Goal: Task Accomplishment & Management: Manage account settings

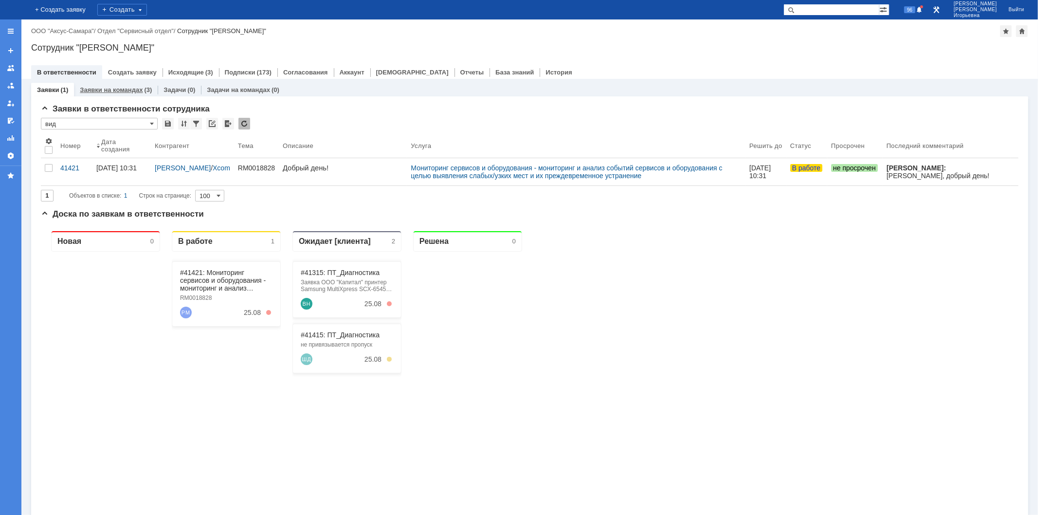
click at [114, 90] on link "Заявки на командах" at bounding box center [111, 89] width 63 height 7
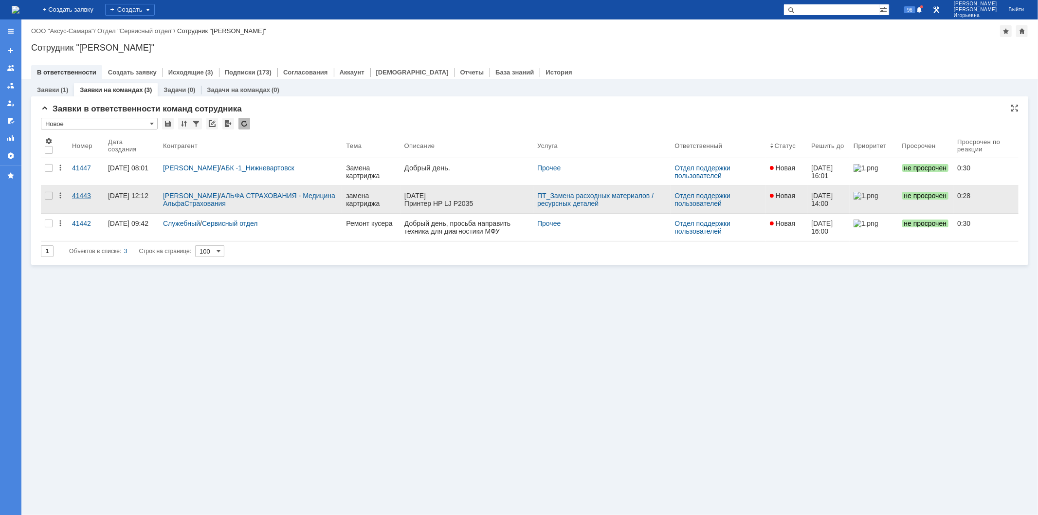
click at [83, 195] on div "41443" at bounding box center [86, 196] width 28 height 8
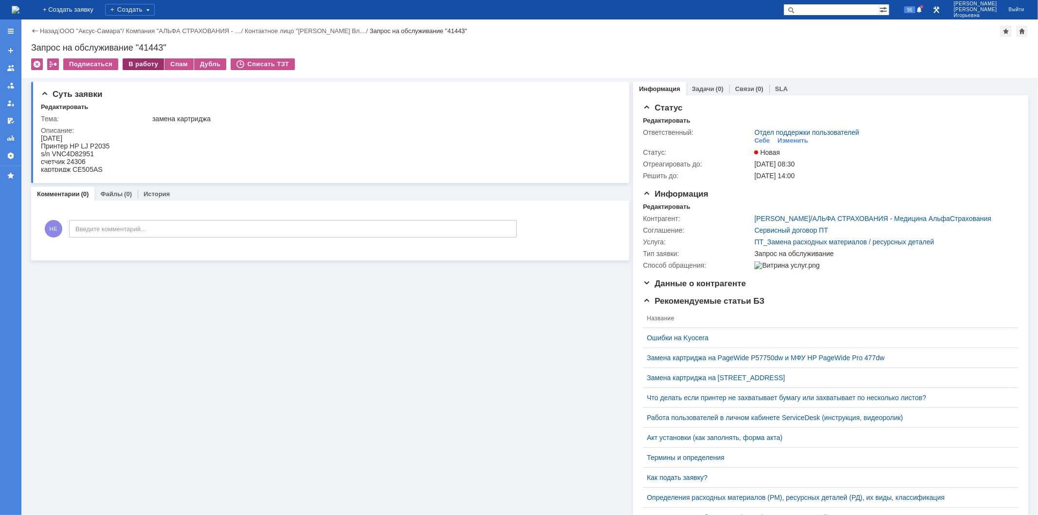
click at [140, 65] on div "В работу" at bounding box center [143, 64] width 41 height 12
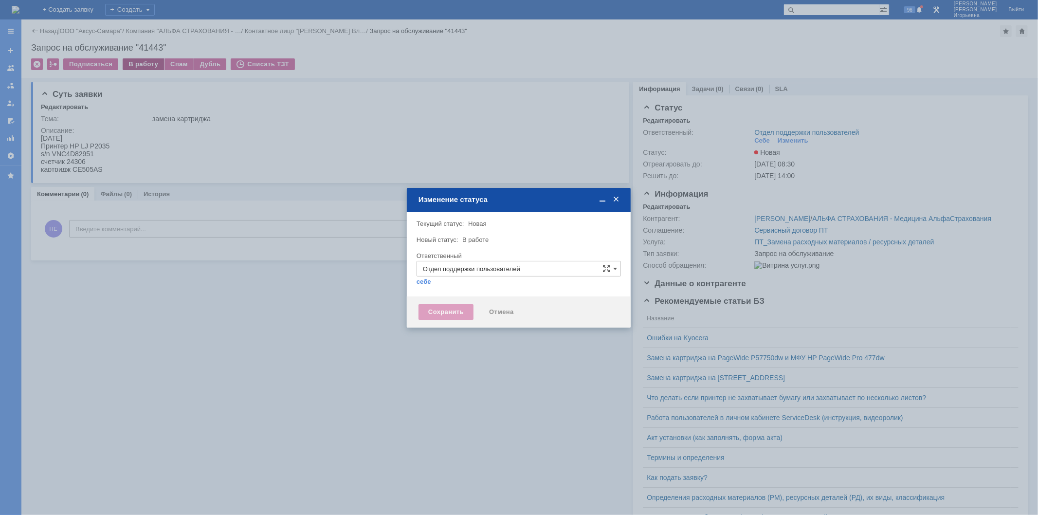
type input "Носенкова Елена Игорьевна"
click at [449, 308] on div "Сохранить" at bounding box center [445, 312] width 55 height 16
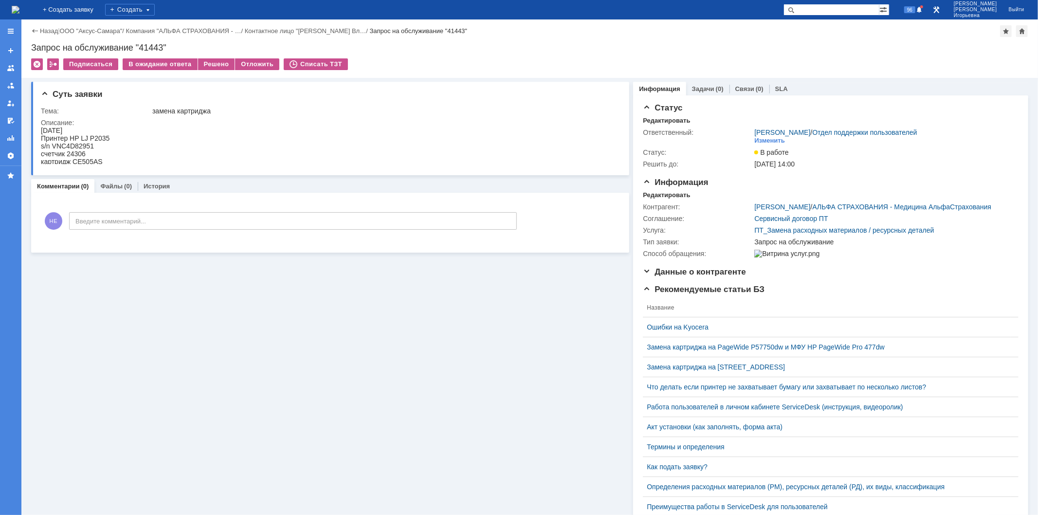
click at [19, 10] on img at bounding box center [16, 10] width 8 height 8
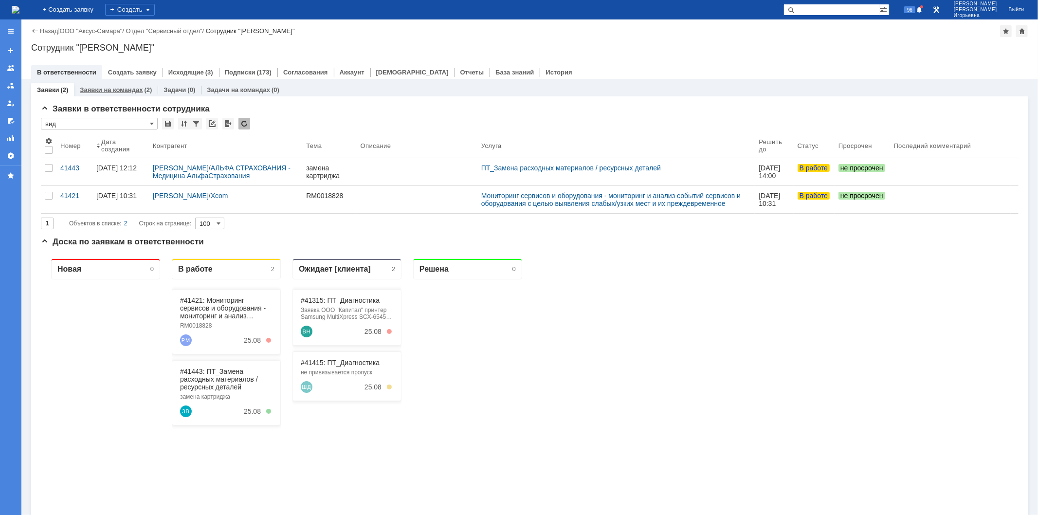
click at [125, 90] on link "Заявки на командах" at bounding box center [111, 89] width 63 height 7
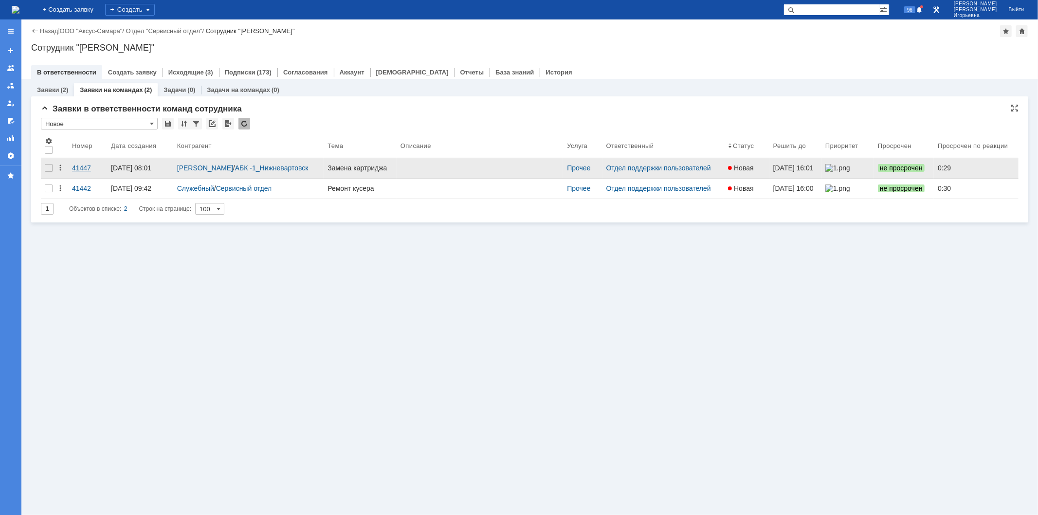
click at [76, 164] on div "41447" at bounding box center [87, 168] width 31 height 8
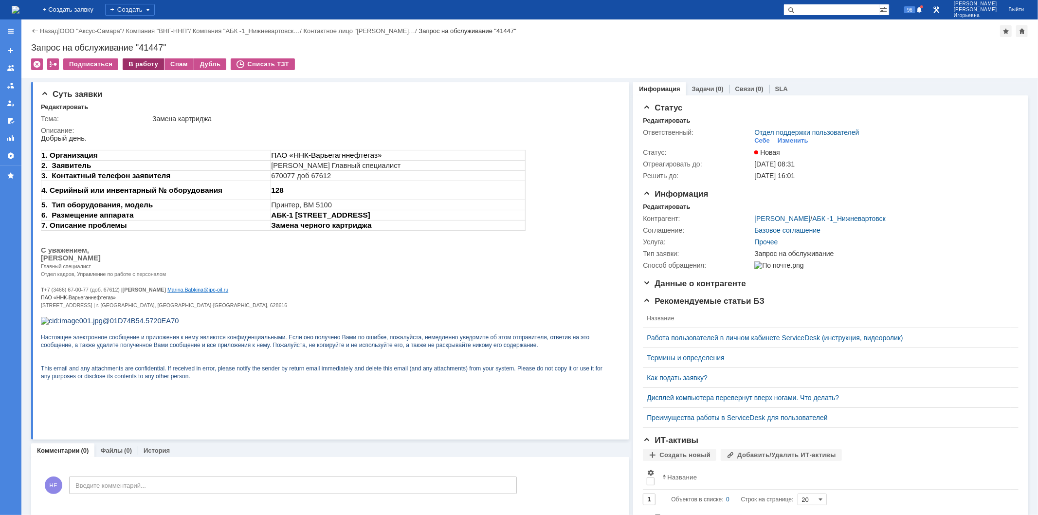
click at [135, 64] on div "В работу" at bounding box center [143, 64] width 41 height 12
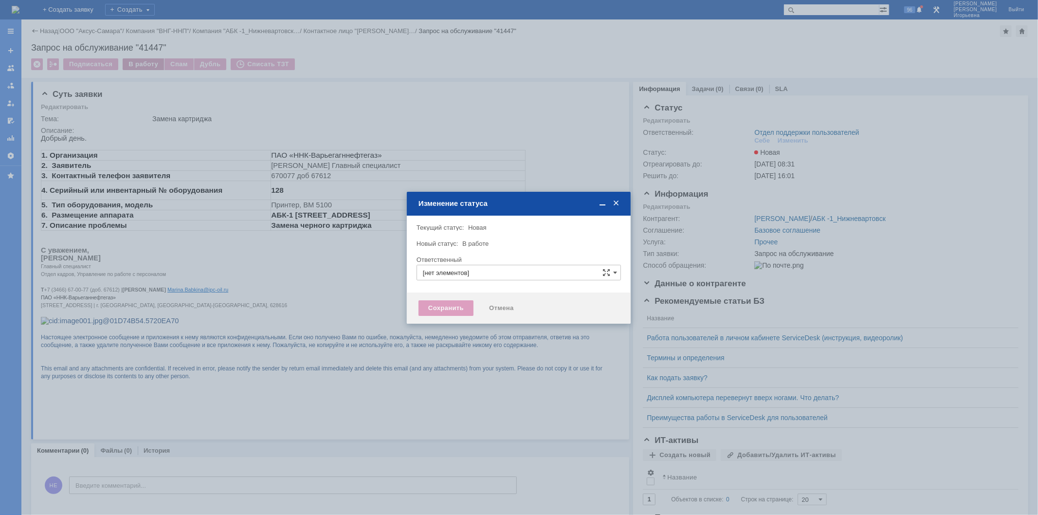
type input "Отдел поддержки пользователей"
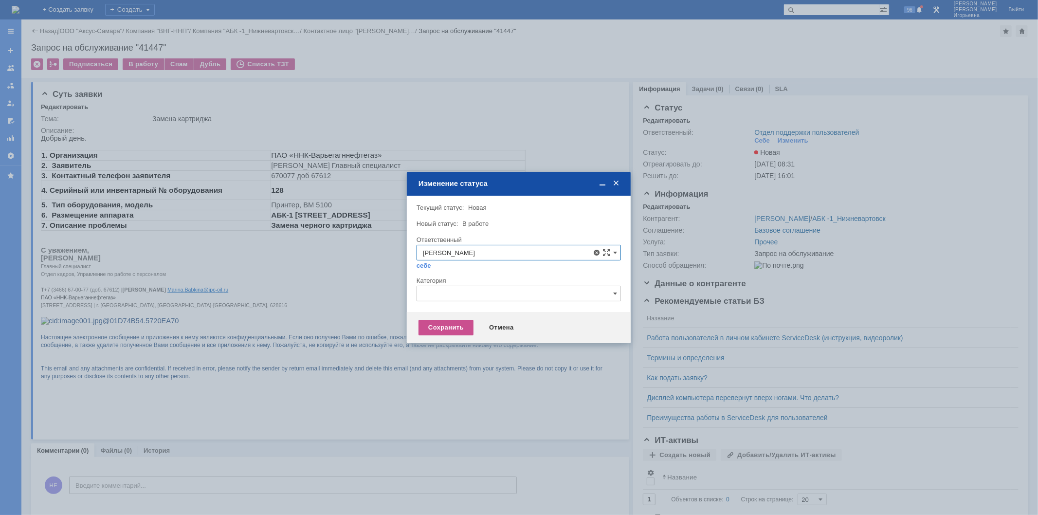
click at [499, 324] on span "[PERSON_NAME]" at bounding box center [519, 323] width 192 height 8
type input "[PERSON_NAME]"
click at [453, 327] on div "Сохранить" at bounding box center [445, 328] width 55 height 16
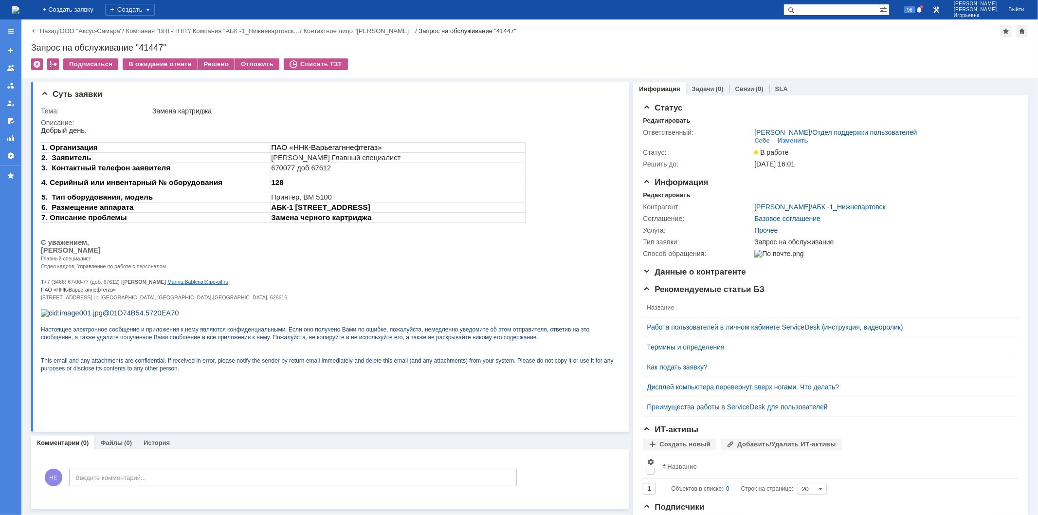
click at [19, 7] on img at bounding box center [16, 10] width 8 height 8
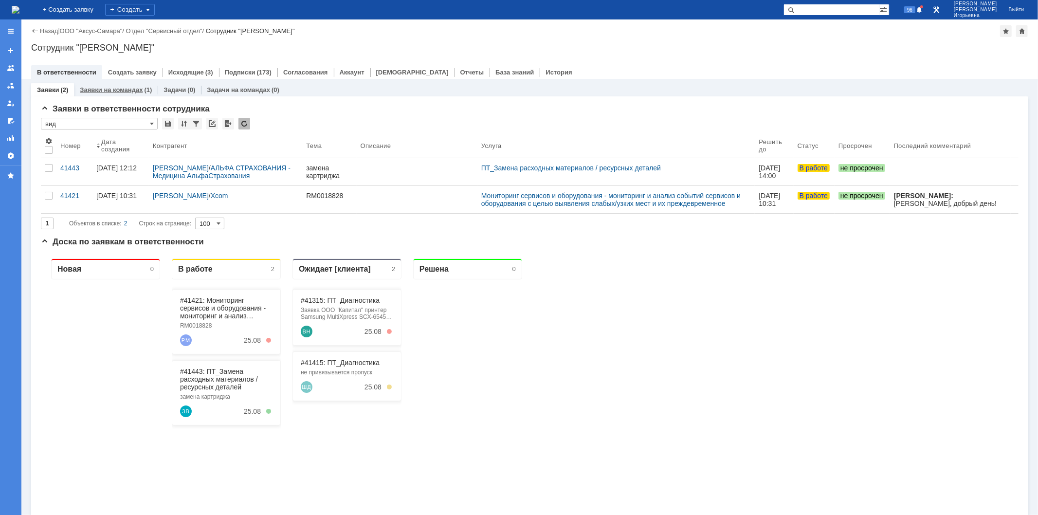
click at [108, 88] on link "Заявки на командах" at bounding box center [111, 89] width 63 height 7
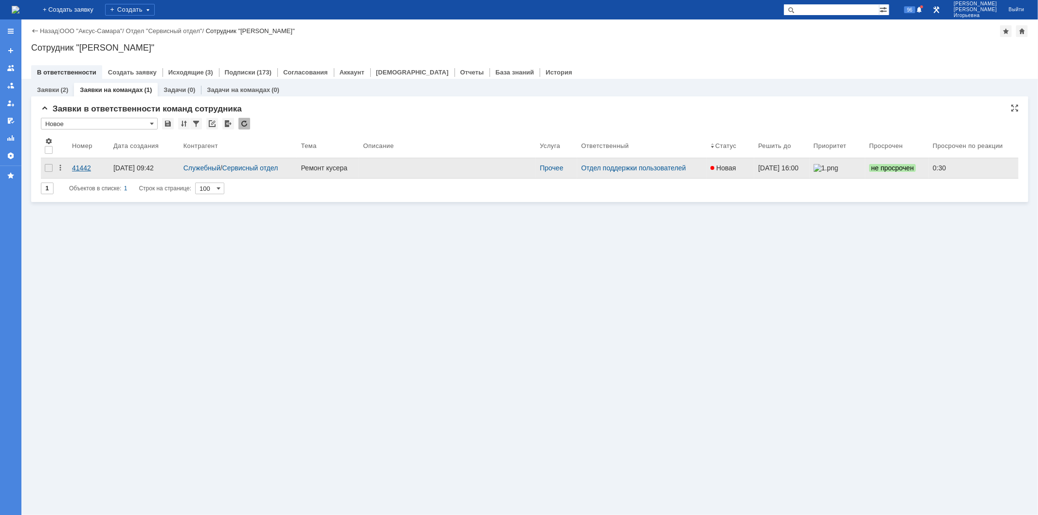
click at [82, 164] on div "41442" at bounding box center [89, 168] width 34 height 8
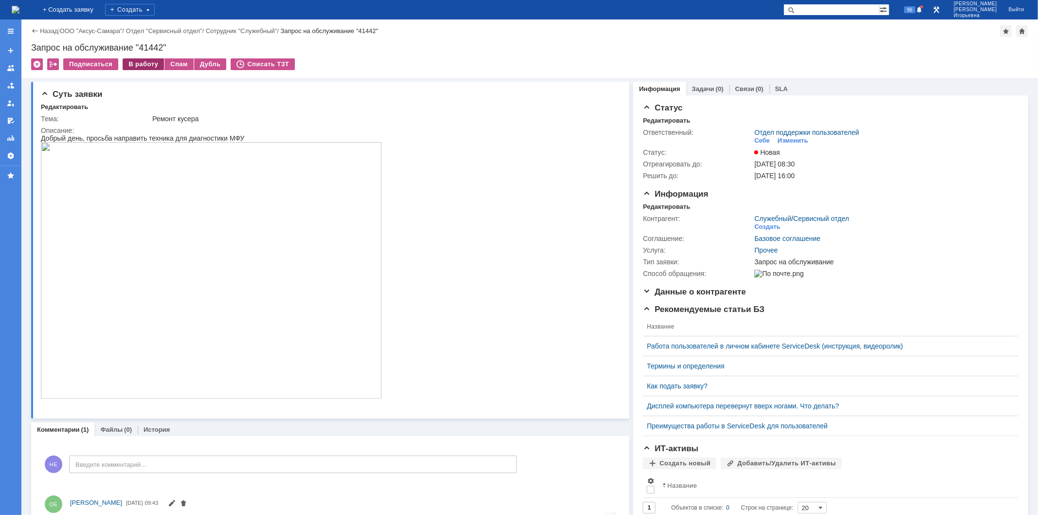
click at [134, 64] on div "В работу" at bounding box center [143, 64] width 41 height 12
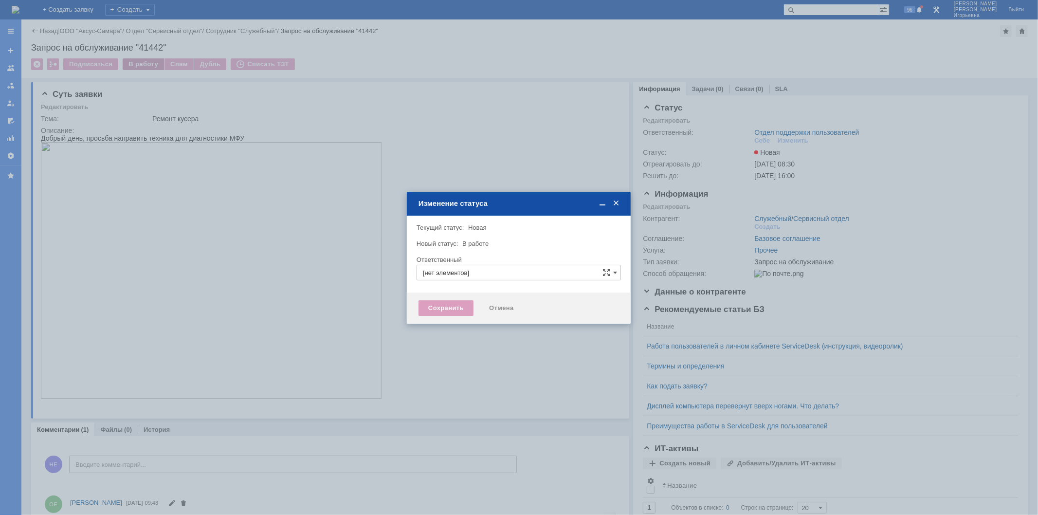
type input "Отдел поддержки пользователей"
type input "Носенкова Елена Игорьевна"
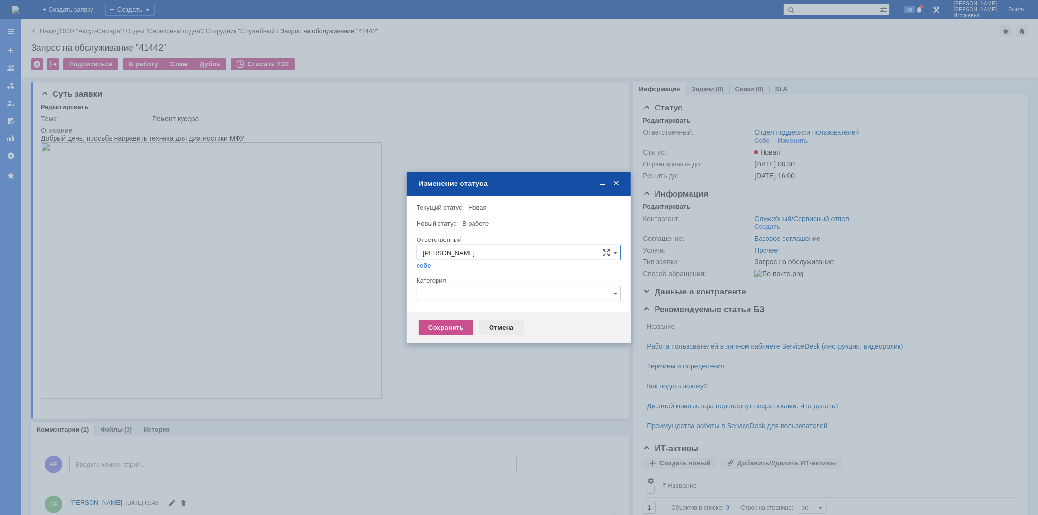
click at [495, 324] on div "Отмена" at bounding box center [501, 328] width 44 height 16
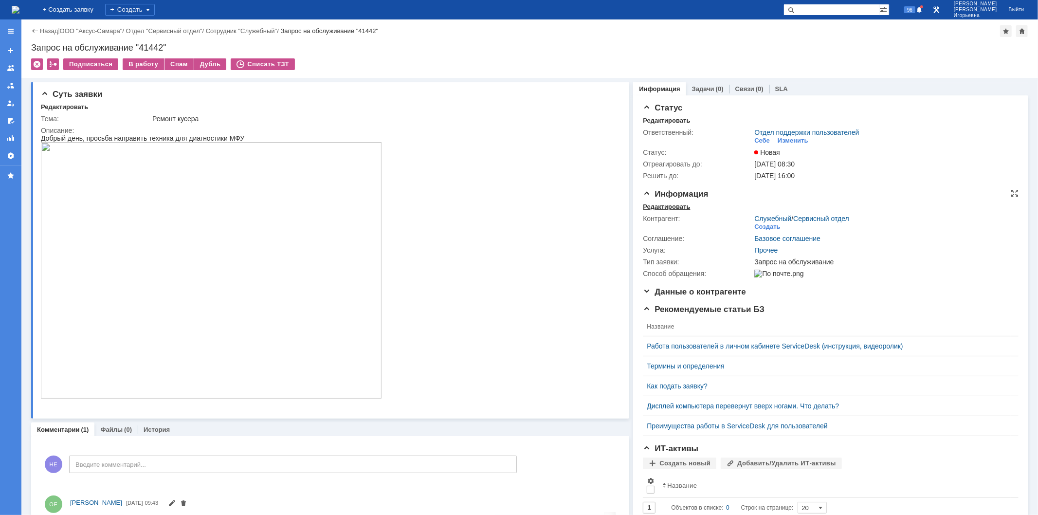
click at [664, 206] on div "Редактировать" at bounding box center [666, 207] width 47 height 8
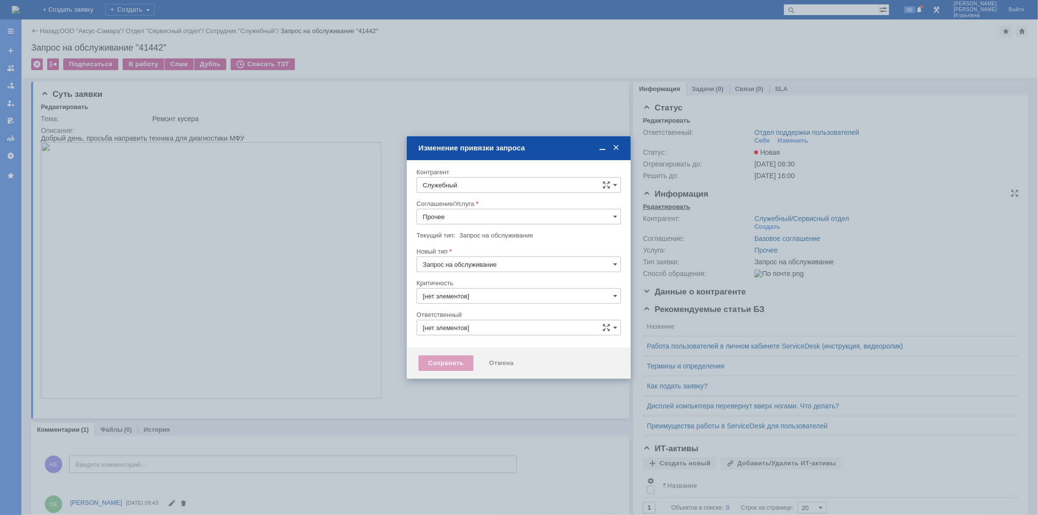
type input "Отдел поддержки пользователей"
type input "3. Низкая"
type input "[не указано]"
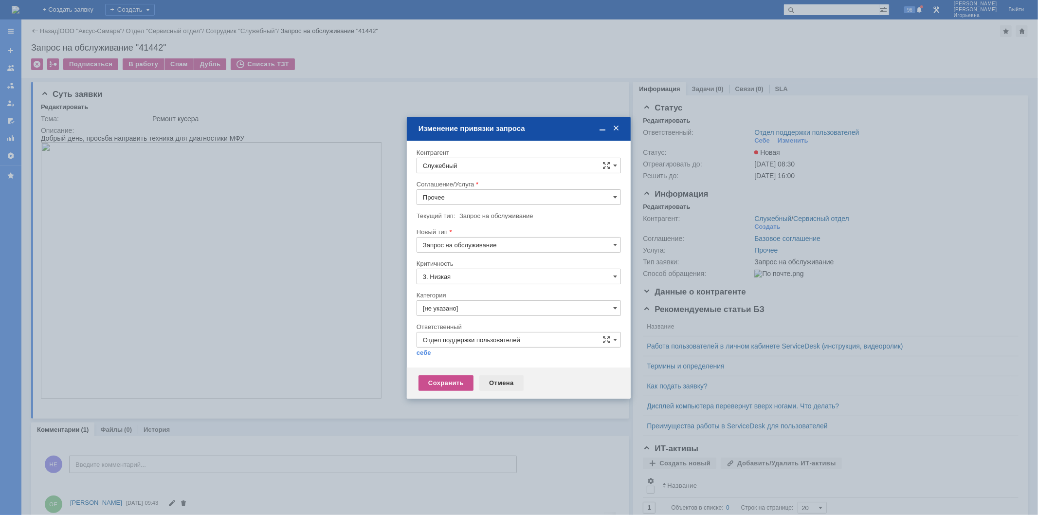
click at [501, 382] on div "Отмена" at bounding box center [501, 383] width 44 height 16
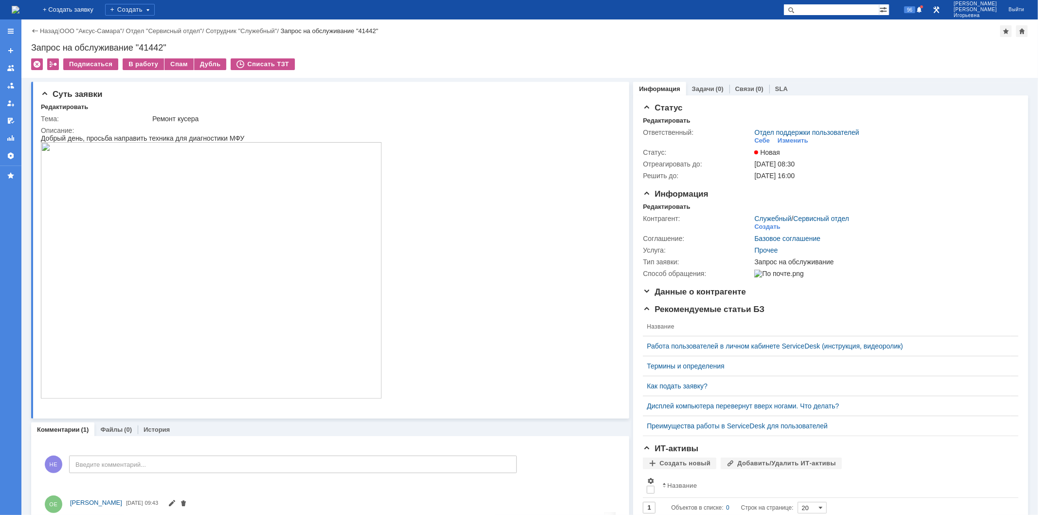
click at [19, 11] on img at bounding box center [16, 10] width 8 height 8
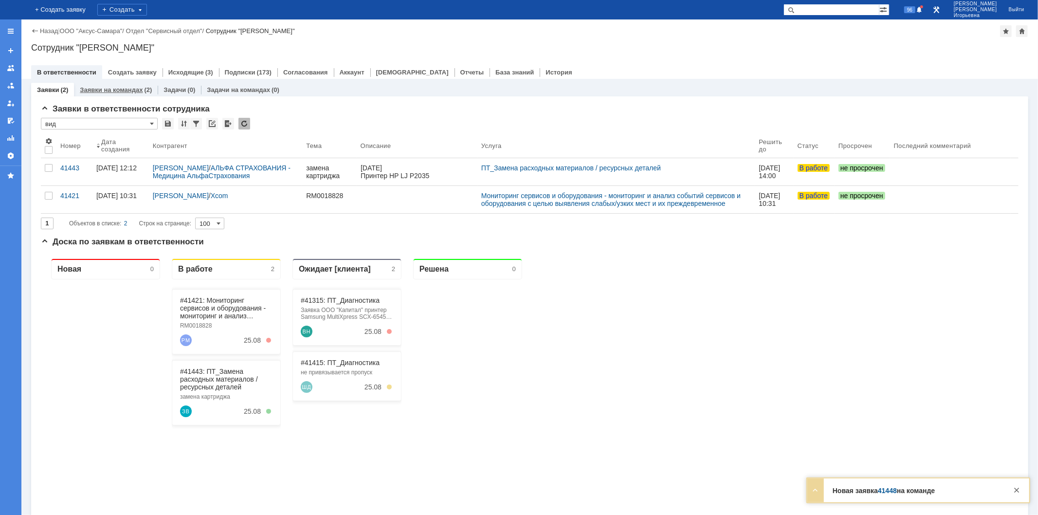
click at [104, 86] on link "Заявки на командах" at bounding box center [111, 89] width 63 height 7
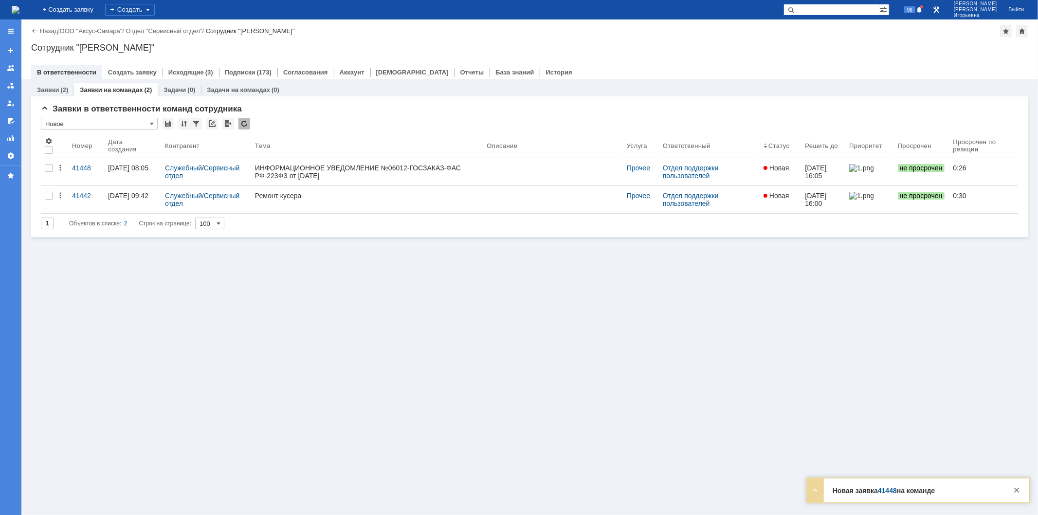
click at [82, 167] on div "41448" at bounding box center [86, 168] width 28 height 8
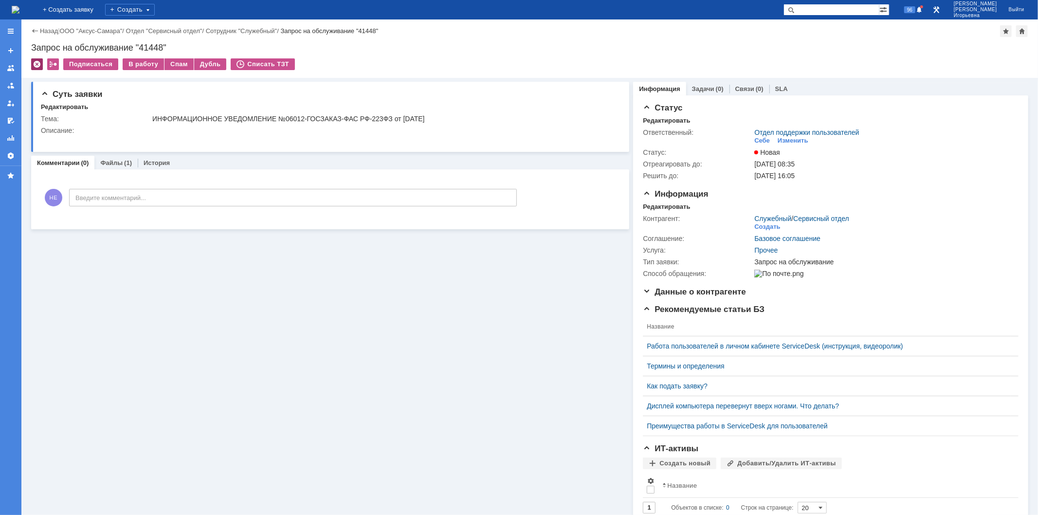
click at [35, 64] on div at bounding box center [37, 64] width 12 height 12
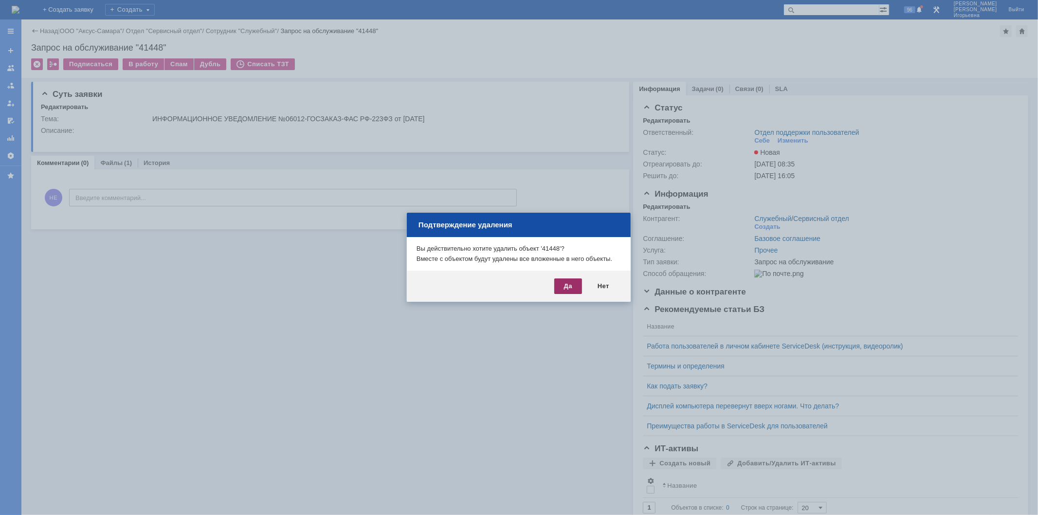
click at [565, 288] on div "Да" at bounding box center [568, 286] width 28 height 16
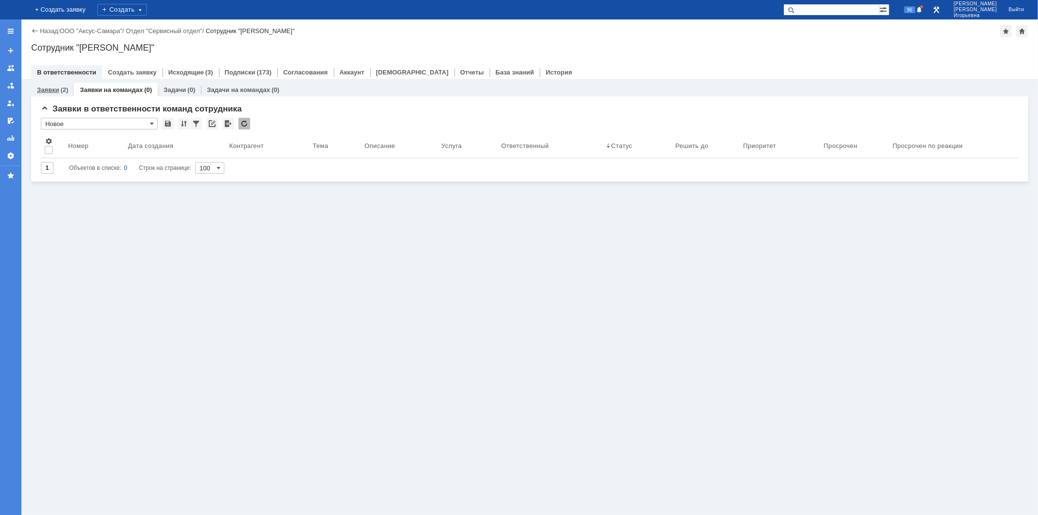
click at [56, 91] on link "Заявки" at bounding box center [48, 89] width 22 height 7
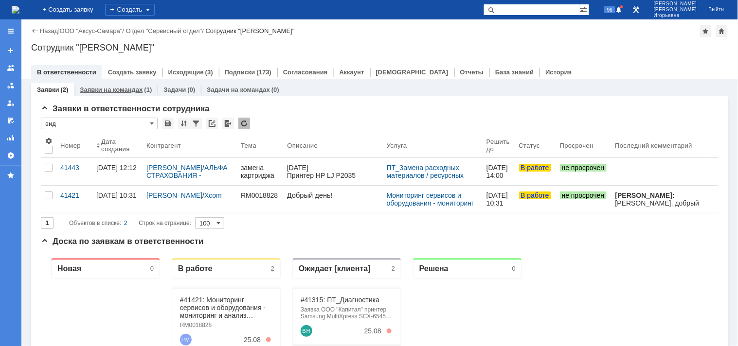
click at [105, 92] on link "Заявки на командах" at bounding box center [111, 89] width 63 height 7
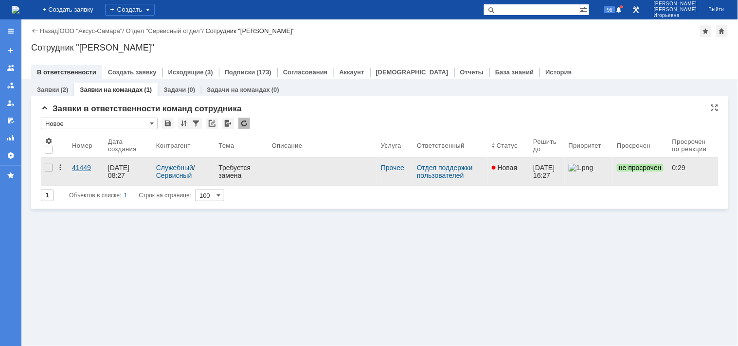
click at [81, 168] on div "41449" at bounding box center [86, 168] width 28 height 8
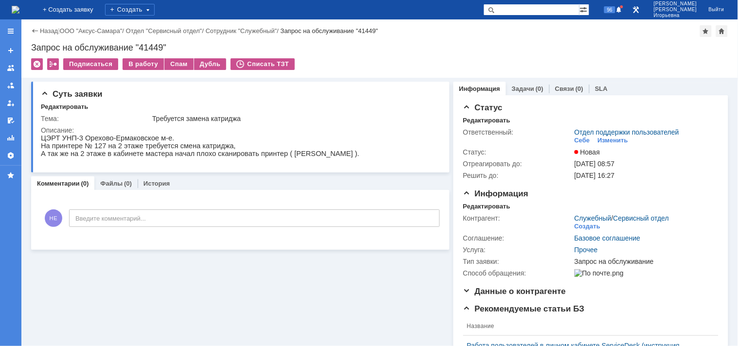
click at [19, 12] on img at bounding box center [16, 10] width 8 height 8
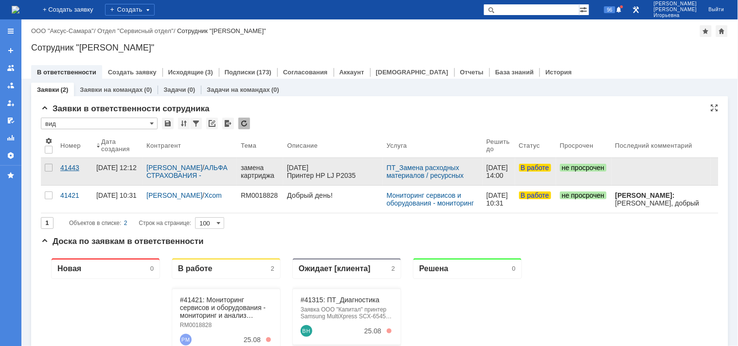
click at [71, 168] on div "41443" at bounding box center [74, 168] width 28 height 8
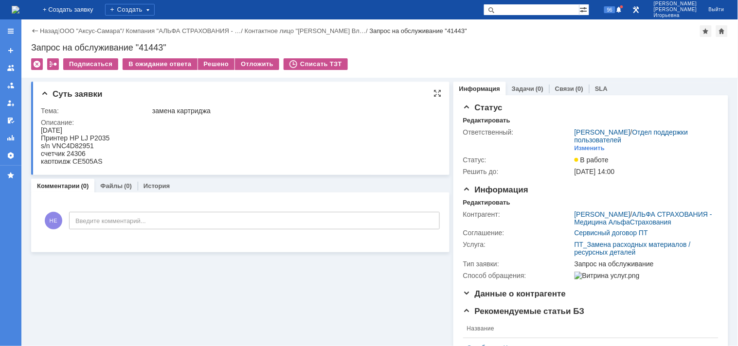
click at [77, 142] on div "s/n VNC4D82951" at bounding box center [74, 146] width 69 height 8
copy div "VNC4D82951"
click at [151, 46] on div "Запрос на обслуживание "41443"" at bounding box center [379, 48] width 697 height 10
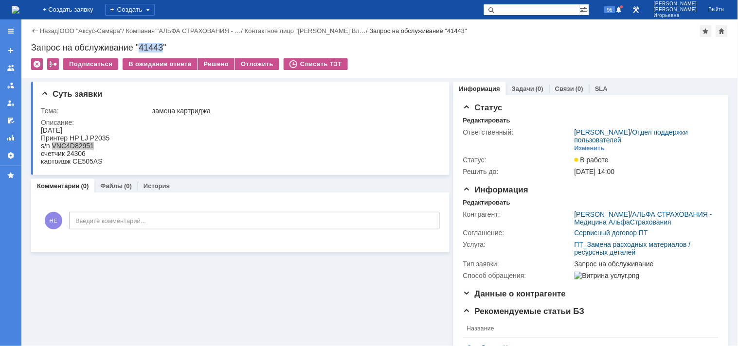
copy div "41443"
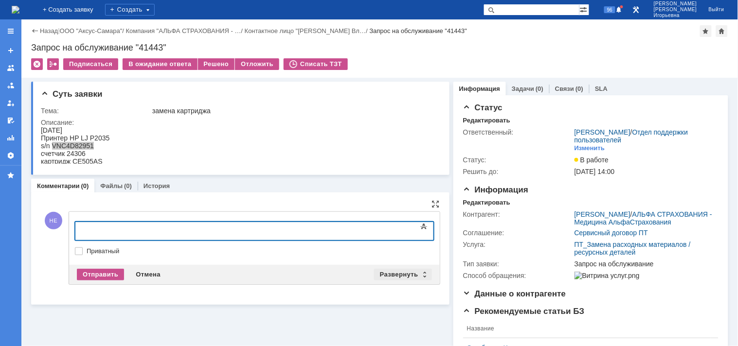
click at [420, 272] on div "Развернуть" at bounding box center [403, 275] width 58 height 12
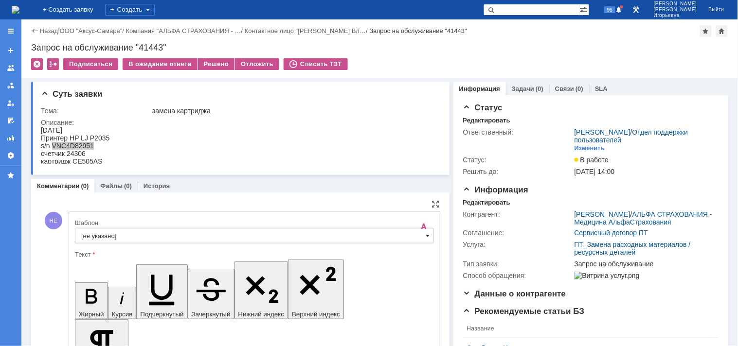
click at [426, 235] on span at bounding box center [428, 236] width 4 height 8
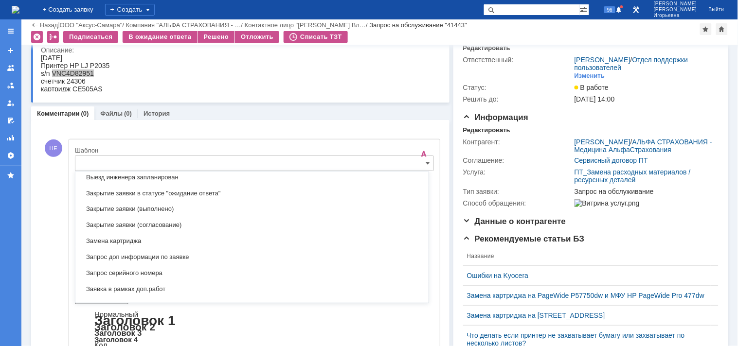
scroll to position [449, 0]
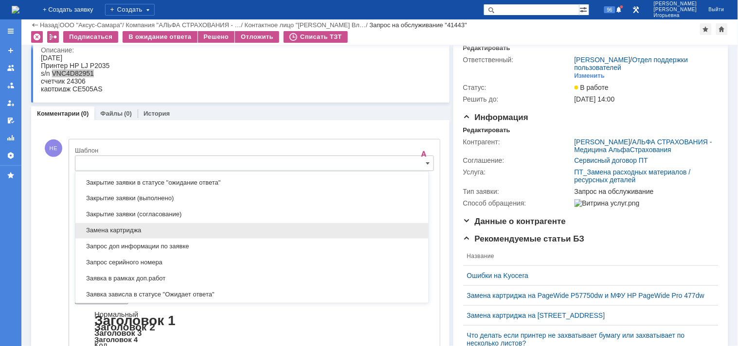
click at [114, 230] on span "Замена картриджа" at bounding box center [252, 231] width 342 height 8
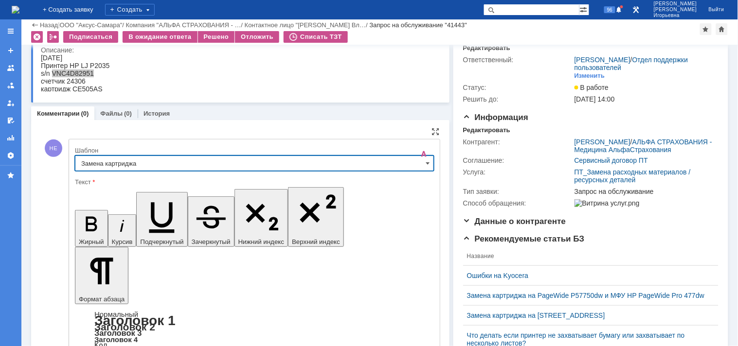
type input "Замена картриджа"
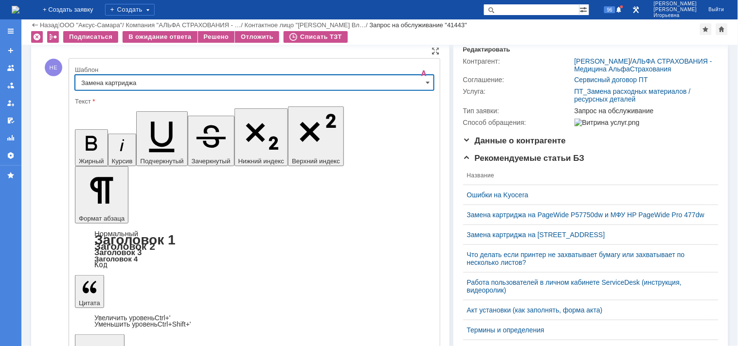
scroll to position [147, 0]
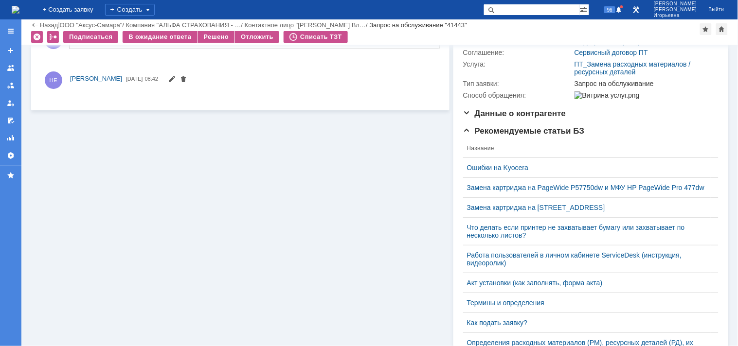
scroll to position [0, 0]
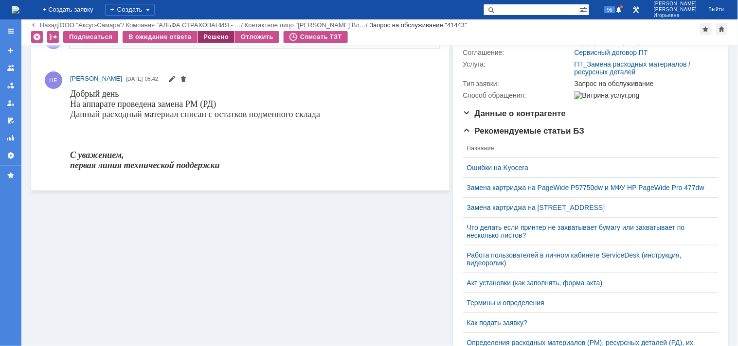
click at [215, 32] on div "Решено" at bounding box center [216, 37] width 37 height 12
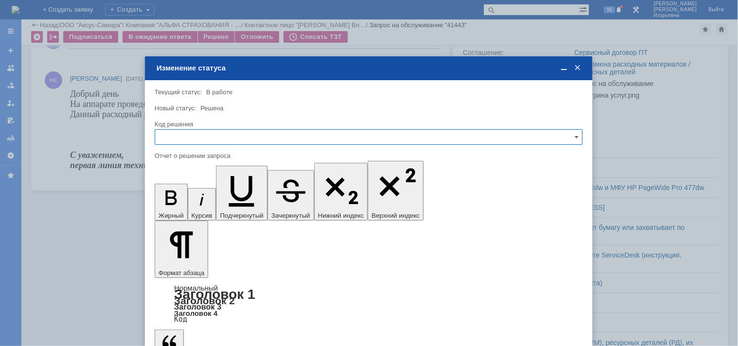
click at [171, 137] on input "text" at bounding box center [369, 137] width 428 height 16
click at [173, 200] on span "Решено" at bounding box center [368, 203] width 415 height 8
type input "Решено"
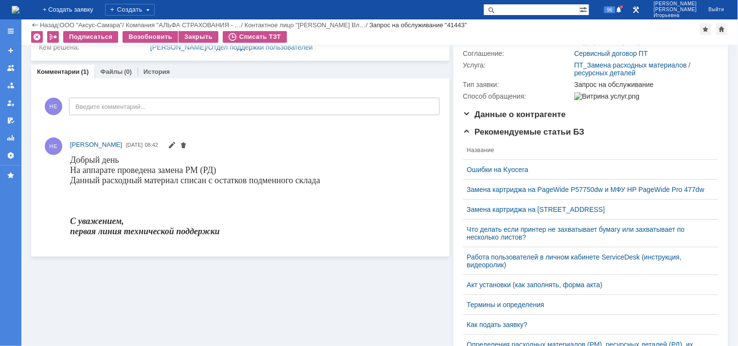
click at [19, 8] on img at bounding box center [16, 10] width 8 height 8
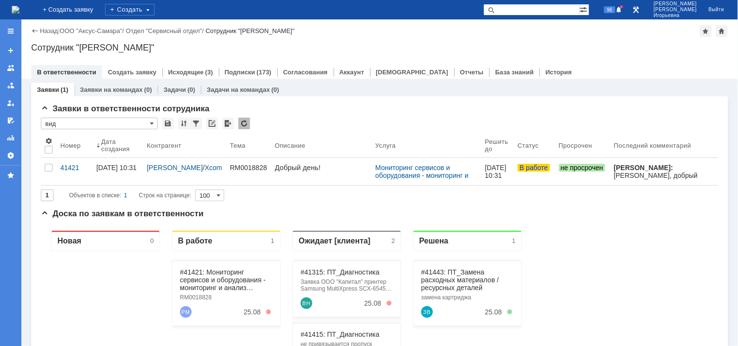
drag, startPoint x: 550, startPoint y: 10, endPoint x: 562, endPoint y: 10, distance: 11.7
click at [558, 10] on input "text" at bounding box center [532, 10] width 96 height 12
type input "28667"
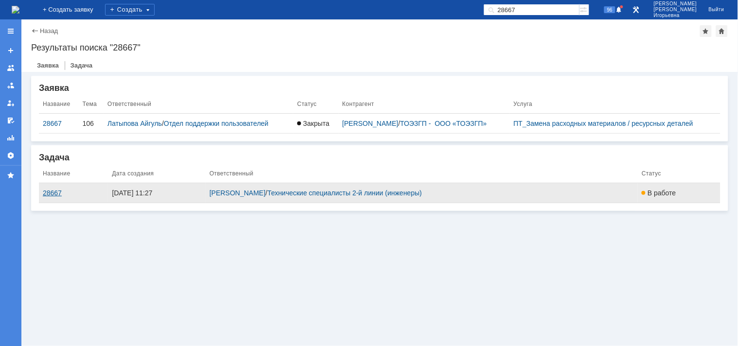
click at [52, 193] on div "28667" at bounding box center [73, 193] width 61 height 8
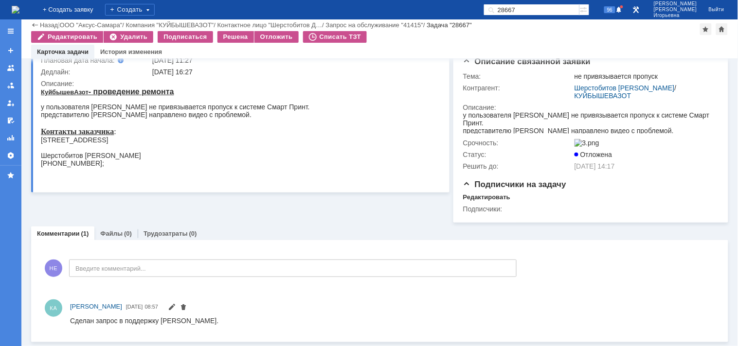
scroll to position [96, 0]
drag, startPoint x: 206, startPoint y: 324, endPoint x: 68, endPoint y: 320, distance: 137.7
click at [70, 320] on html "Сделан запрос в поддержку Смарт Принта." at bounding box center [388, 321] width 636 height 9
copy div "Сделан запрос в поддержку Смарт Принта."
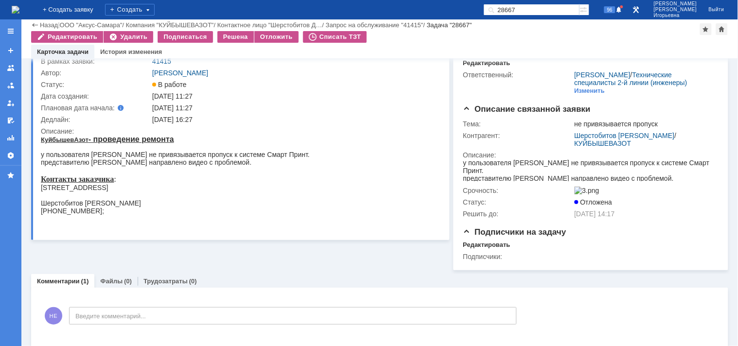
scroll to position [0, 0]
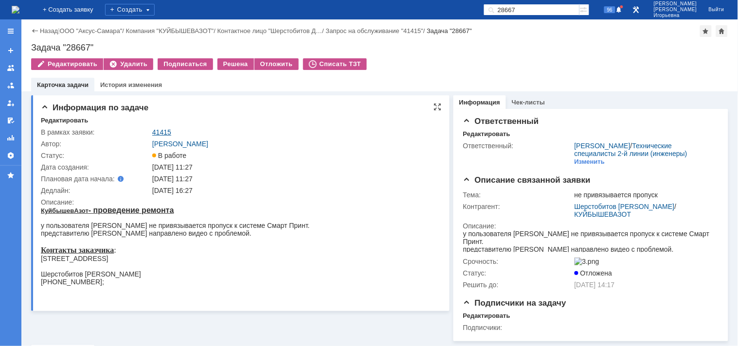
click at [162, 129] on link "41415" at bounding box center [161, 132] width 19 height 8
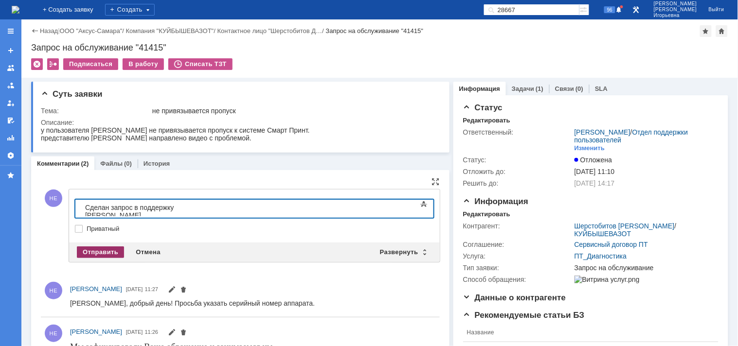
click at [101, 255] on div "Отправить" at bounding box center [100, 253] width 47 height 12
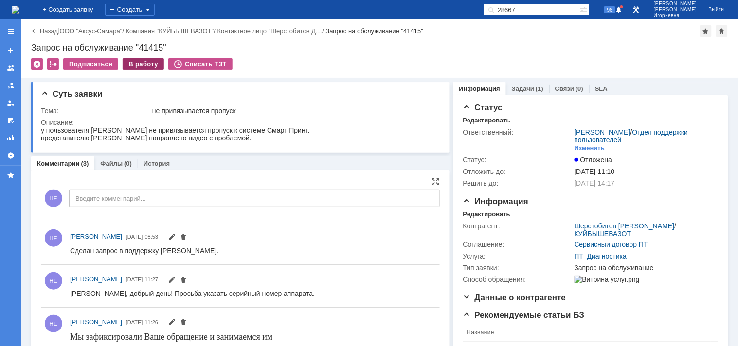
click at [142, 65] on div "В работу" at bounding box center [143, 64] width 41 height 12
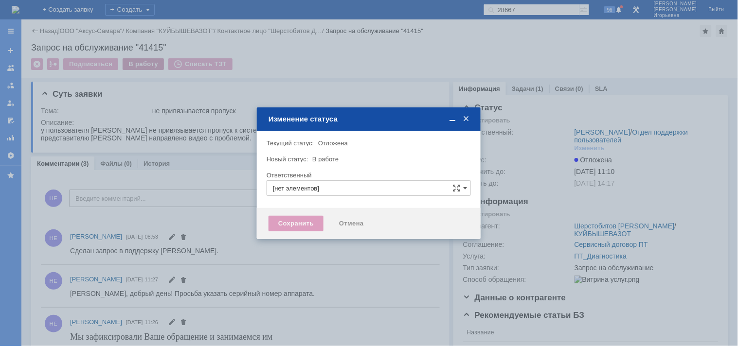
type input "Носенкова Елена Игорьевна"
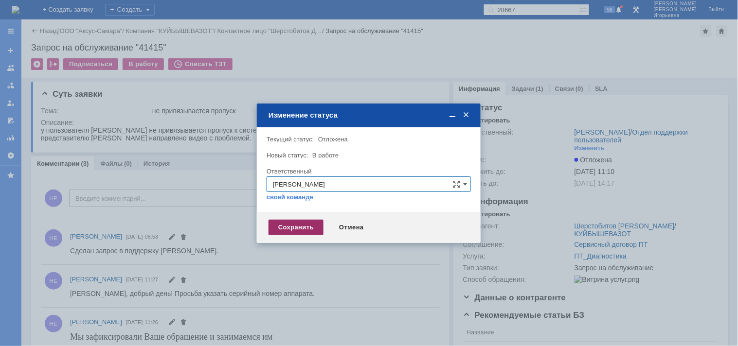
click at [300, 226] on div "Сохранить" at bounding box center [296, 228] width 55 height 16
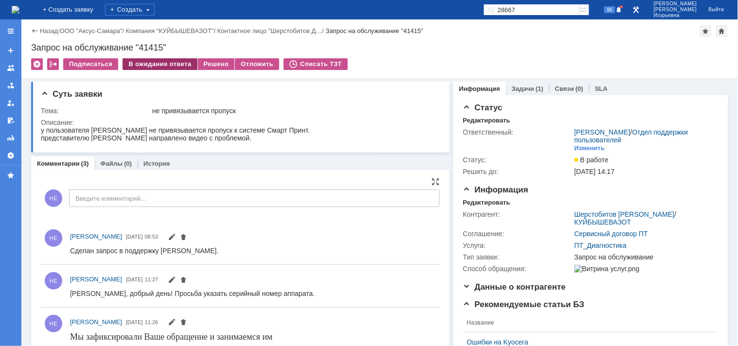
click at [142, 65] on div "В ожидание ответа" at bounding box center [160, 64] width 74 height 12
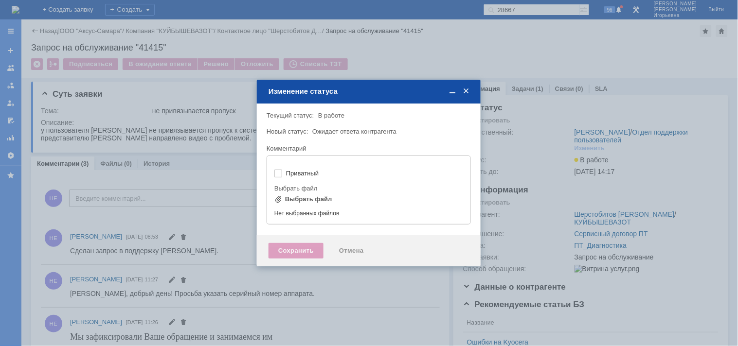
type input "[не указано]"
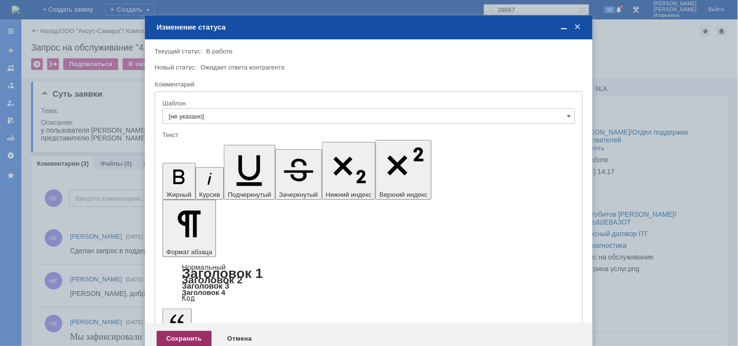
click at [192, 331] on div "Сохранить" at bounding box center [184, 339] width 55 height 16
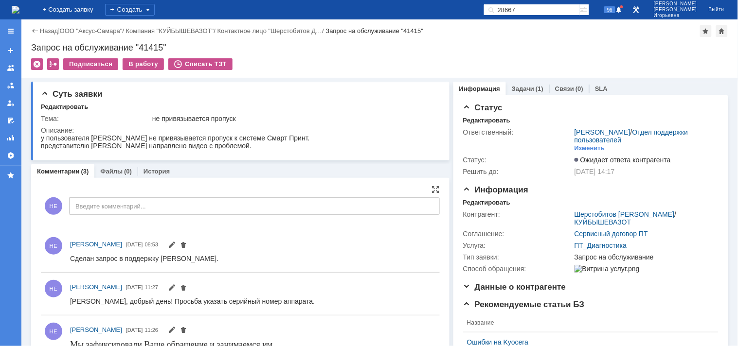
click at [557, 11] on input "28667" at bounding box center [532, 10] width 96 height 12
type input "41315"
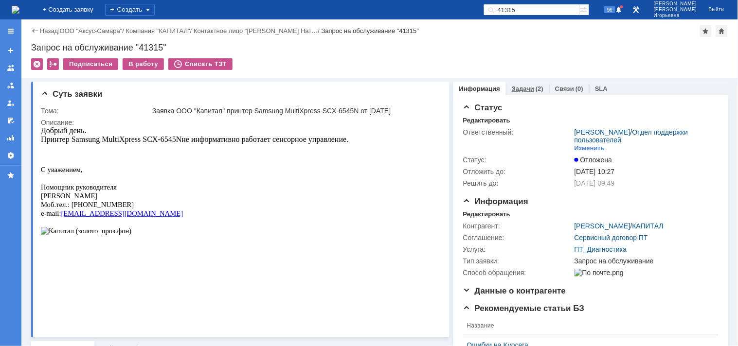
click at [523, 86] on link "Задачи" at bounding box center [523, 88] width 22 height 7
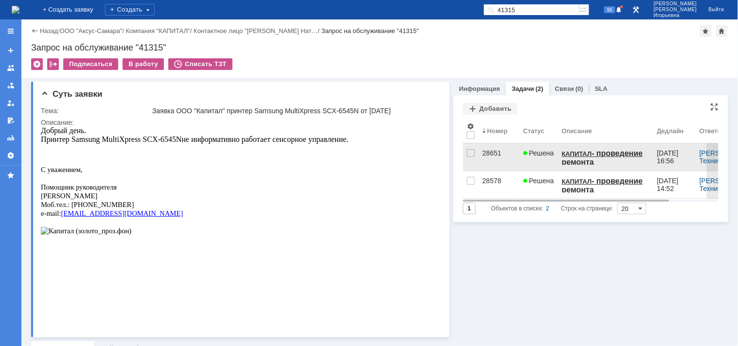
click at [485, 152] on div "28651" at bounding box center [499, 153] width 33 height 8
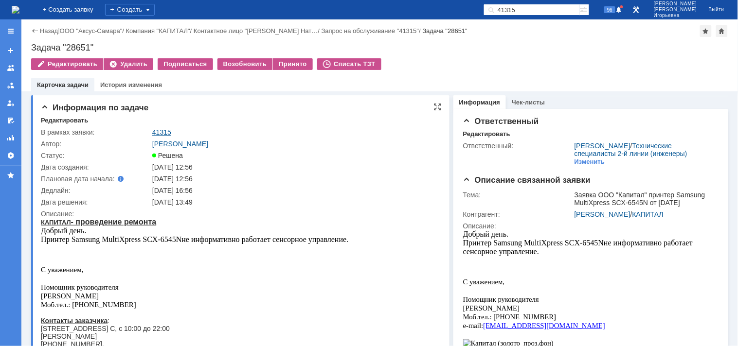
click at [162, 130] on link "41315" at bounding box center [161, 132] width 19 height 8
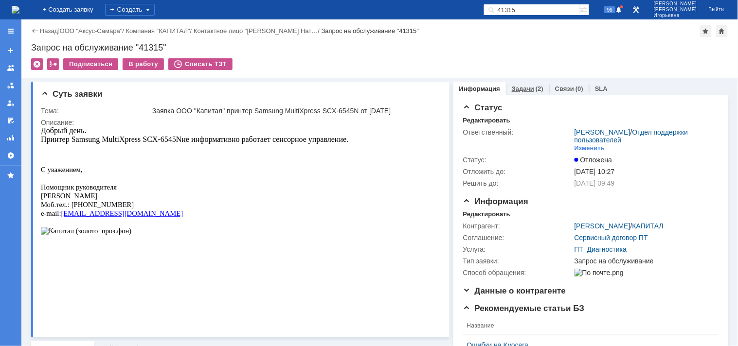
click at [515, 90] on link "Задачи" at bounding box center [523, 88] width 22 height 7
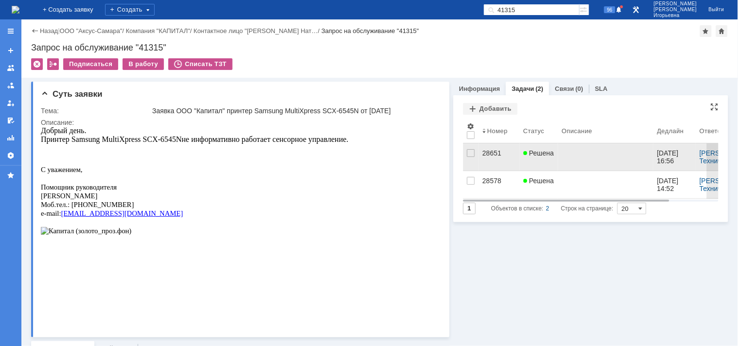
click at [485, 153] on div "28651" at bounding box center [499, 153] width 33 height 8
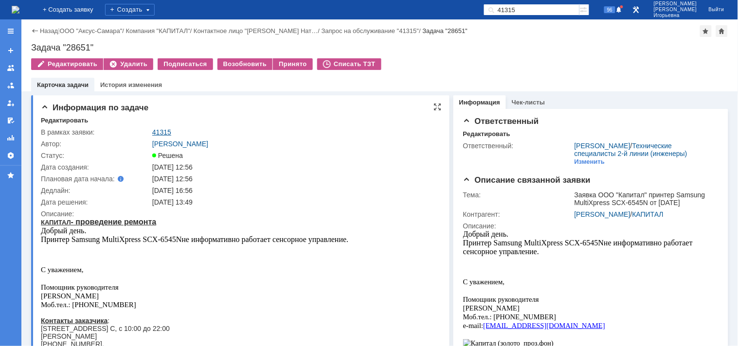
click at [165, 133] on link "41315" at bounding box center [161, 132] width 19 height 8
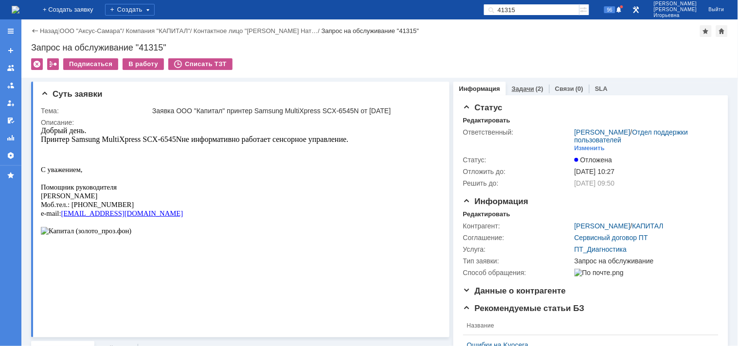
click at [512, 89] on link "Задачи" at bounding box center [523, 88] width 22 height 7
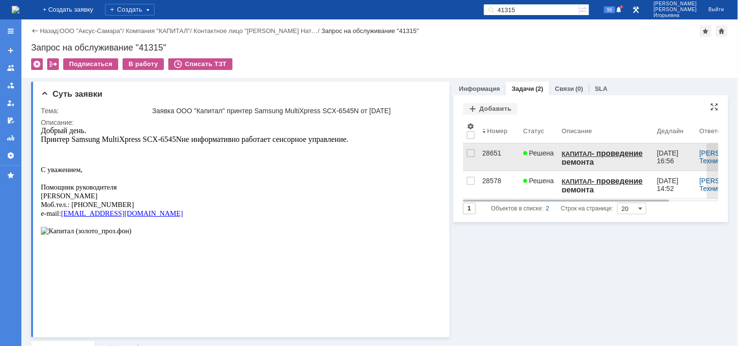
click at [484, 154] on div "28651" at bounding box center [499, 153] width 33 height 8
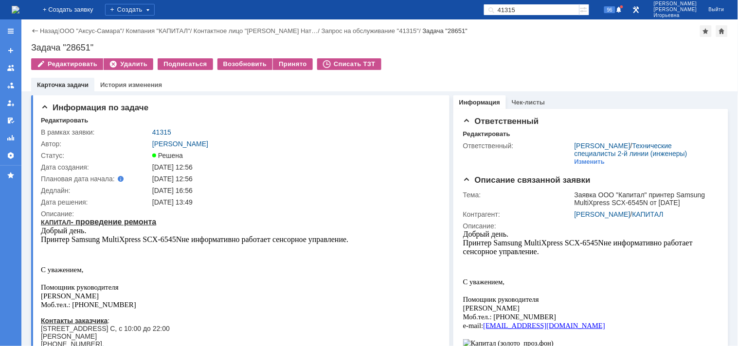
click at [19, 12] on img at bounding box center [16, 10] width 8 height 8
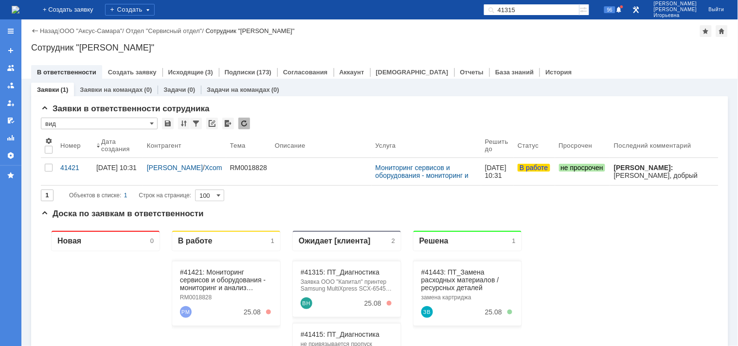
drag, startPoint x: 546, startPoint y: 7, endPoint x: 553, endPoint y: 7, distance: 6.3
click at [551, 7] on input "41315" at bounding box center [532, 10] width 96 height 12
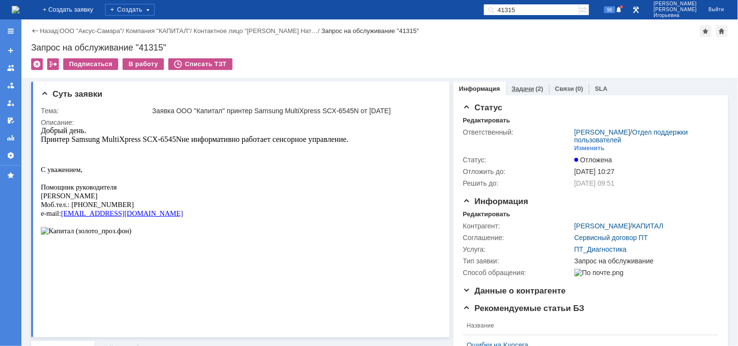
click at [514, 87] on link "Задачи" at bounding box center [523, 88] width 22 height 7
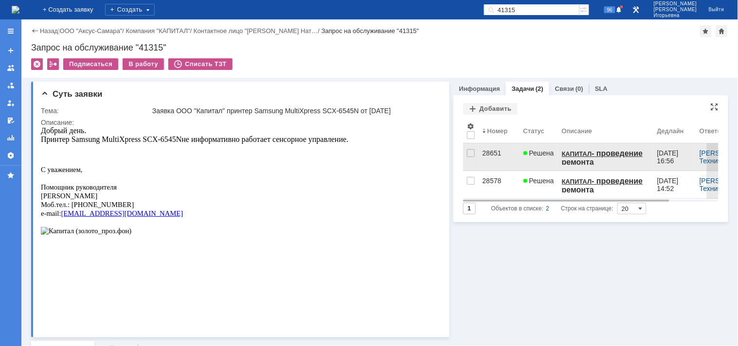
click at [490, 152] on div "28651" at bounding box center [499, 153] width 33 height 8
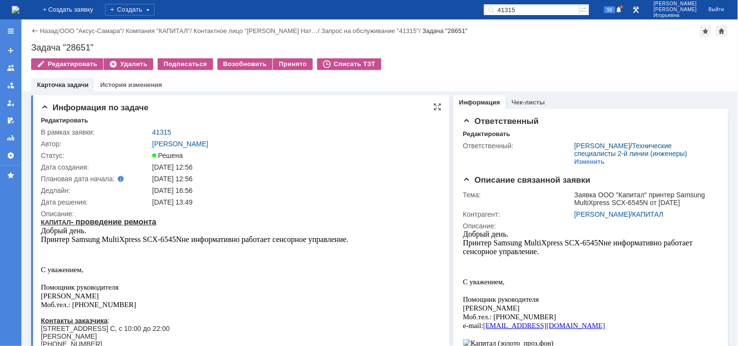
click at [162, 136] on td "41315" at bounding box center [294, 132] width 288 height 12
click at [159, 132] on link "41315" at bounding box center [161, 132] width 19 height 8
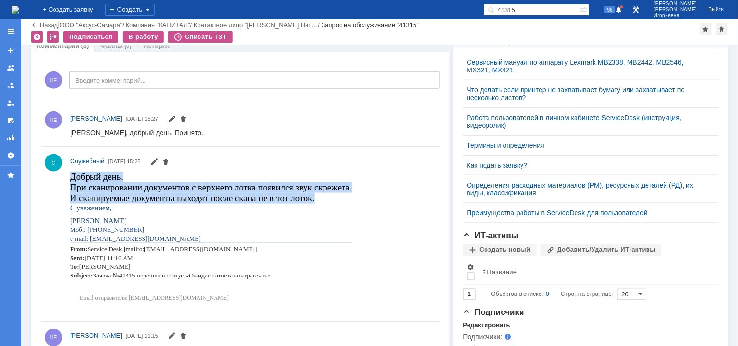
drag, startPoint x: 328, startPoint y: 203, endPoint x: 132, endPoint y: 348, distance: 243.8
click at [70, 176] on html "Добрый день. При сканировании документов с верхнего лотка появился звук скрежет…" at bounding box center [250, 239] width 360 height 136
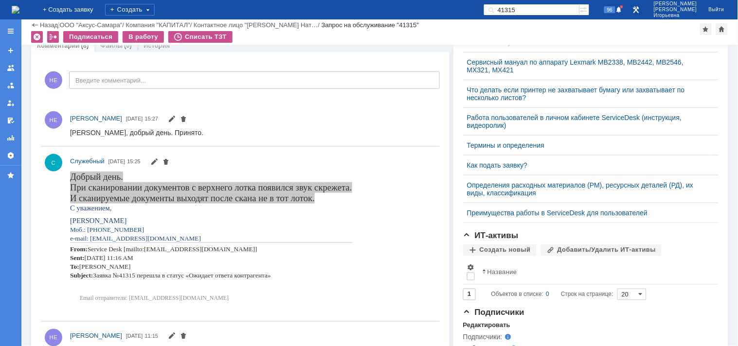
click at [263, 127] on div at bounding box center [253, 133] width 366 height 12
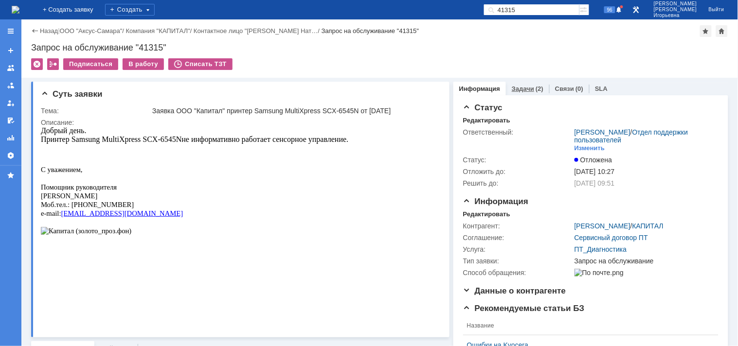
click at [517, 89] on link "Задачи" at bounding box center [523, 88] width 22 height 7
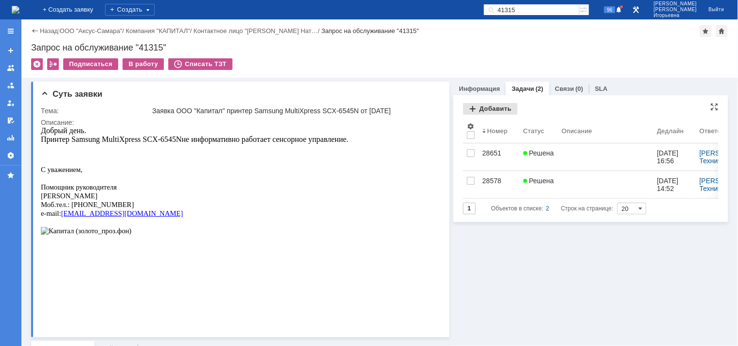
click at [493, 108] on div "Добавить" at bounding box center [490, 109] width 54 height 12
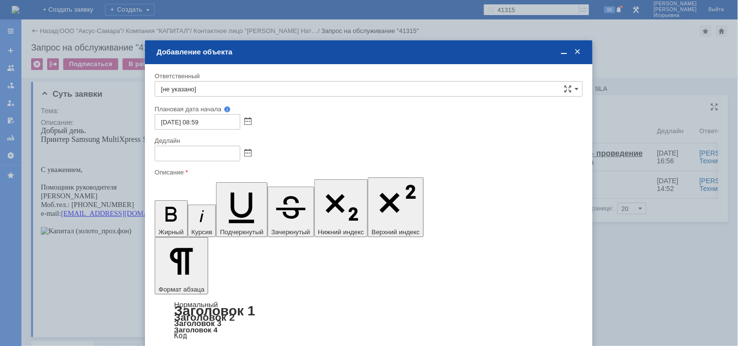
type input "[не указано]"
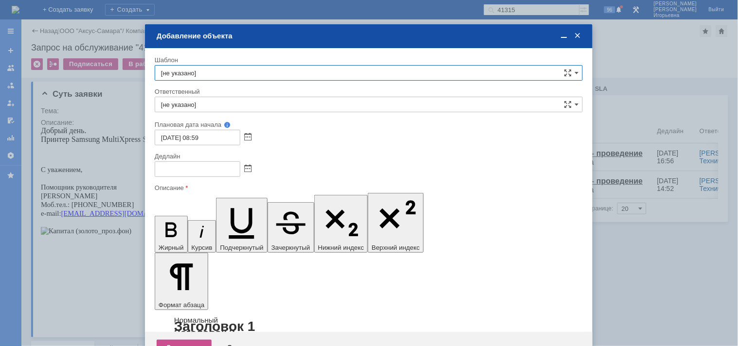
click at [212, 71] on input "[не указано]" at bounding box center [369, 73] width 428 height 16
click at [214, 129] on span "КАПИТАЛ - плановые работы" at bounding box center [368, 128] width 415 height 8
type input "КАПИТАЛ - плановые работы"
type input "Кубышкин Александр Анатольевич"
type input "04.09.2025 08:59"
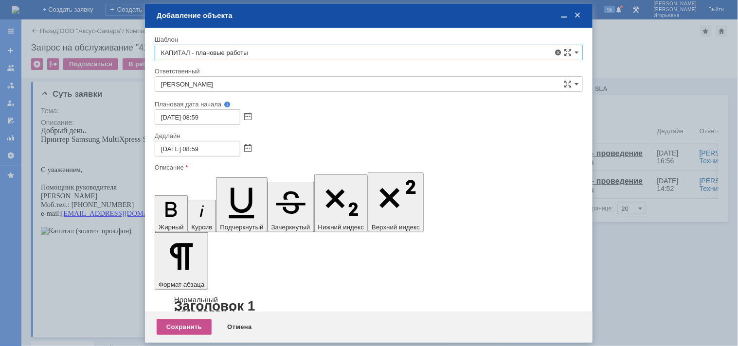
type input "КАПИТАЛ - плановые работы"
click at [246, 146] on span at bounding box center [247, 149] width 7 height 8
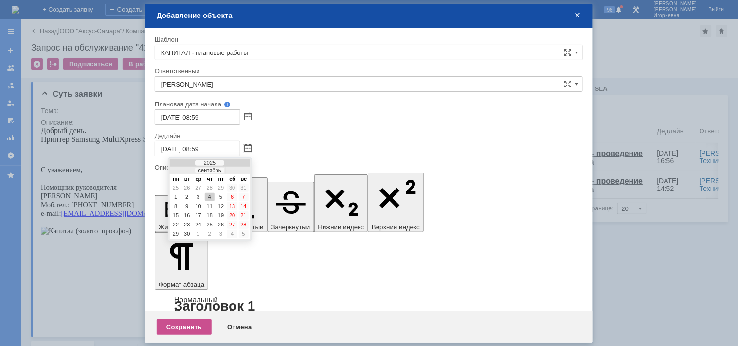
click at [181, 169] on div at bounding box center [182, 171] width 7 height 6
click at [188, 221] on div "26" at bounding box center [187, 225] width 10 height 8
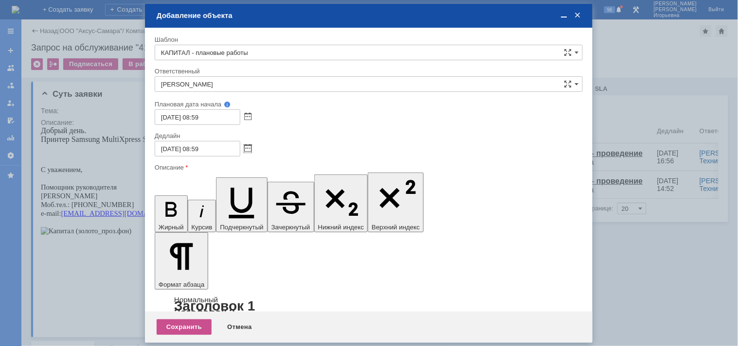
click at [198, 146] on input "26.08.2025 08:59" at bounding box center [198, 149] width 86 height 16
type input "26.08.2025 17:59"
drag, startPoint x: 369, startPoint y: 2779, endPoint x: 373, endPoint y: 2777, distance: 5.0
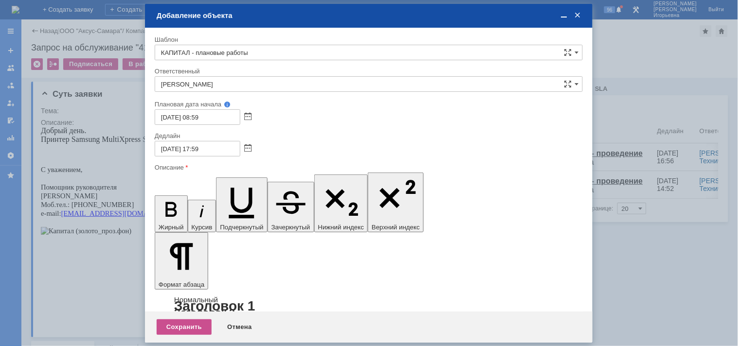
drag, startPoint x: 423, startPoint y: 2801, endPoint x: 164, endPoint y: 2788, distance: 259.2
drag, startPoint x: 361, startPoint y: 2789, endPoint x: 315, endPoint y: 2974, distance: 191.5
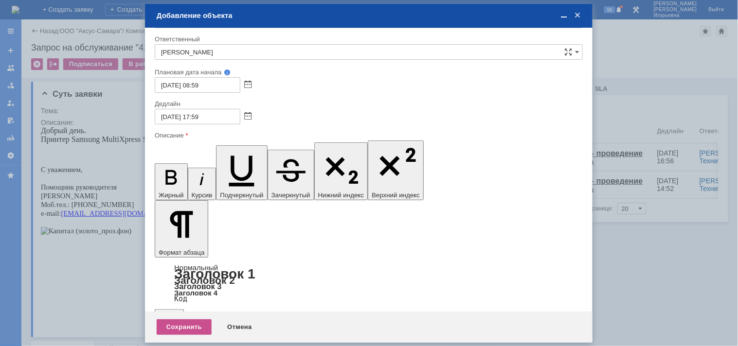
drag, startPoint x: 162, startPoint y: 2683, endPoint x: 396, endPoint y: 2804, distance: 262.6
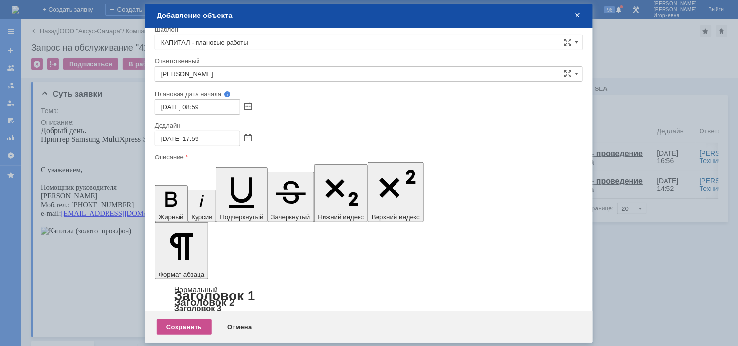
drag, startPoint x: 164, startPoint y: 2795, endPoint x: 170, endPoint y: 2796, distance: 5.4
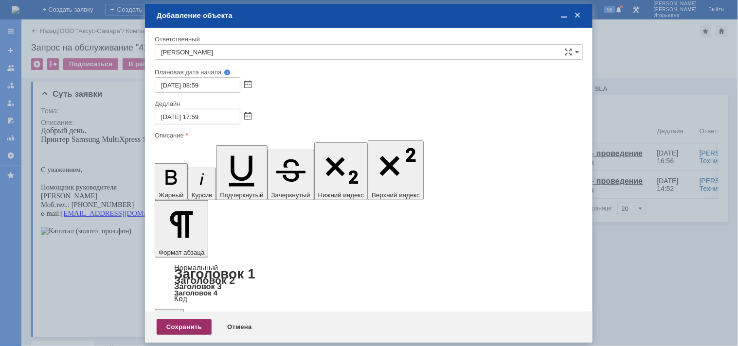
click at [175, 328] on div "Сохранить" at bounding box center [184, 328] width 55 height 16
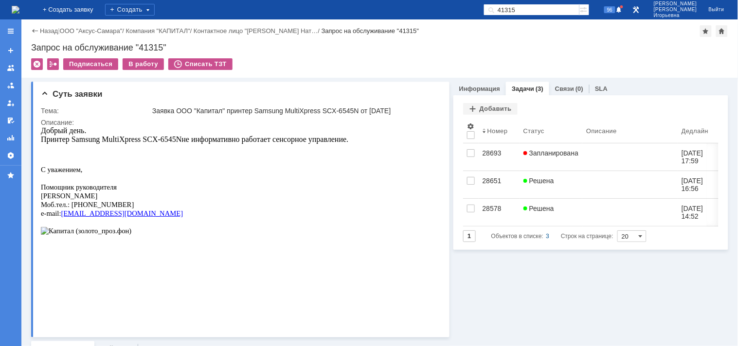
scroll to position [0, 0]
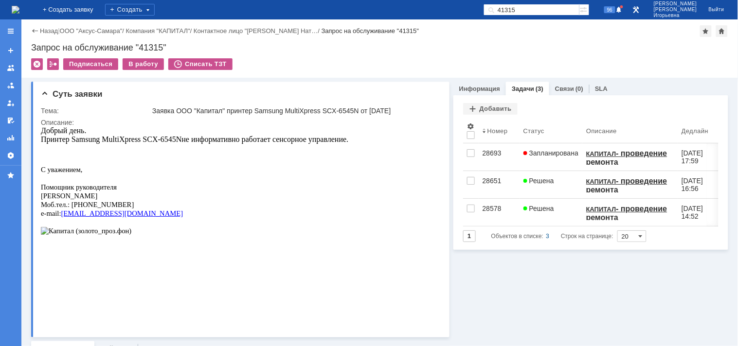
click at [19, 6] on img at bounding box center [16, 10] width 8 height 8
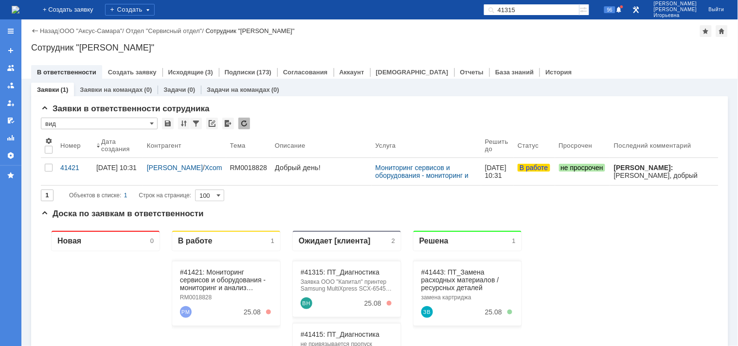
click at [548, 8] on input "41315" at bounding box center [532, 10] width 96 height 12
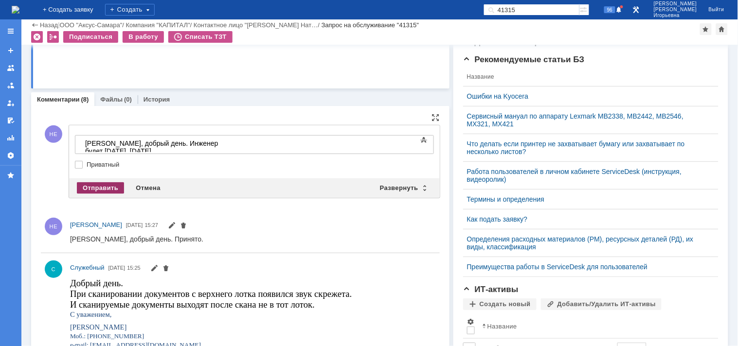
click at [94, 186] on div "Отправить" at bounding box center [100, 188] width 47 height 12
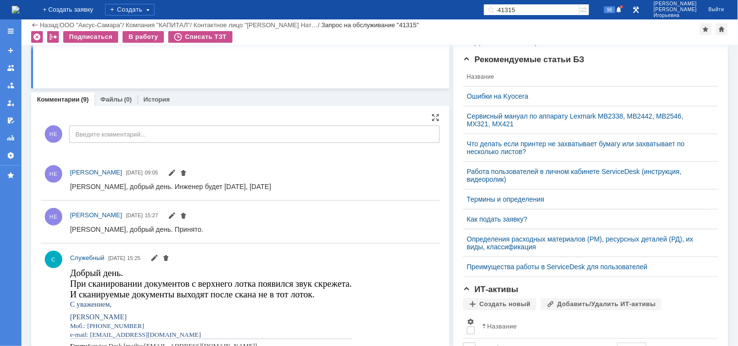
click at [19, 9] on img at bounding box center [16, 10] width 8 height 8
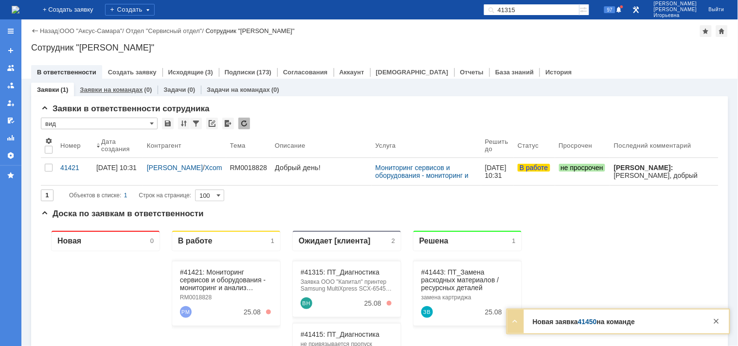
click at [128, 89] on link "Заявки на командах" at bounding box center [111, 89] width 63 height 7
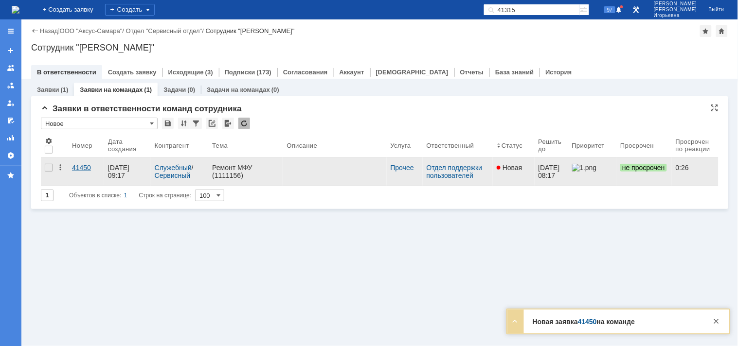
click at [79, 168] on div "41450" at bounding box center [86, 168] width 28 height 8
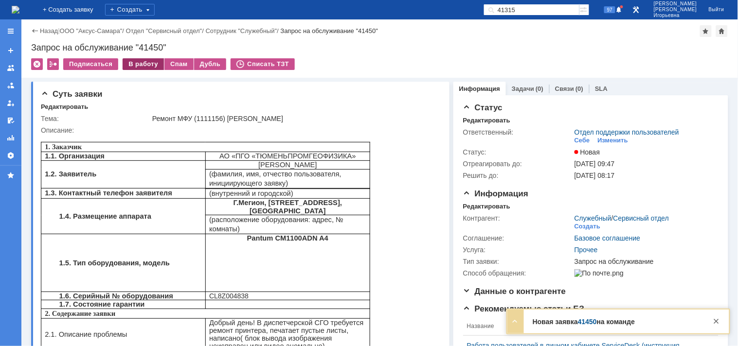
click at [151, 69] on div "В работу" at bounding box center [143, 64] width 41 height 12
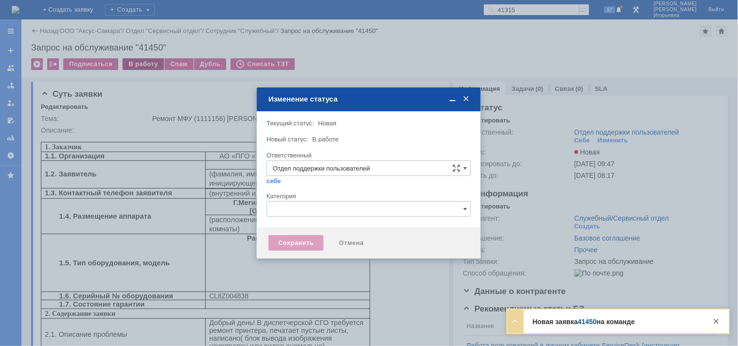
type input "Носенкова Елена Игорьевна"
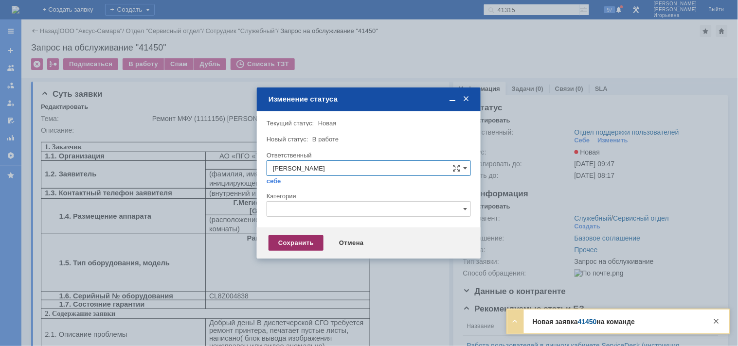
click at [302, 240] on div "Сохранить" at bounding box center [296, 243] width 55 height 16
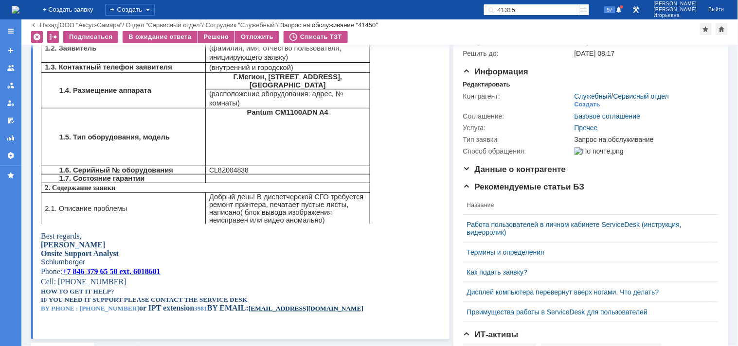
scroll to position [49, 0]
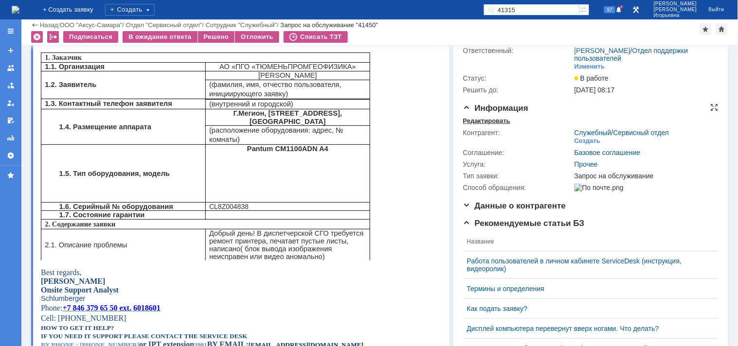
click at [478, 122] on div "Редактировать" at bounding box center [486, 121] width 47 height 8
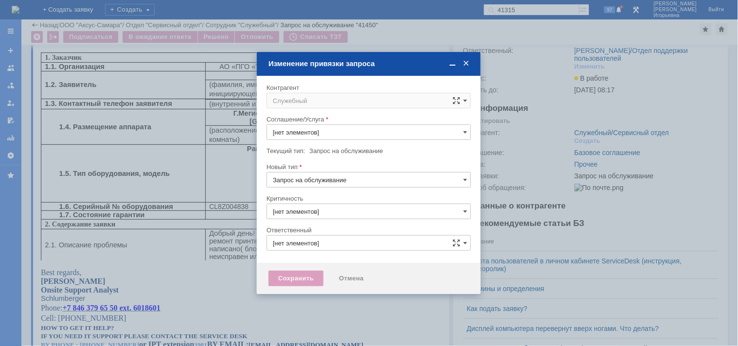
type input "Прочее"
type input "3. Низкая"
type input "Носенкова Елена Игорьевна"
type input "[не указано]"
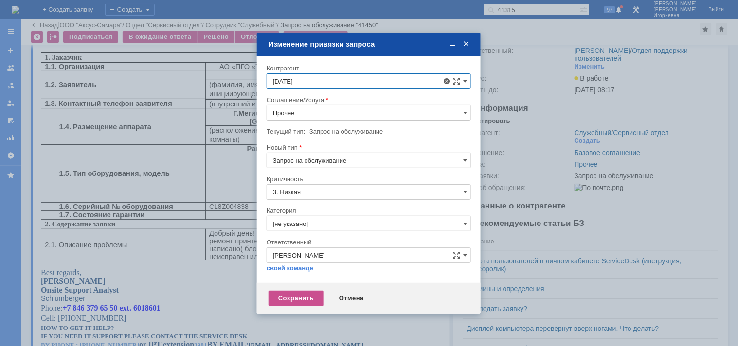
scroll to position [22, 0]
click at [348, 226] on span "[PERSON_NAME]" at bounding box center [322, 227] width 52 height 7
type input "[PERSON_NAME]"
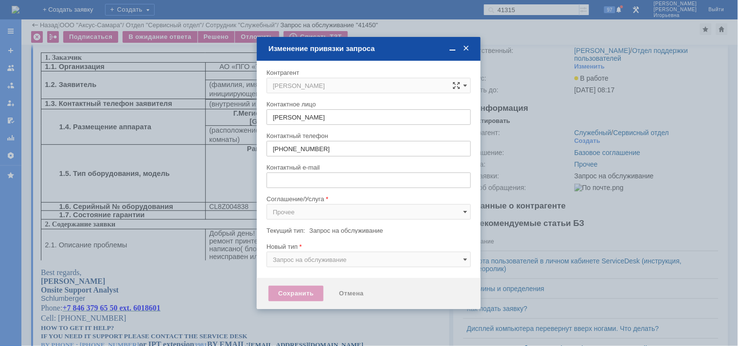
type input "ssorokin4@slb.ru"
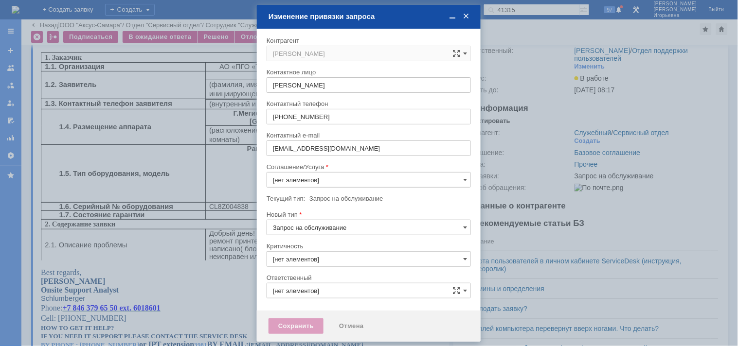
type input "3. Низкая"
type input "Носенкова Елена Игорьевна"
type input "[не указано]"
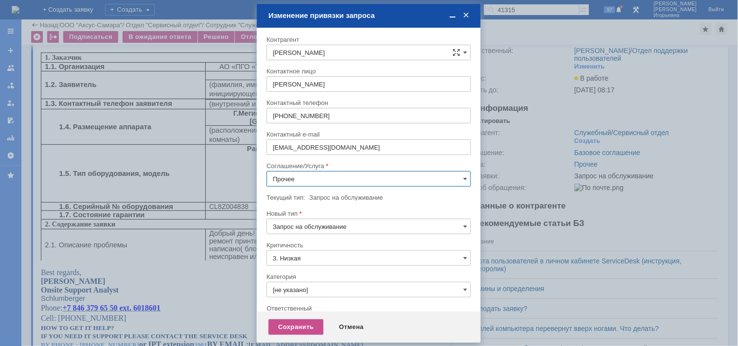
click at [306, 176] on input "Прочее" at bounding box center [369, 179] width 204 height 16
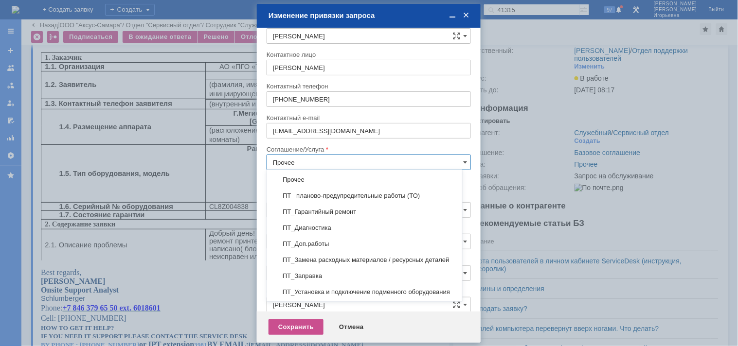
scroll to position [162, 0]
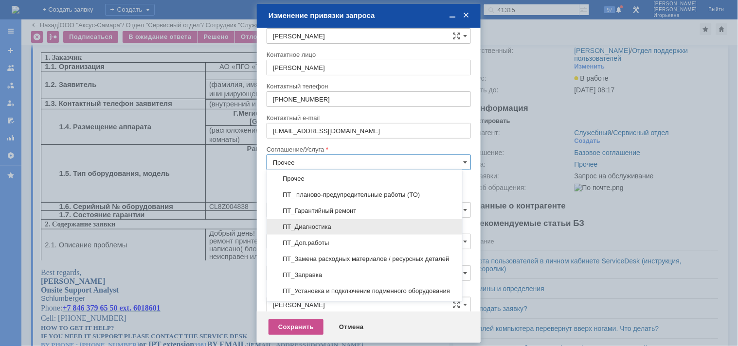
click at [315, 225] on span "ПТ_Диагностика" at bounding box center [364, 227] width 183 height 8
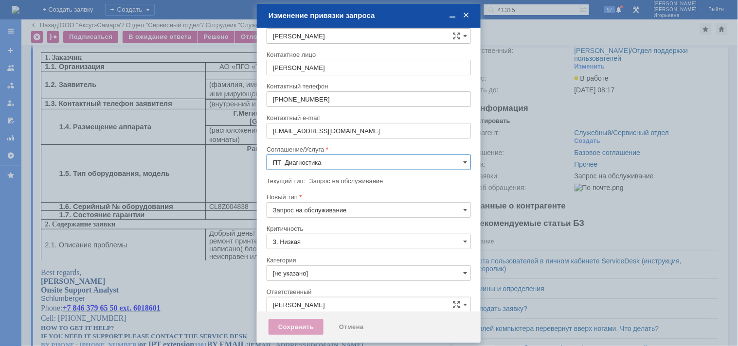
scroll to position [5, 0]
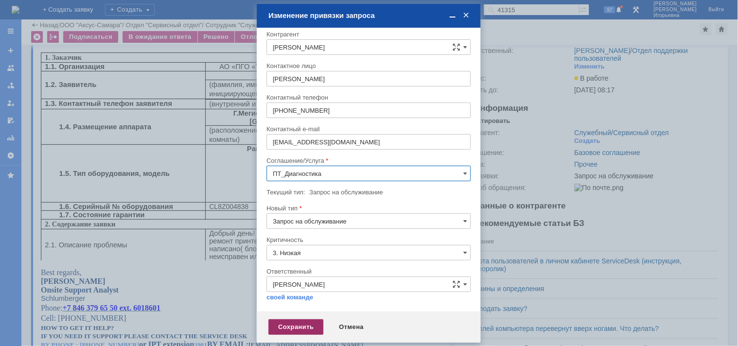
type input "ПТ_Диагностика"
click at [281, 324] on div "Сохранить" at bounding box center [296, 328] width 55 height 16
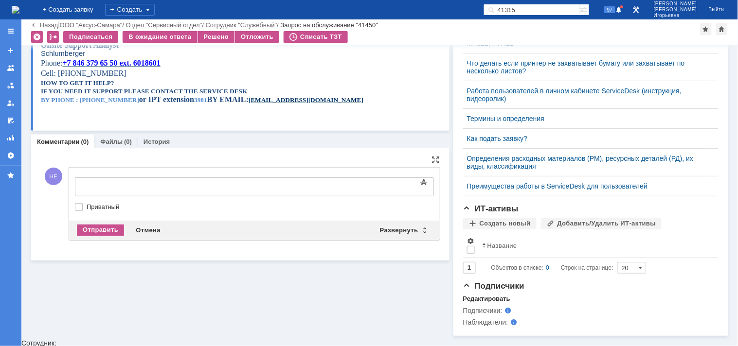
scroll to position [0, 0]
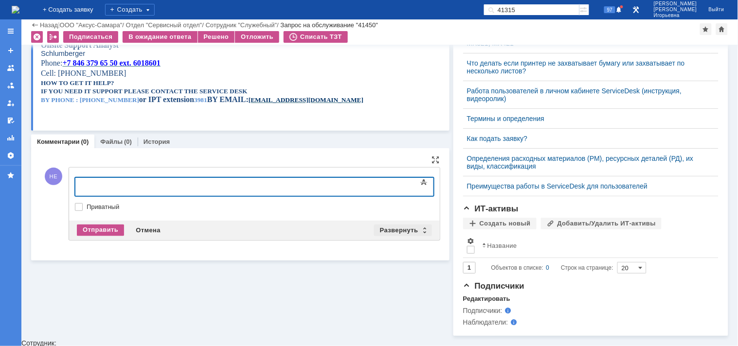
click at [419, 229] on div "Развернуть" at bounding box center [403, 231] width 58 height 12
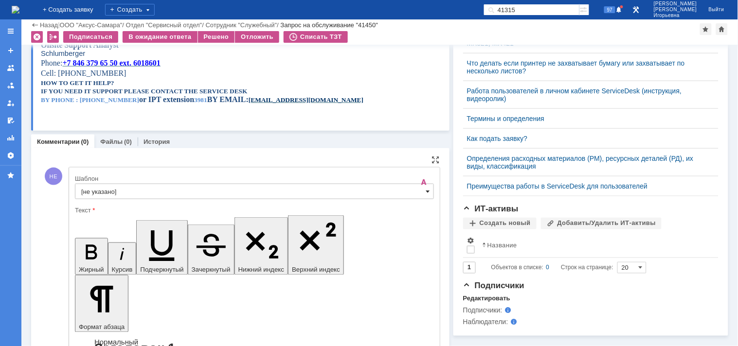
click at [426, 191] on span at bounding box center [428, 192] width 4 height 8
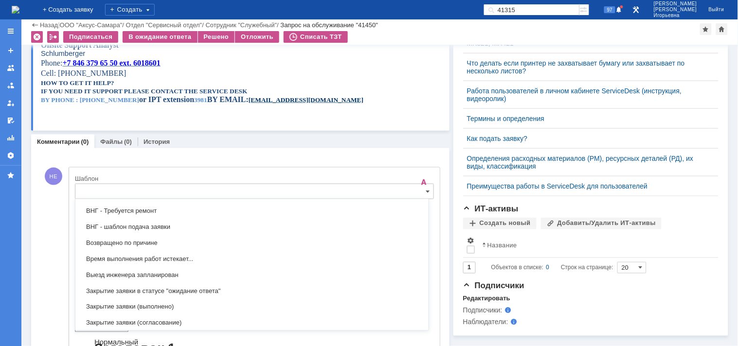
scroll to position [395, 0]
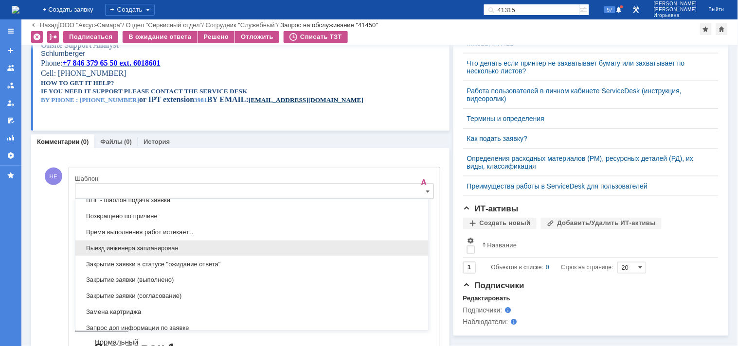
click at [118, 251] on span "Выезд инженера запланирован" at bounding box center [252, 249] width 342 height 8
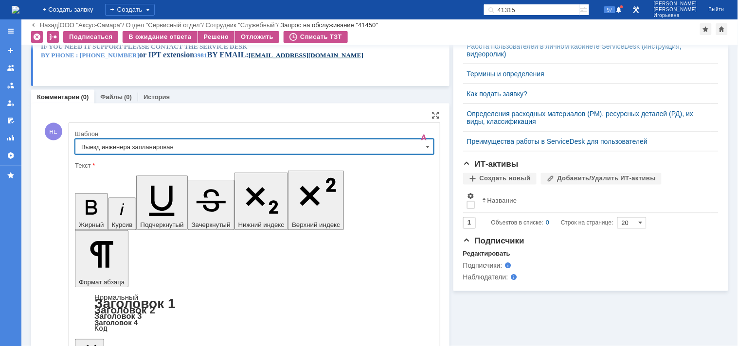
type input "Выезд инженера запланирован"
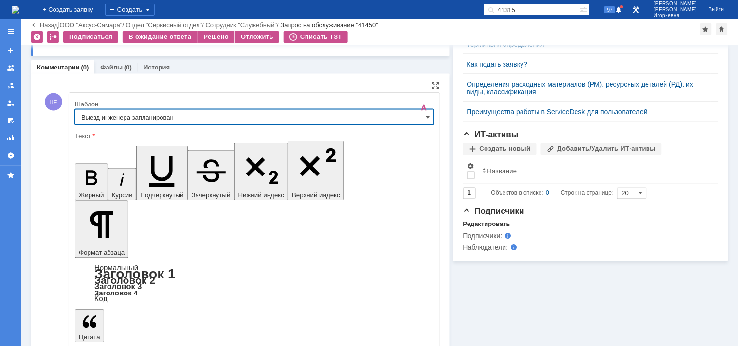
scroll to position [372, 0]
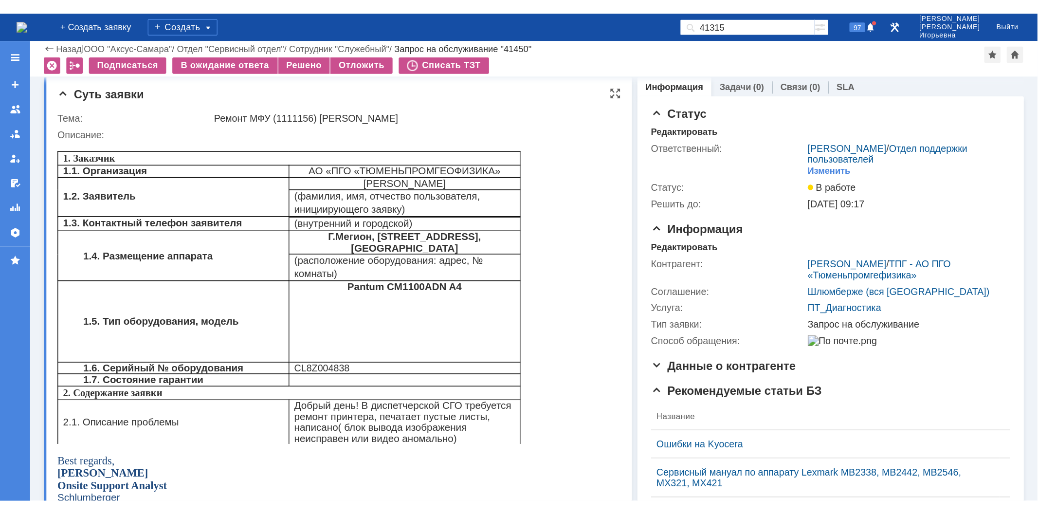
scroll to position [0, 0]
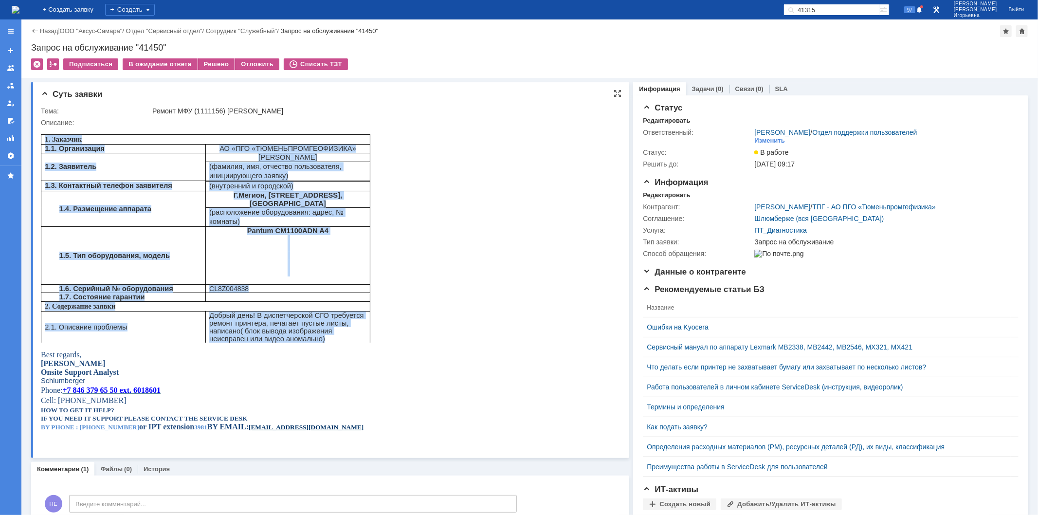
drag, startPoint x: 45, startPoint y: 138, endPoint x: 368, endPoint y: 342, distance: 382.0
click at [368, 342] on tbody "1. Заказчик 1.1. Организация АО «ПГО «ТЮМЕНЬПРОМГЕОФИЗИКА» 1.2. Заявитель Сорок…" at bounding box center [205, 238] width 329 height 208
copy tbody "1. Заказчик 1.1. Организация АО «ПГО «ТЮМЕНЬПРОМГЕОФИЗИКА» 1.2. Заявитель Сорок…"
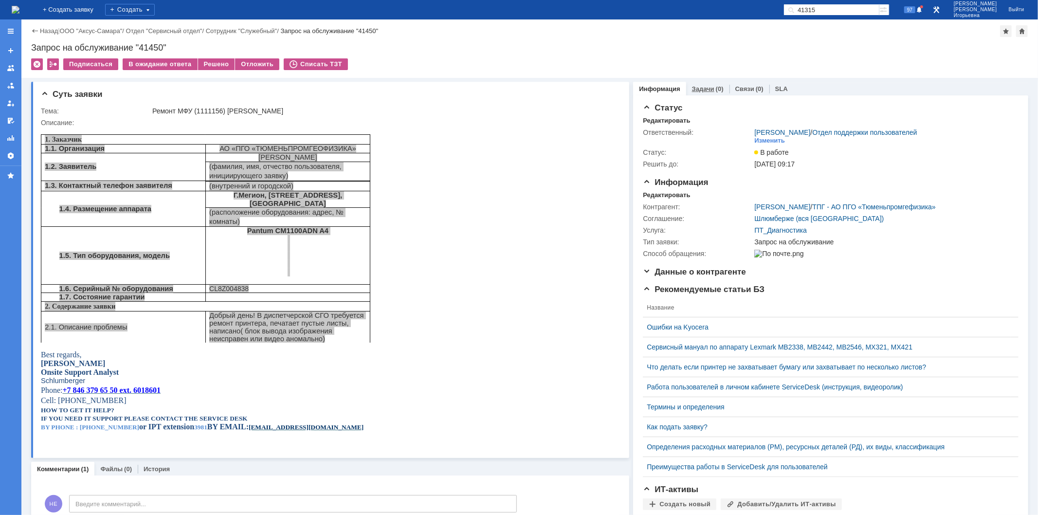
click at [695, 87] on link "Задачи" at bounding box center [703, 88] width 22 height 7
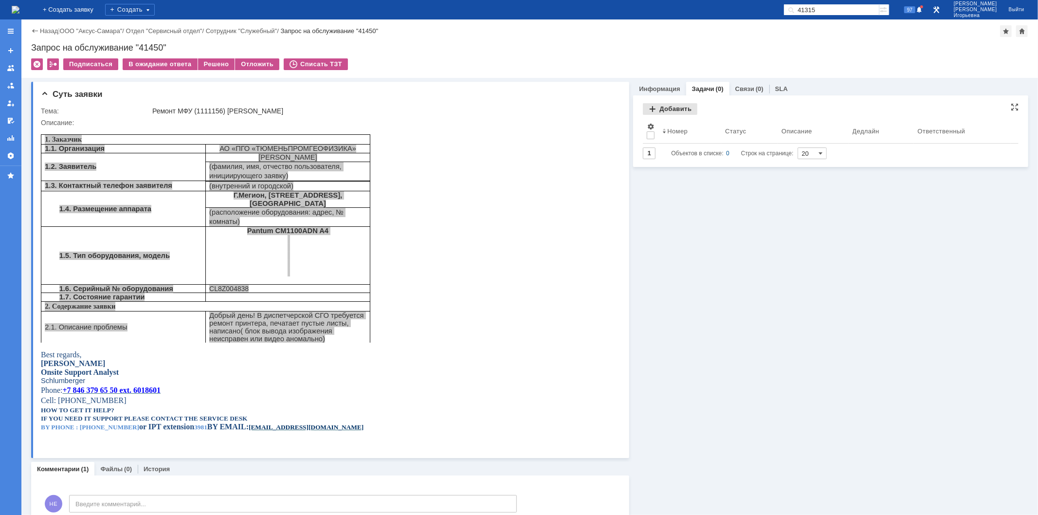
click at [661, 110] on div "Добавить" at bounding box center [670, 109] width 54 height 12
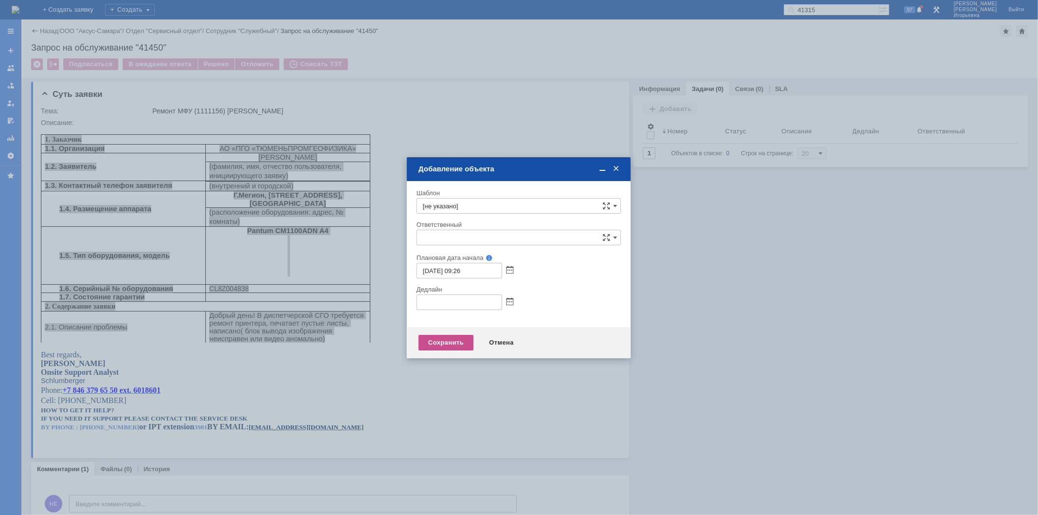
type input "[не указано]"
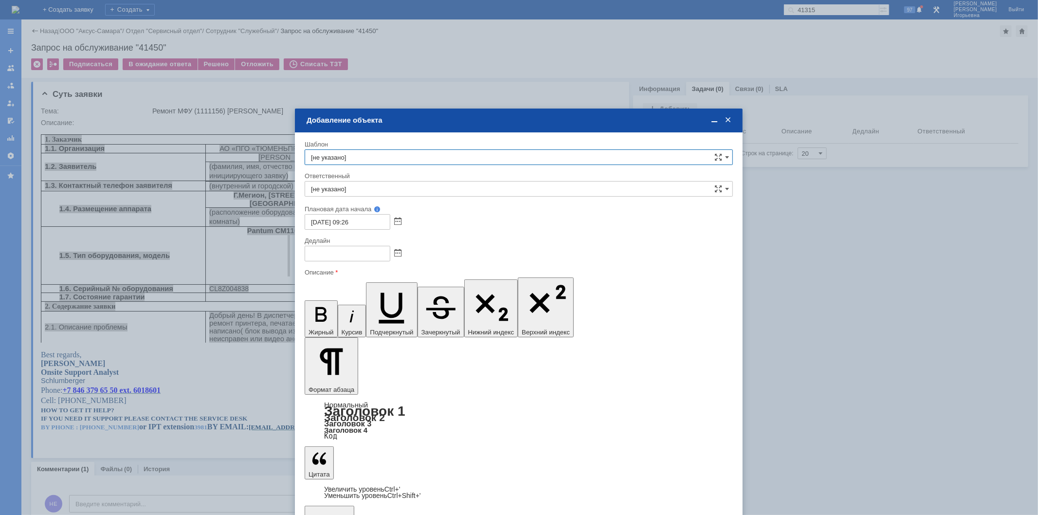
click at [352, 153] on input "[не указано]" at bounding box center [519, 157] width 428 height 16
click at [405, 259] on span "ТПГ (Мегион) - ремонт оборудования" at bounding box center [518, 258] width 415 height 8
type input "ТПГ (Мегион) - ремонт оборудования"
type input "Бырдин Роман Андреевич"
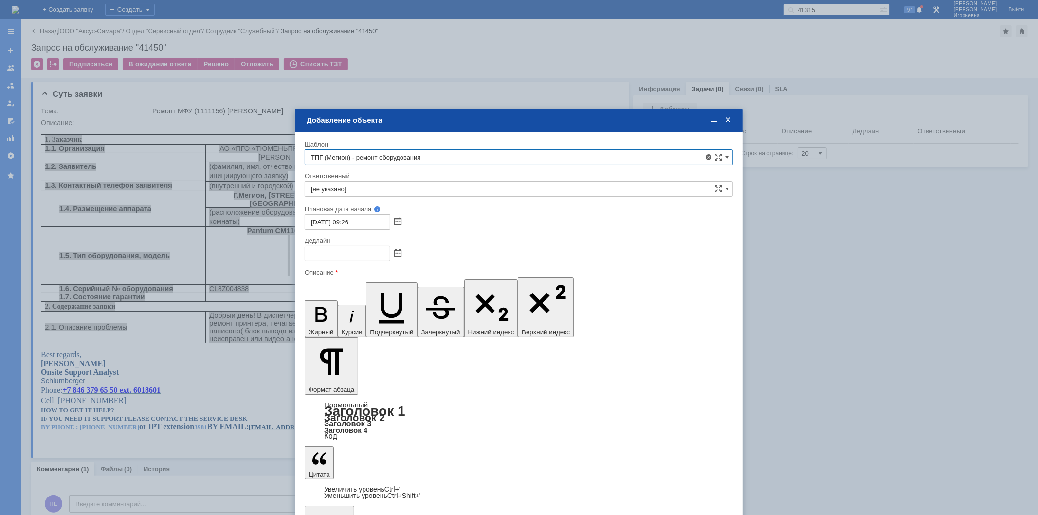
type input "25.08.2025 18:26"
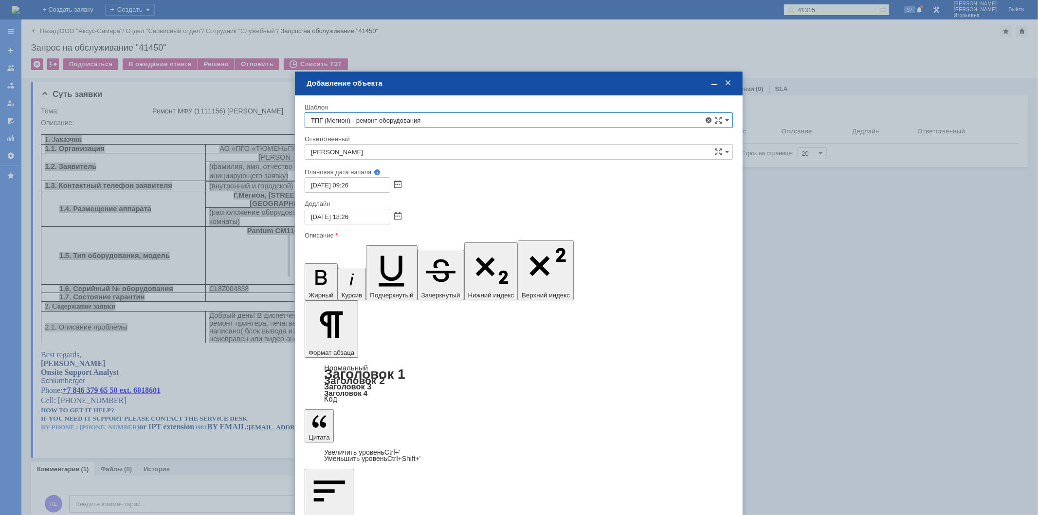
type input "ТПГ (Мегион) - ремонт оборудования"
click at [396, 213] on span at bounding box center [397, 217] width 7 height 8
click at [337, 289] on div "26" at bounding box center [336, 292] width 10 height 8
click at [347, 215] on input "26.08.2025 18:26" at bounding box center [348, 217] width 86 height 16
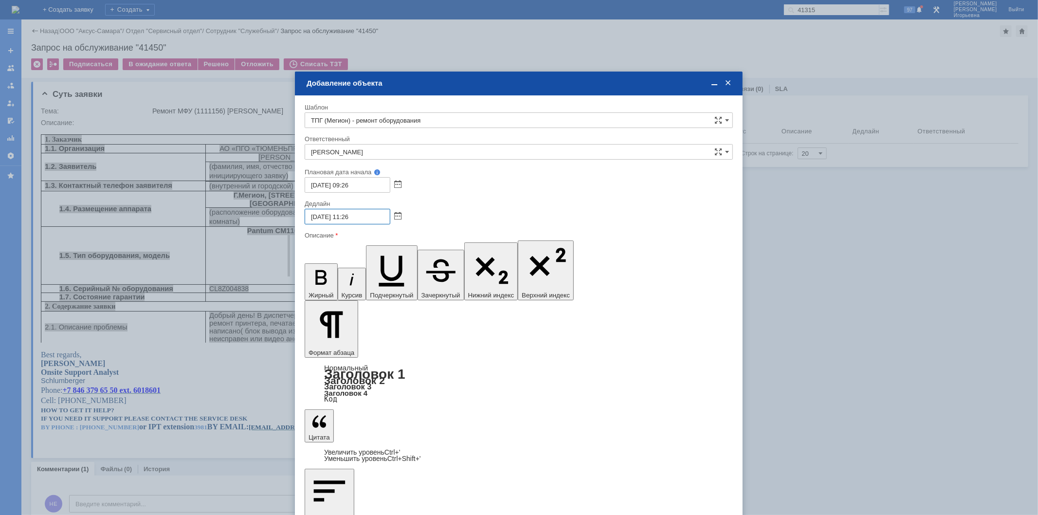
type input "26.08.2025 11:26"
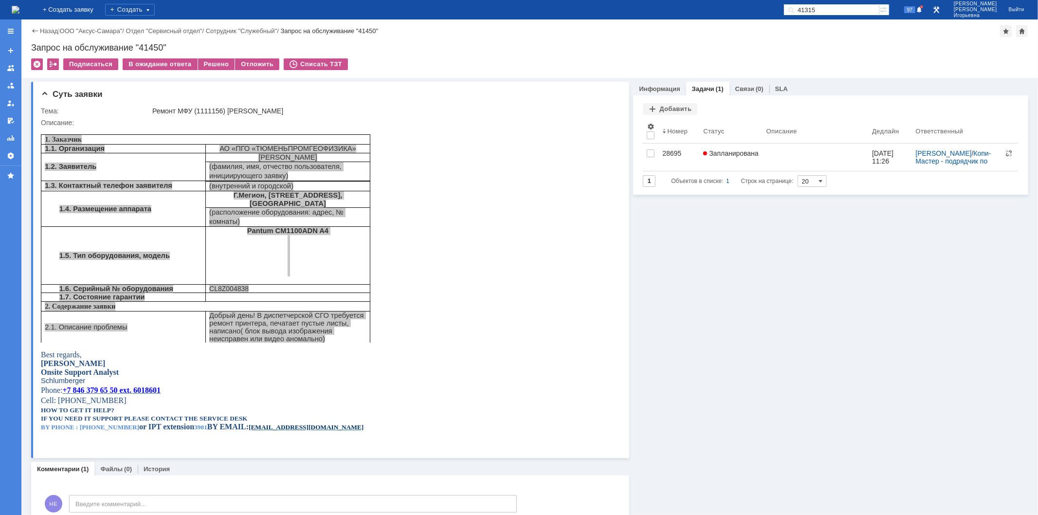
scroll to position [0, 0]
click at [19, 7] on img at bounding box center [16, 10] width 8 height 8
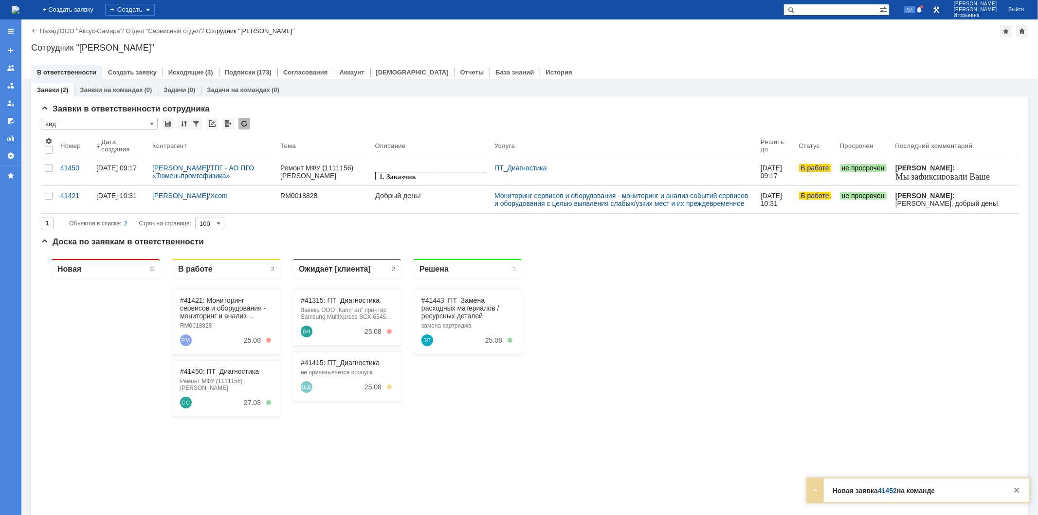
click at [19, 9] on img at bounding box center [16, 10] width 8 height 8
click at [109, 89] on link "Заявки на командах" at bounding box center [111, 89] width 63 height 7
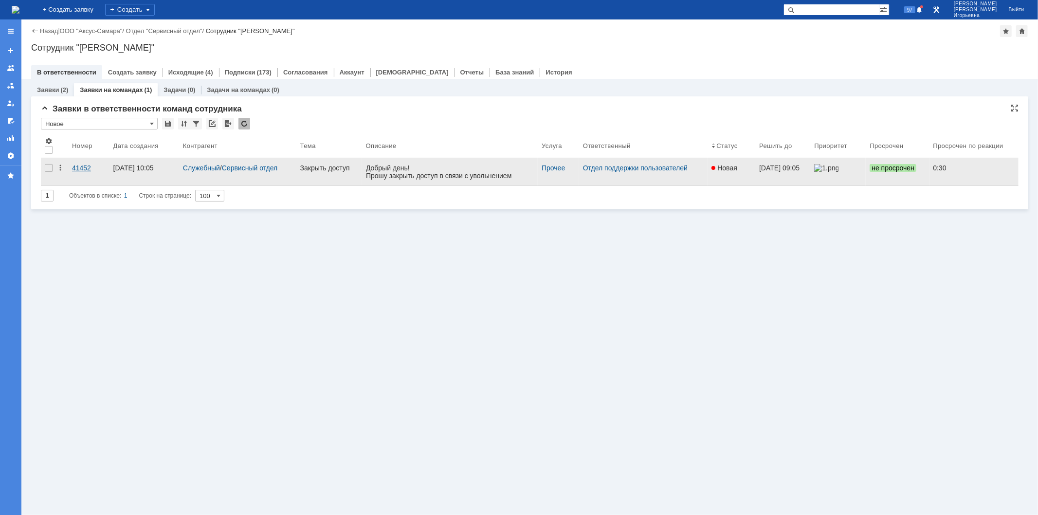
click at [84, 164] on div "41452" at bounding box center [89, 168] width 34 height 8
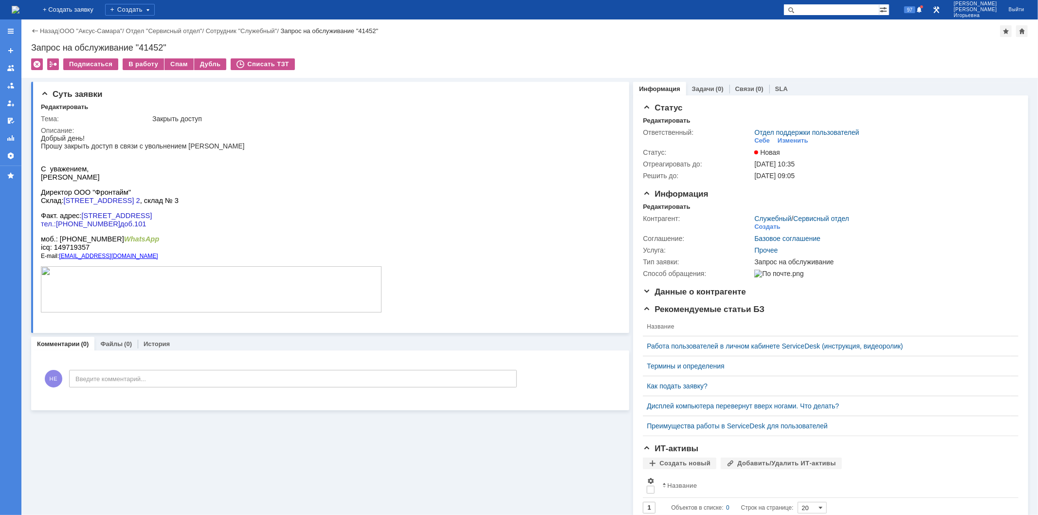
click at [19, 6] on img at bounding box center [16, 10] width 8 height 8
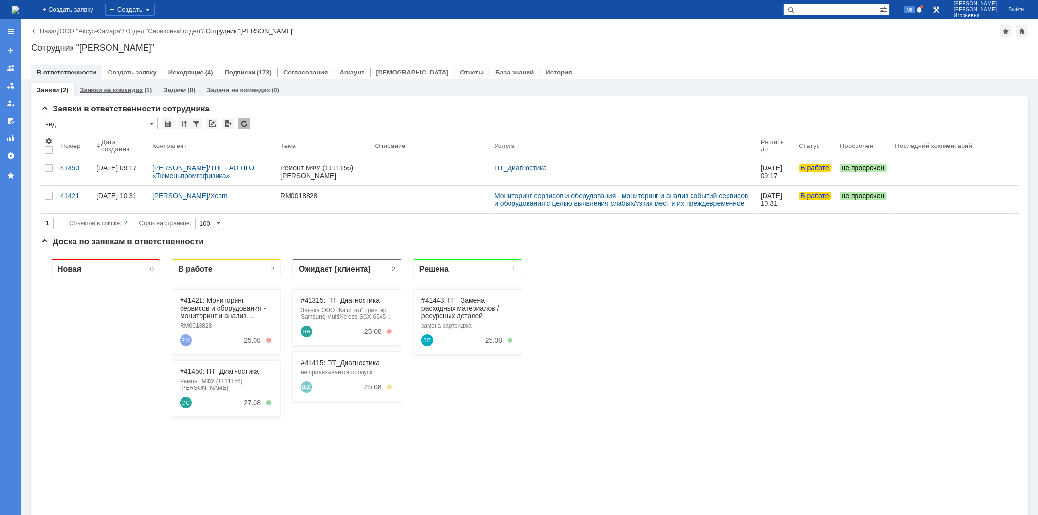
click at [114, 87] on link "Заявки на командах" at bounding box center [111, 89] width 63 height 7
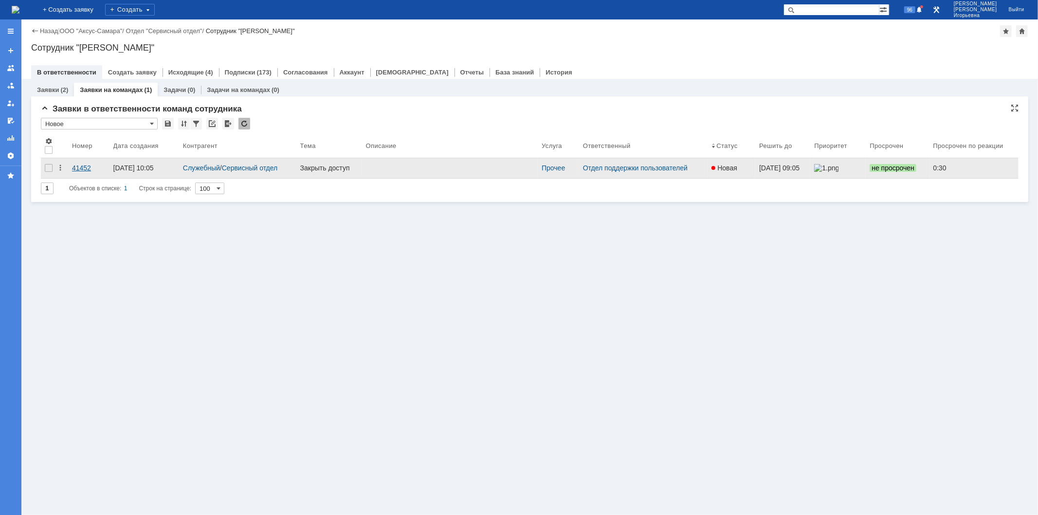
click at [83, 164] on div "41452" at bounding box center [89, 168] width 34 height 8
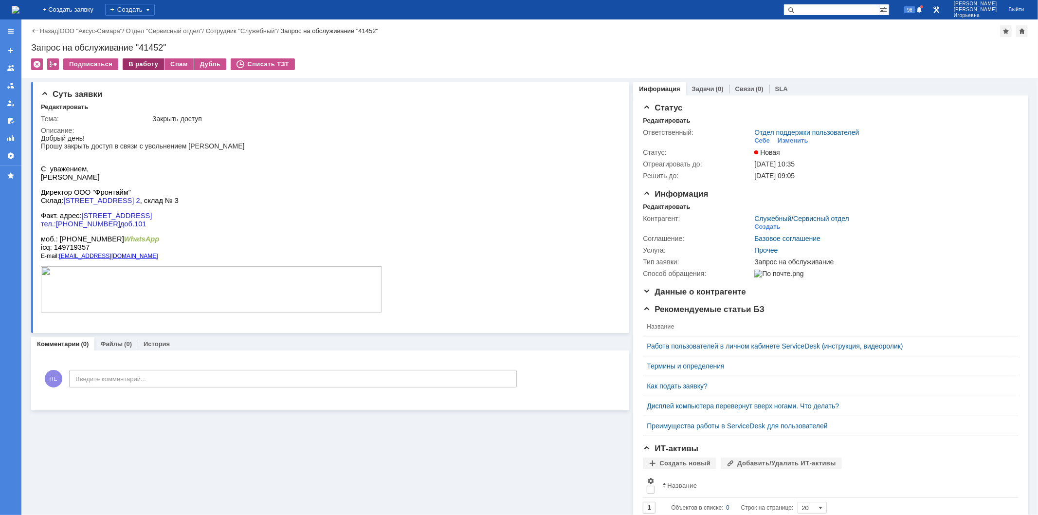
click at [135, 63] on div "В работу" at bounding box center [143, 64] width 41 height 12
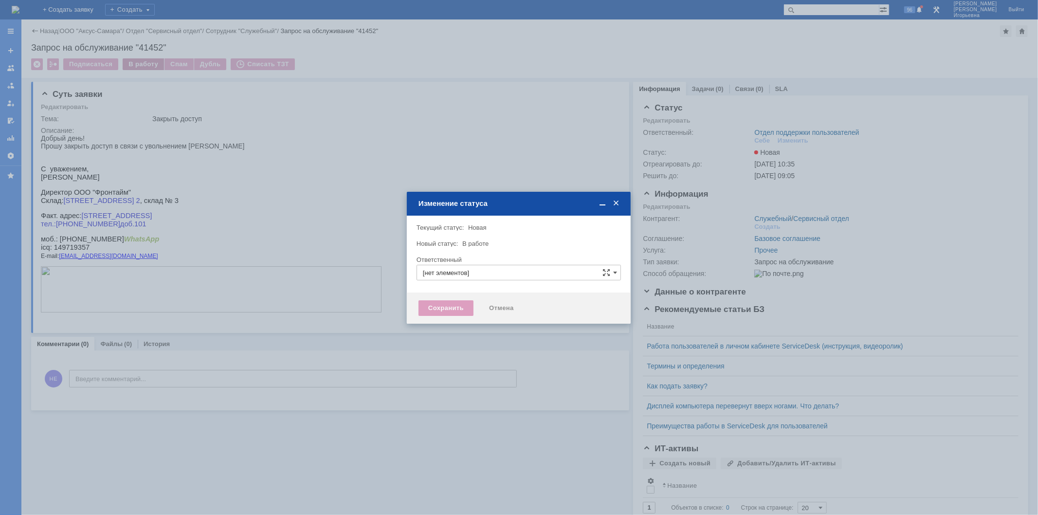
type input "Отдел поддержки пользователей"
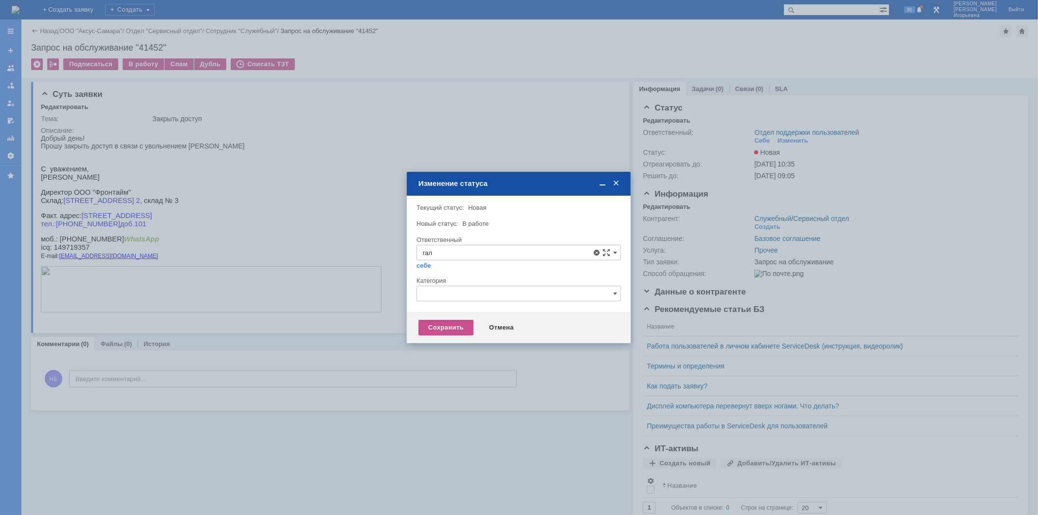
click at [455, 323] on span "[PERSON_NAME]" at bounding box center [519, 323] width 192 height 8
click at [450, 326] on div "Сохранить" at bounding box center [445, 328] width 55 height 16
type input "[PERSON_NAME]"
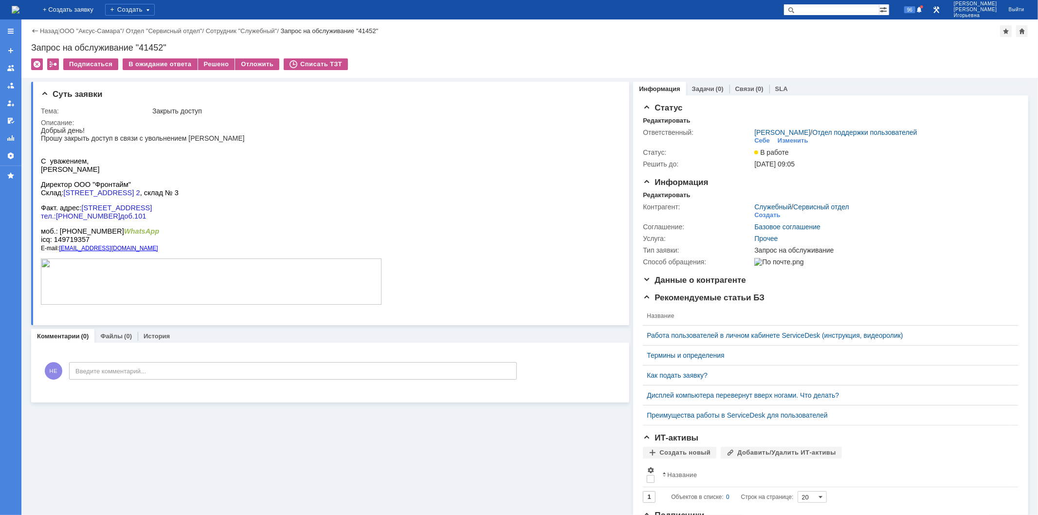
click at [151, 47] on div "Запрос на обслуживание "41452"" at bounding box center [529, 48] width 997 height 10
copy div "41452"
click at [19, 10] on img at bounding box center [16, 10] width 8 height 8
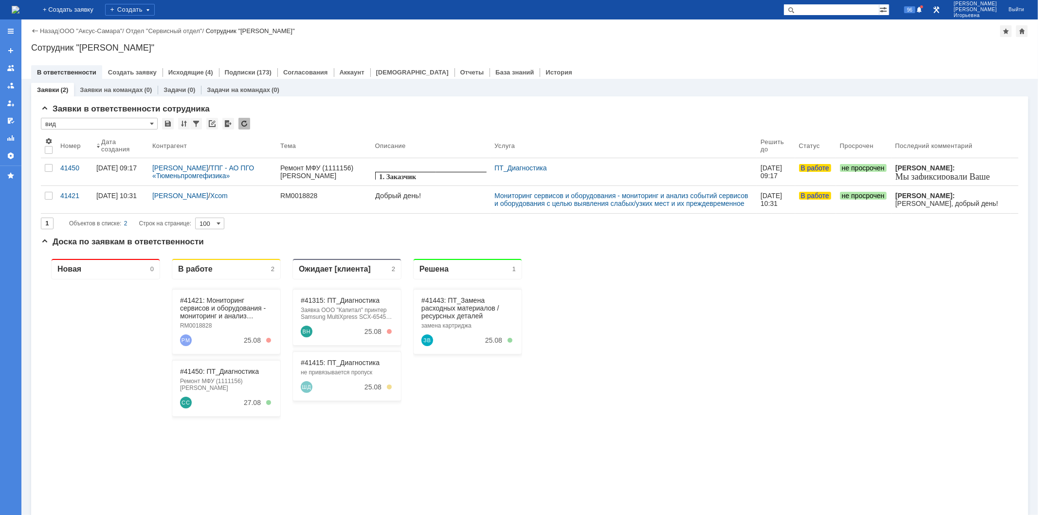
click at [69, 194] on div "41421" at bounding box center [74, 196] width 28 height 8
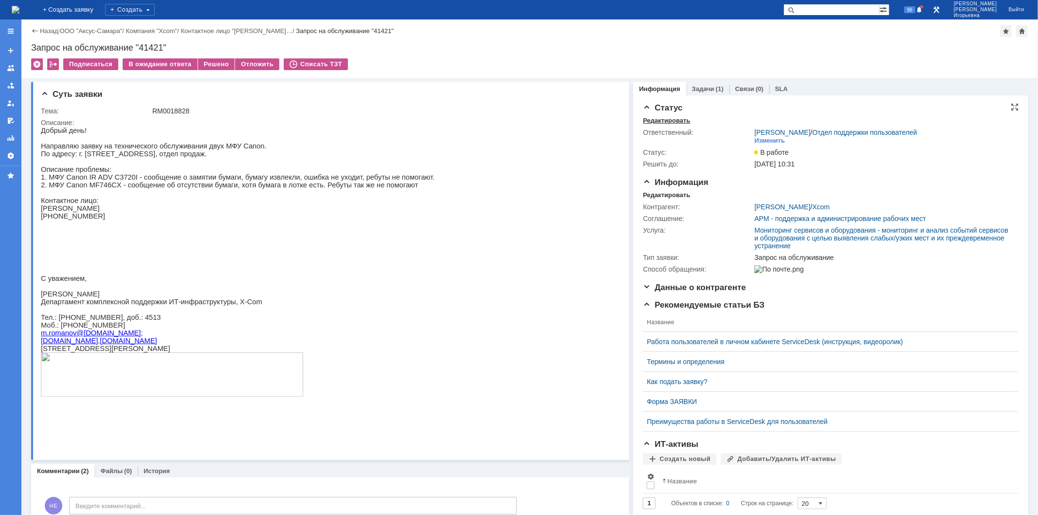
click at [653, 120] on div "Редактировать" at bounding box center [666, 121] width 47 height 8
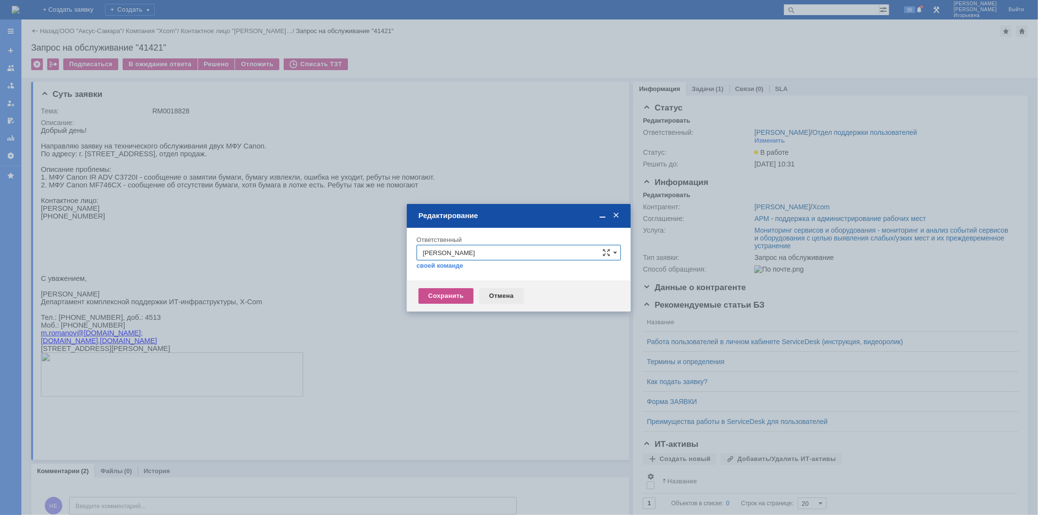
click at [503, 295] on div "Отмена" at bounding box center [501, 296] width 44 height 16
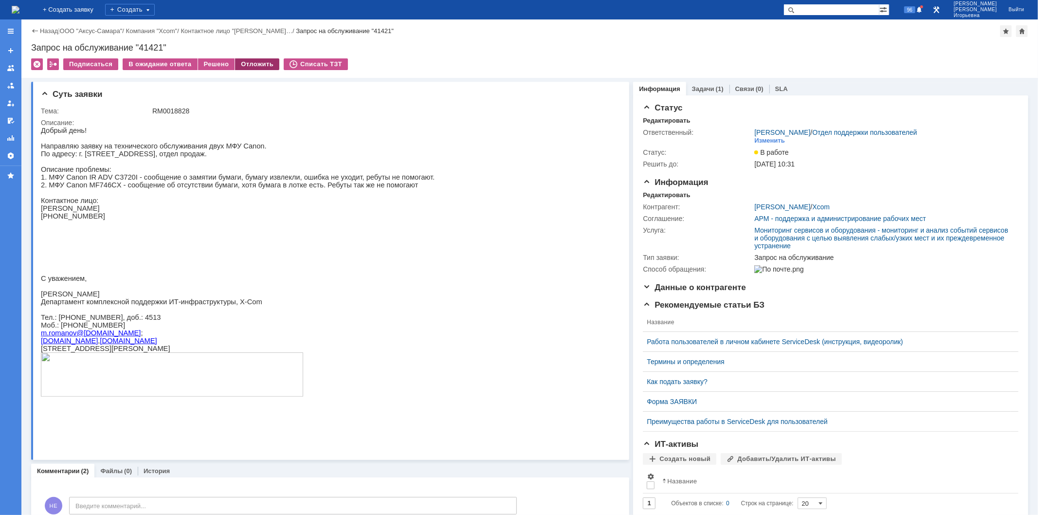
click at [251, 64] on div "Отложить" at bounding box center [257, 64] width 44 height 12
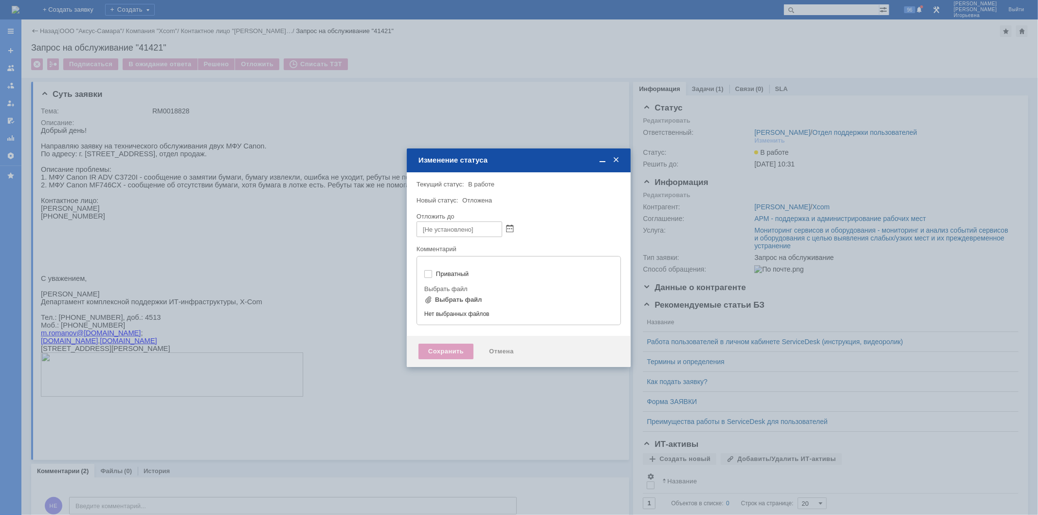
type input "[не указано]"
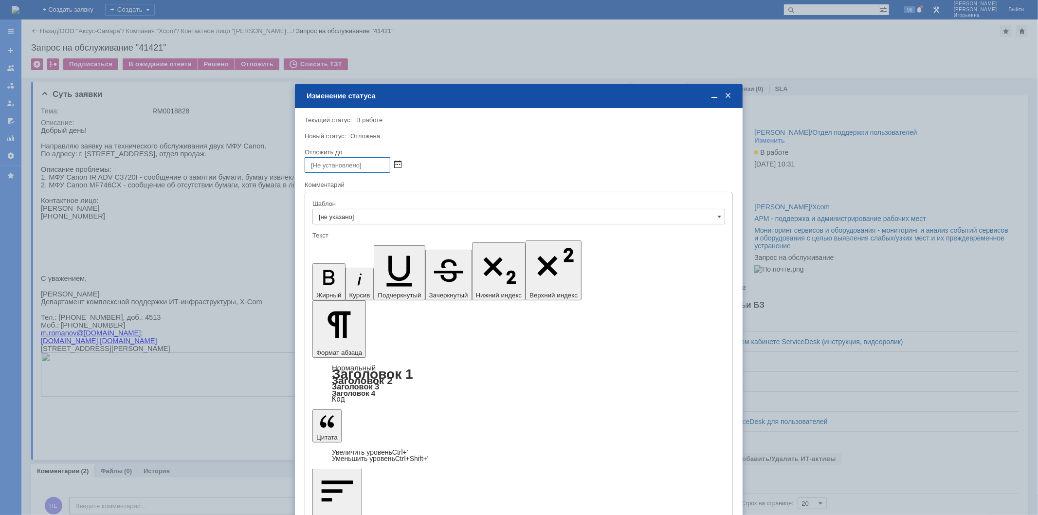
click at [398, 163] on span at bounding box center [397, 165] width 7 height 8
click at [337, 236] on div "26" at bounding box center [336, 240] width 10 height 8
type input "26.08.2025 10:11"
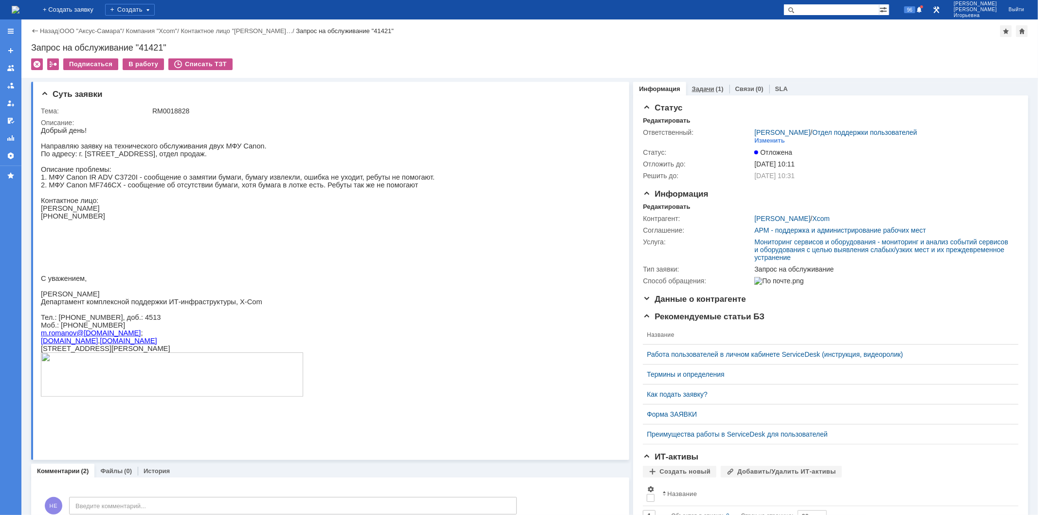
click at [699, 87] on link "Задачи" at bounding box center [703, 88] width 22 height 7
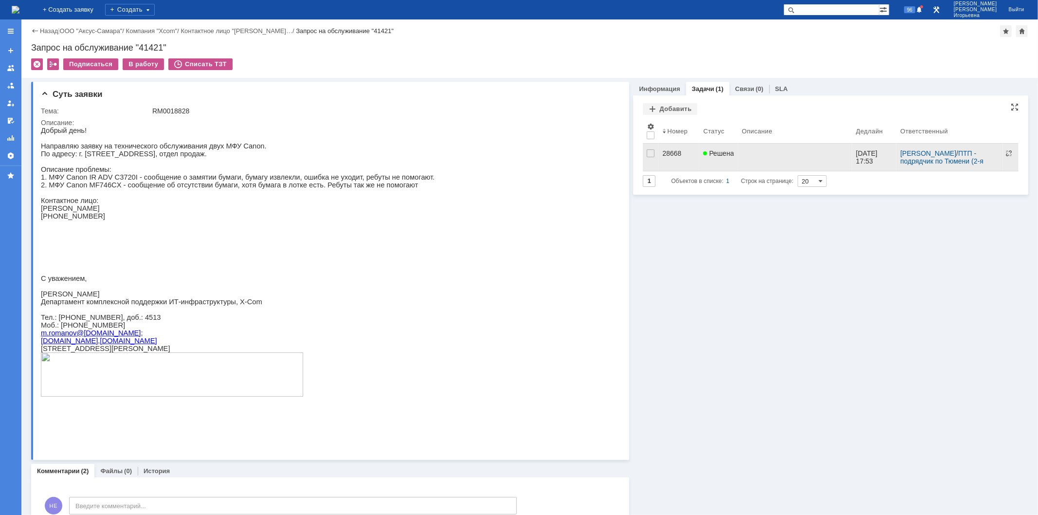
click at [663, 156] on div "28668" at bounding box center [678, 153] width 33 height 8
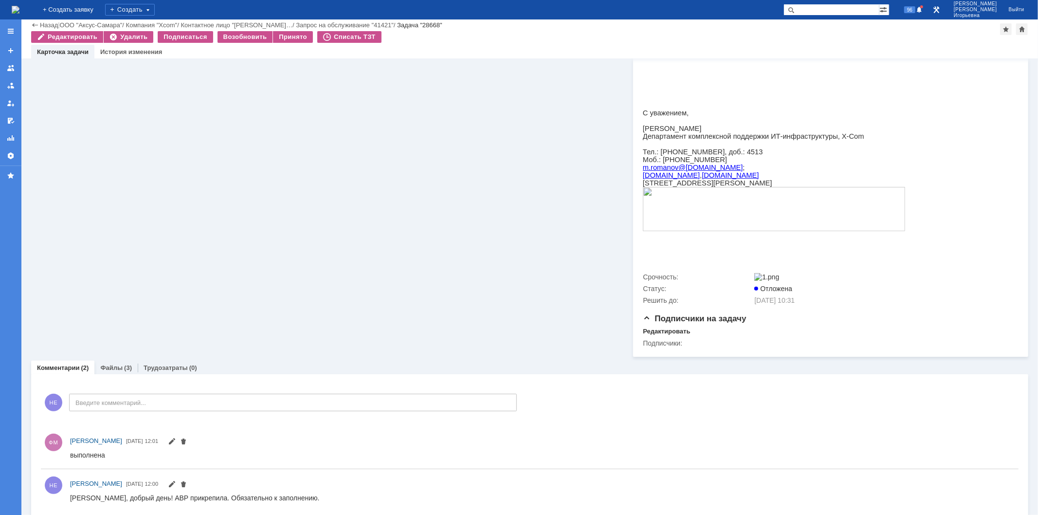
scroll to position [247, 0]
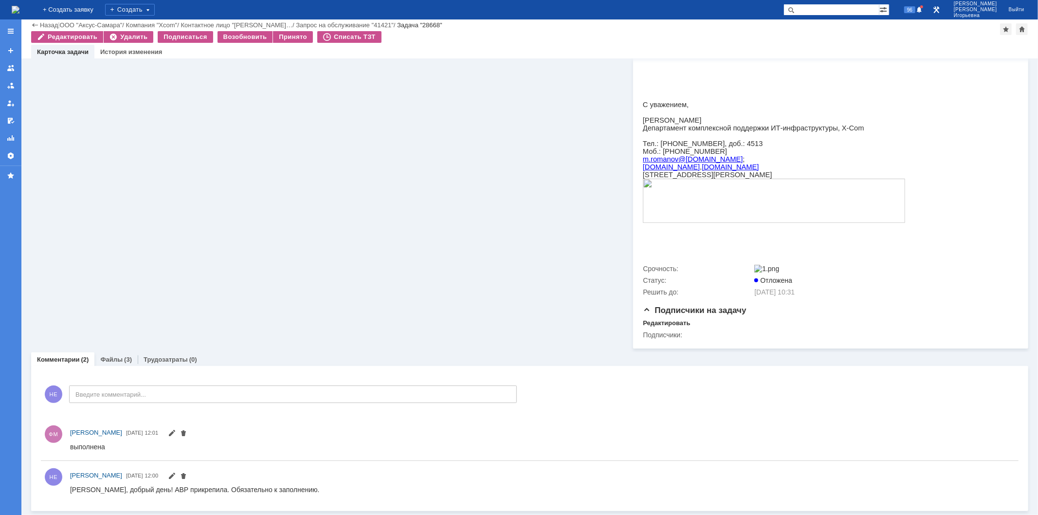
click at [835, 9] on input "text" at bounding box center [831, 10] width 96 height 12
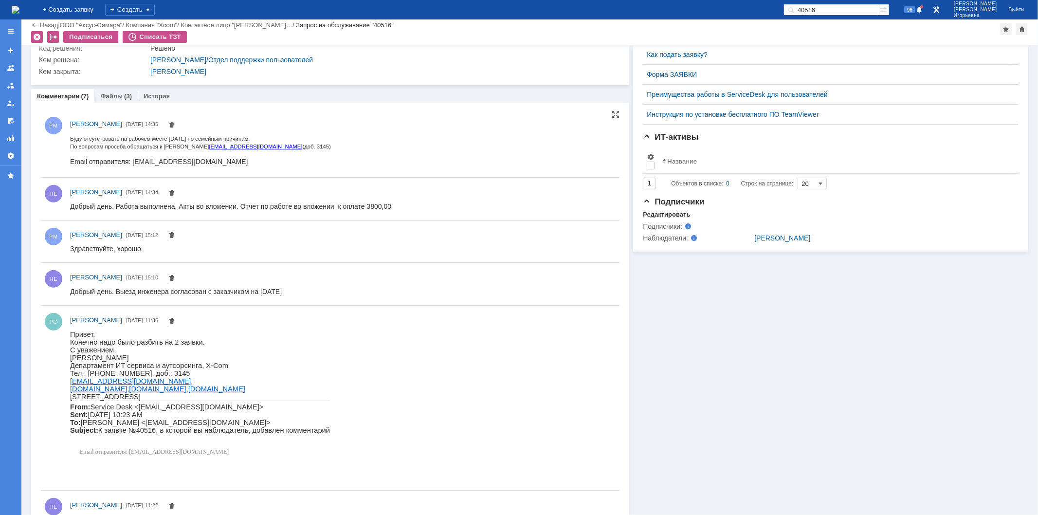
scroll to position [237, 0]
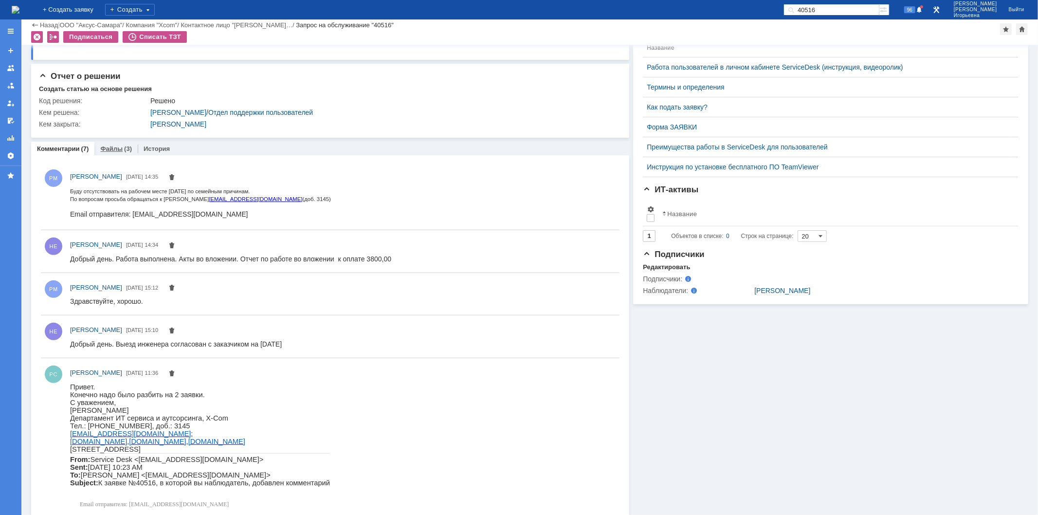
click at [110, 145] on link "Файлы" at bounding box center [111, 148] width 22 height 7
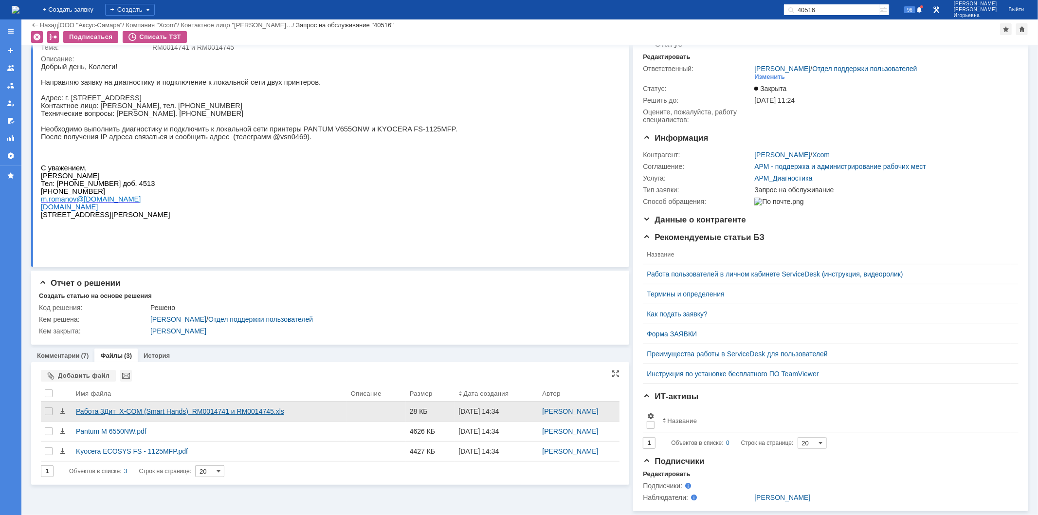
click at [123, 407] on div "Работа 3Дит_X-COM (Smart Hands) RM0014741 и RM0014745.xls" at bounding box center [209, 411] width 267 height 8
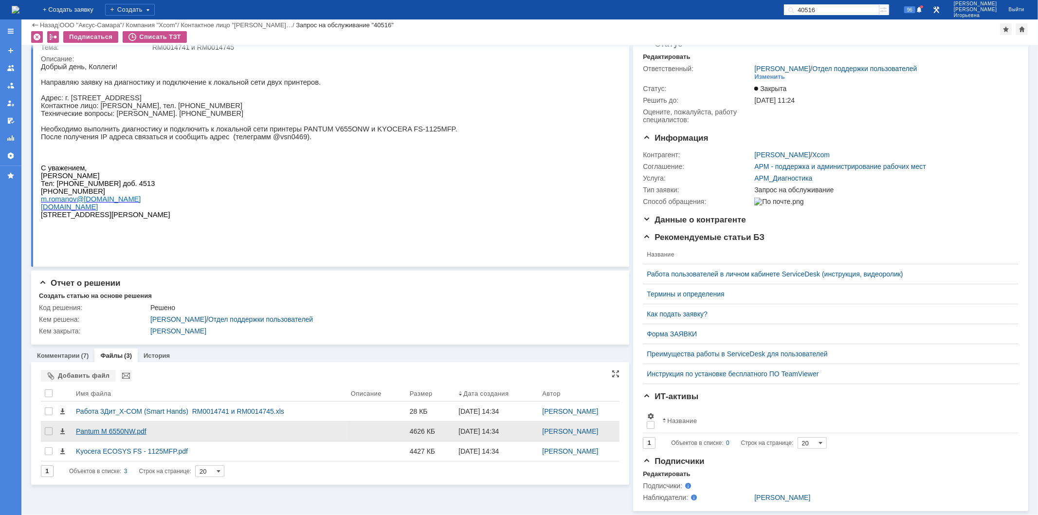
click at [99, 427] on div "Pantum M 6550NW.pdf" at bounding box center [209, 431] width 267 height 8
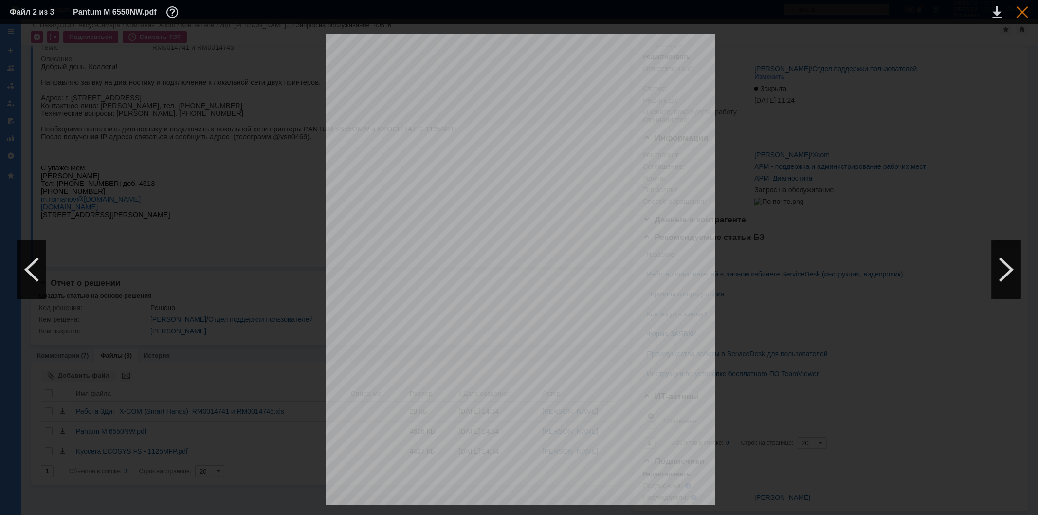
click at [1025, 9] on div at bounding box center [1022, 12] width 12 height 12
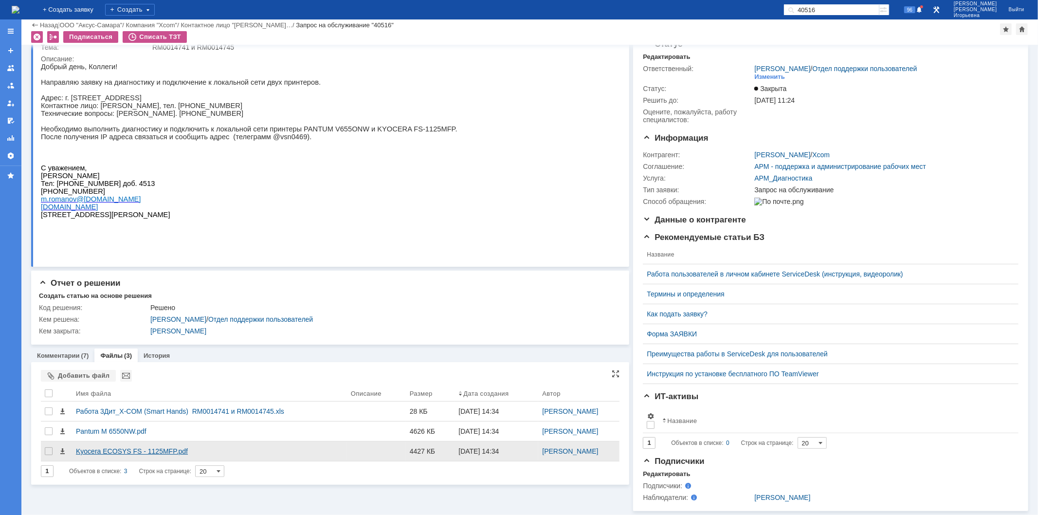
click at [101, 448] on div "Kyocera ECOSYS FS - 1125MFP.pdf" at bounding box center [209, 451] width 267 height 8
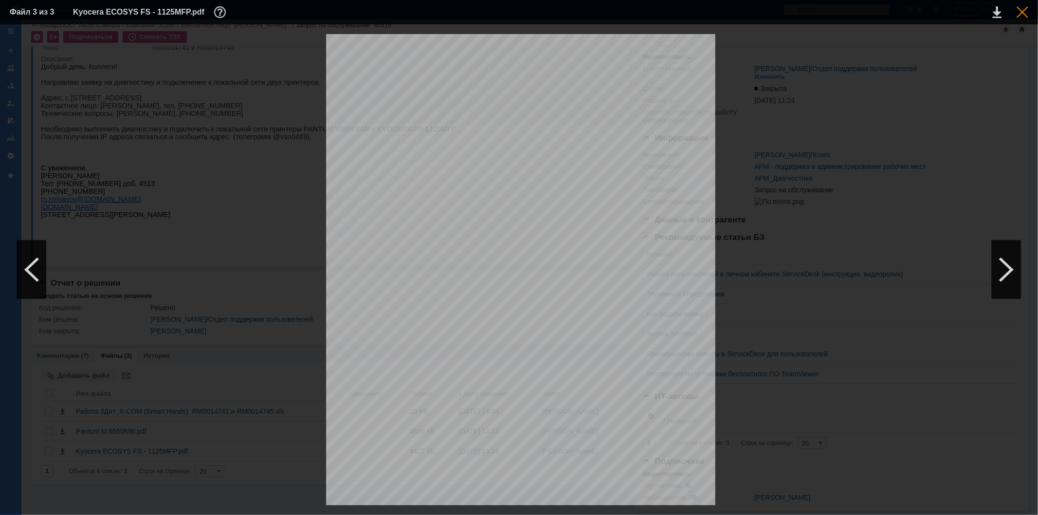
click at [1023, 13] on div at bounding box center [1022, 12] width 12 height 12
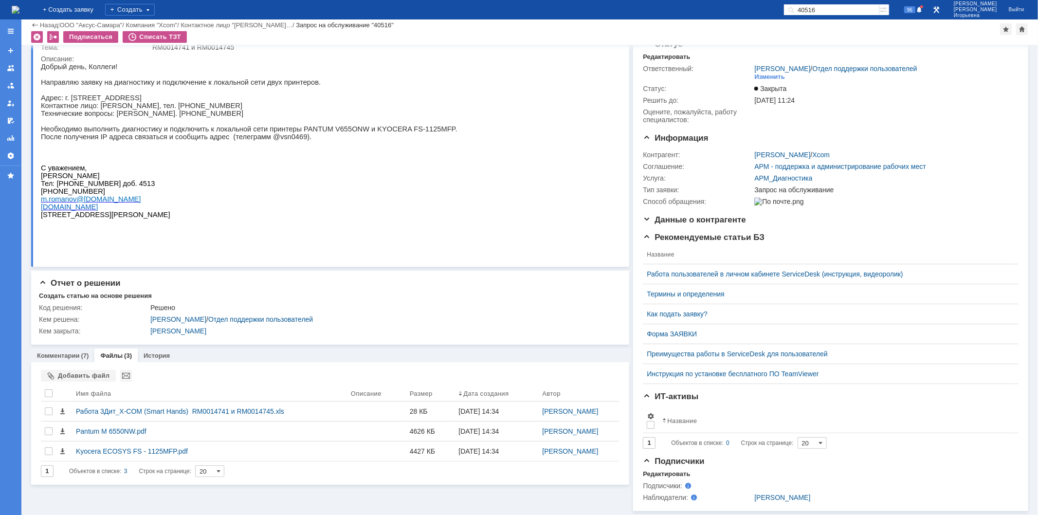
click at [19, 7] on img at bounding box center [16, 10] width 8 height 8
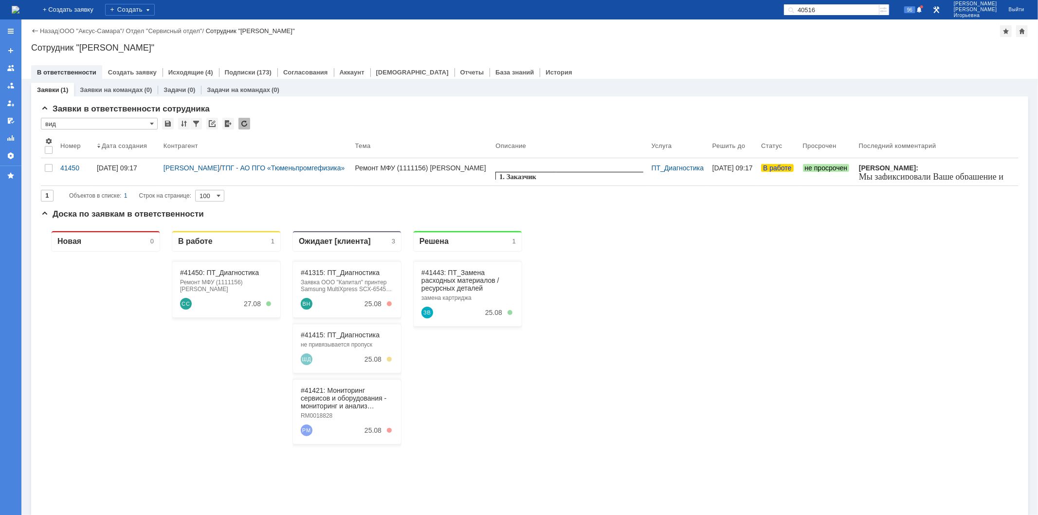
click at [848, 8] on input "40516" at bounding box center [831, 10] width 96 height 12
type input "41421"
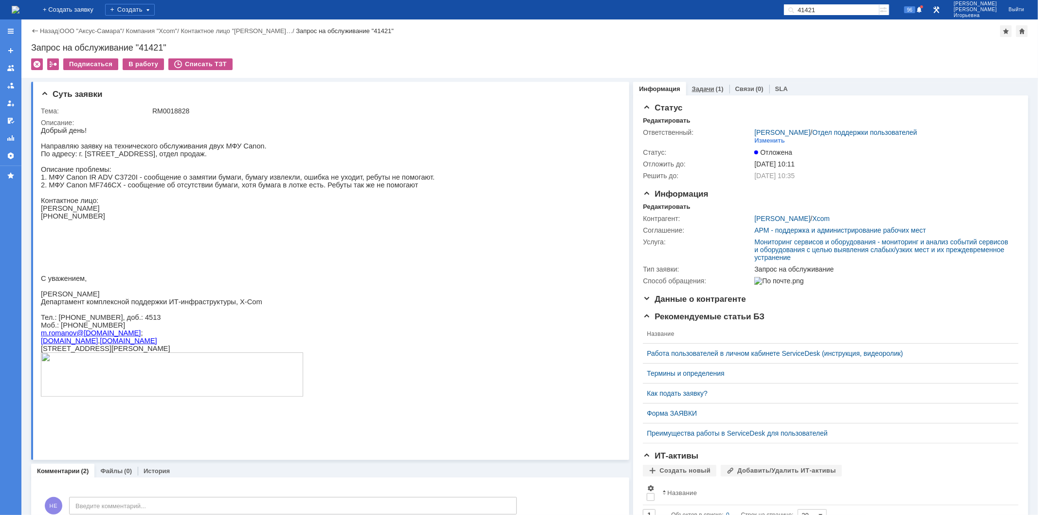
click at [700, 87] on link "Задачи" at bounding box center [703, 88] width 22 height 7
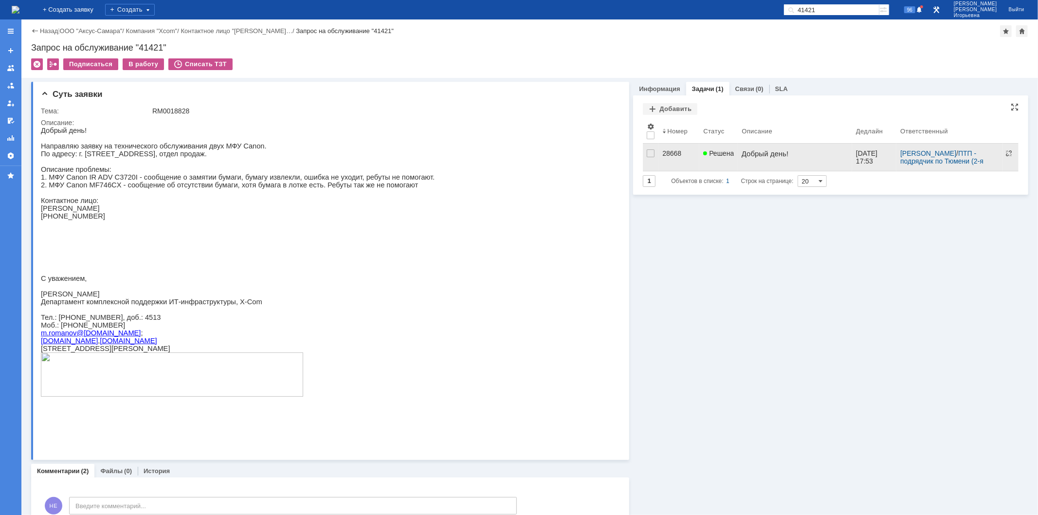
click at [665, 154] on div "28668" at bounding box center [678, 153] width 33 height 8
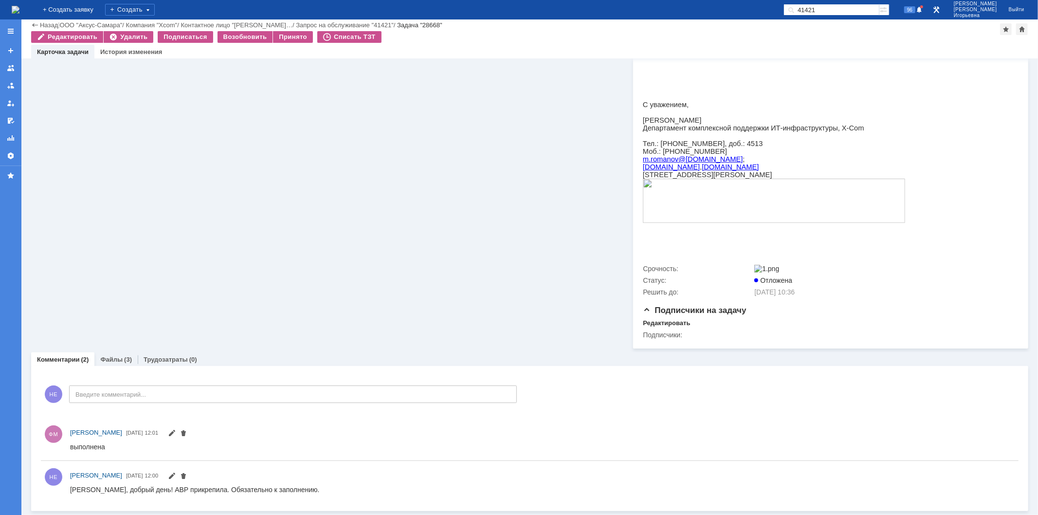
scroll to position [247, 0]
click at [111, 359] on link "Файлы" at bounding box center [111, 359] width 22 height 7
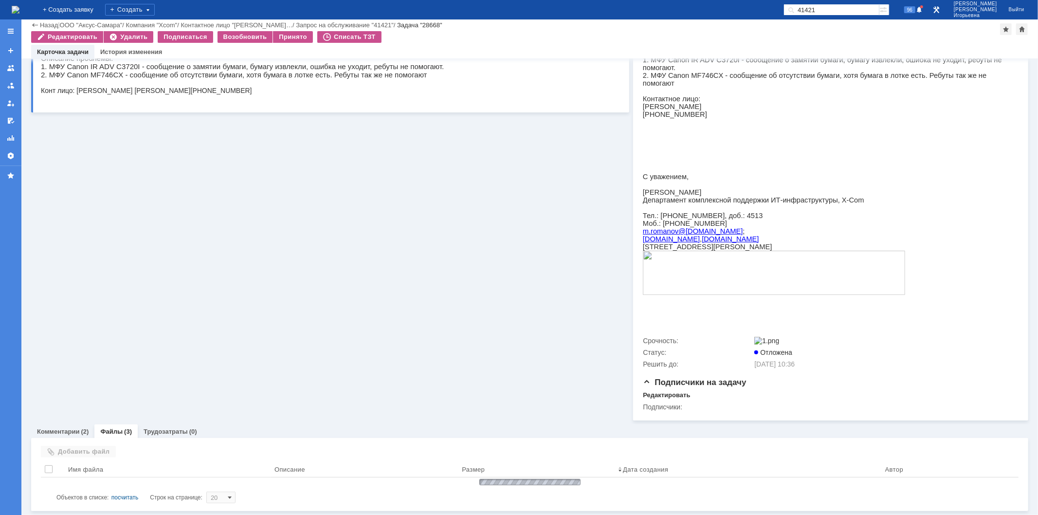
scroll to position [225, 0]
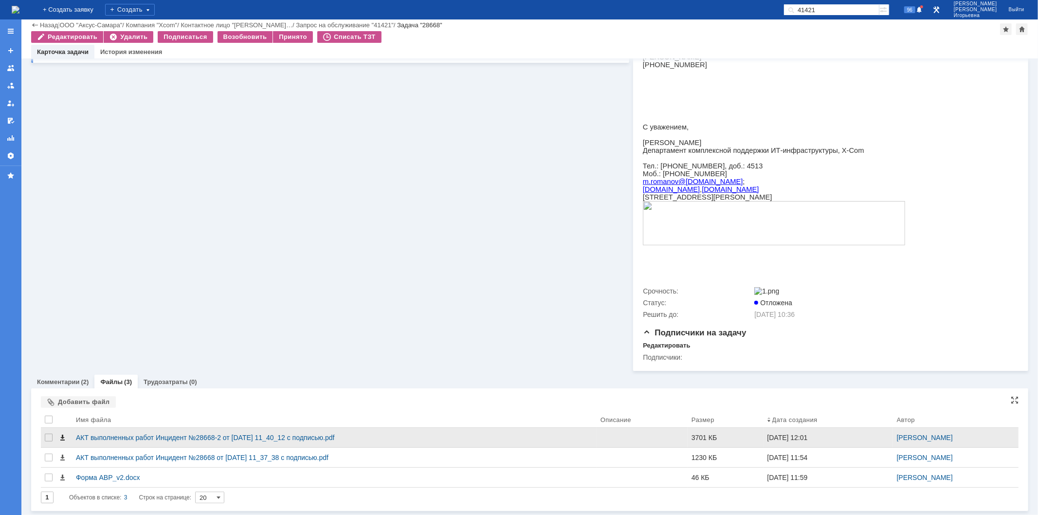
click at [62, 438] on span at bounding box center [62, 437] width 8 height 8
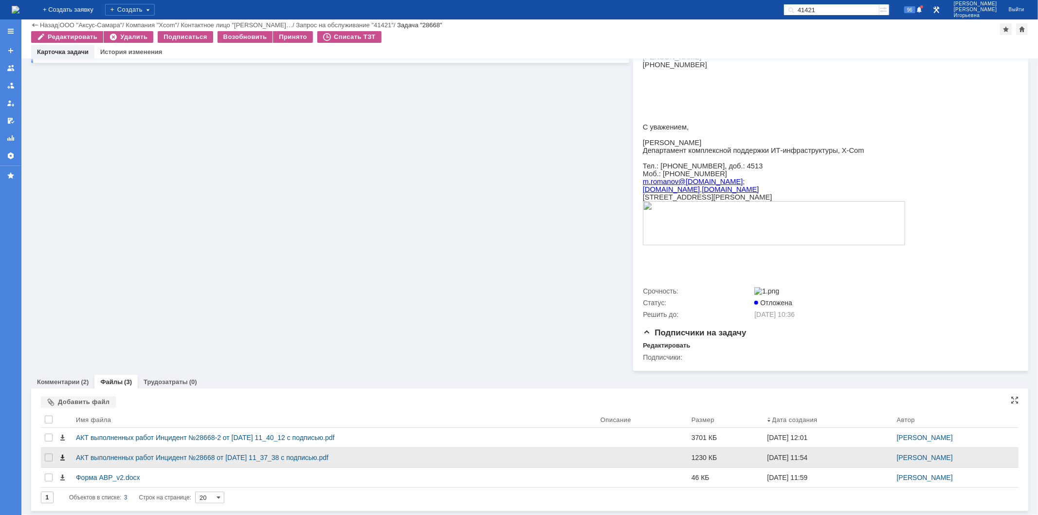
click at [61, 458] on span at bounding box center [62, 457] width 8 height 8
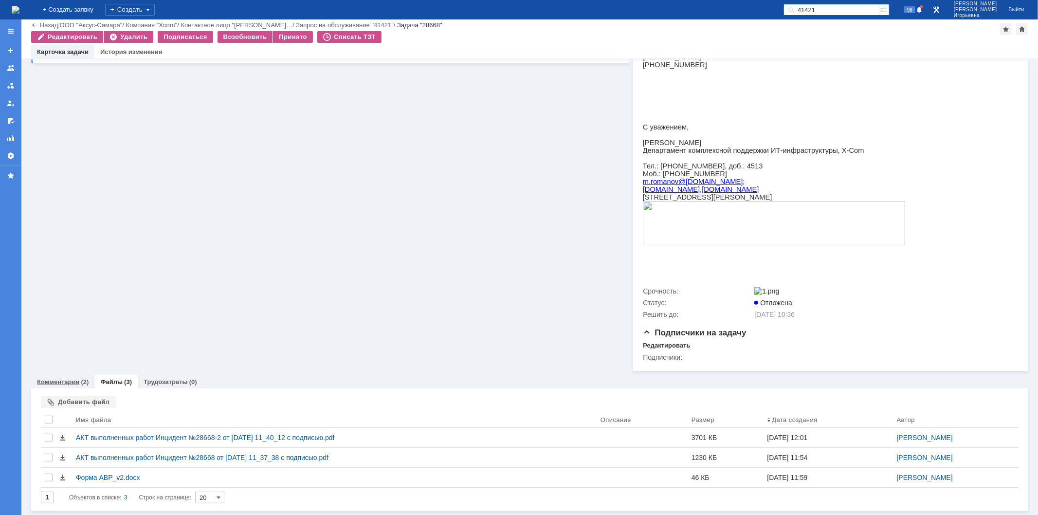
click at [62, 379] on link "Комментарии" at bounding box center [58, 381] width 43 height 7
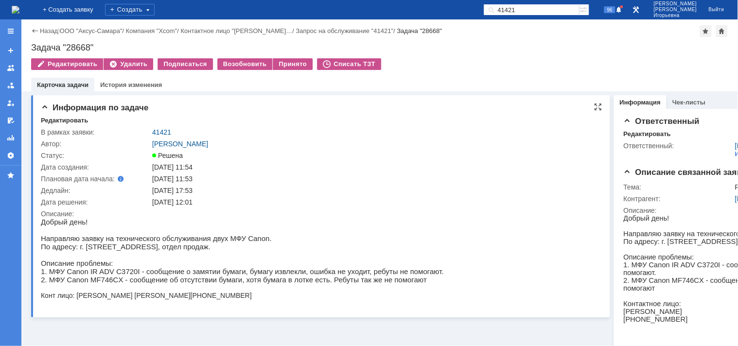
click at [119, 275] on p "1. МФУ Canon IR ADV C3720I - сообщение о замятии бумаги, бумагу извлекли, ошибк…" at bounding box center [241, 271] width 403 height 8
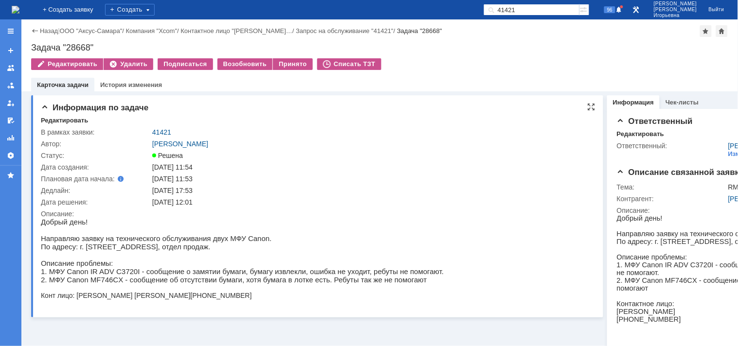
click at [62, 282] on p "2. МФУ Canon MF746CX - сообщение об отсутствии бумаги, хотя бумага в лотке есть…" at bounding box center [241, 279] width 403 height 8
drag, startPoint x: 126, startPoint y: 275, endPoint x: 47, endPoint y: 278, distance: 79.8
click at [47, 275] on p "1. МФУ Canon IR ADV C3720I - сообщение о замятии бумаги, бумагу извлекли, ошибк…" at bounding box center [241, 271] width 403 height 8
copy p "МФУ Canon IR ADV C3720I"
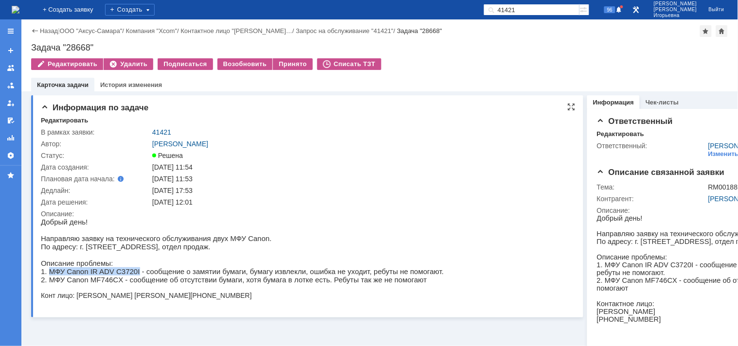
drag, startPoint x: 103, startPoint y: 277, endPoint x: 92, endPoint y: 274, distance: 11.2
click at [102, 275] on p "1. МФУ Canon IR ADV C3720I - сообщение о замятии бумаги, бумагу извлекли, ошибк…" at bounding box center [241, 271] width 403 height 8
click at [76, 275] on p "1. МФУ Canon IR ADV C3720I - сообщение о замятии бумаги, бумагу извлекли, ошибк…" at bounding box center [241, 271] width 403 height 8
click at [83, 275] on p "1. МФУ Canon IR ADV C3720I - сообщение о замятии бумаги, бумагу извлекли, ошибк…" at bounding box center [241, 271] width 403 height 8
click at [86, 275] on p "1. МФУ Canon IR ADV C3720I - сообщение о замятии бумаги, бумагу извлекли, ошибк…" at bounding box center [241, 271] width 403 height 8
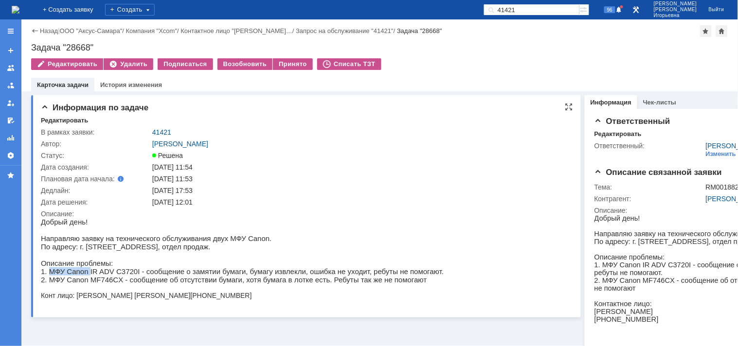
drag, startPoint x: 85, startPoint y: 278, endPoint x: 47, endPoint y: 278, distance: 37.9
click at [47, 275] on p "1. МФУ Canon IR ADV C3720I - сообщение о замятии бумаги, бумагу извлекли, ошибк…" at bounding box center [241, 271] width 403 height 8
copy p "МФУ Canon"
click at [68, 275] on p "1. МФУ Canon IR ADV C3720I - сообщение о замятии бумаги, бумагу извлекли, ошибк…" at bounding box center [241, 271] width 403 height 8
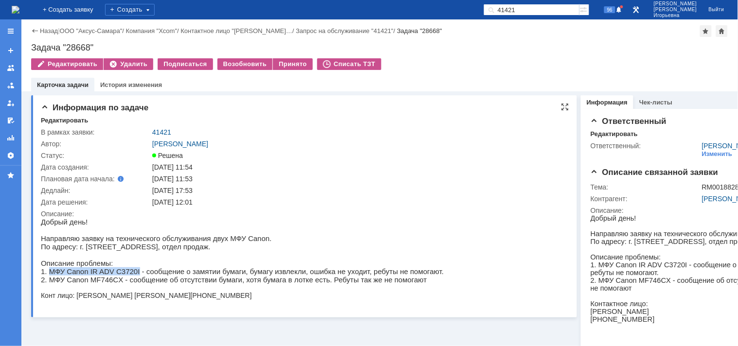
drag, startPoint x: 126, startPoint y: 276, endPoint x: 51, endPoint y: 275, distance: 75.4
click at [51, 275] on p "1. МФУ Canon IR ADV C3720I - сообщение о замятии бумаги, бумагу извлекли, ошибк…" at bounding box center [241, 271] width 403 height 8
copy p "МФУ Canon IR ADV C3720I"
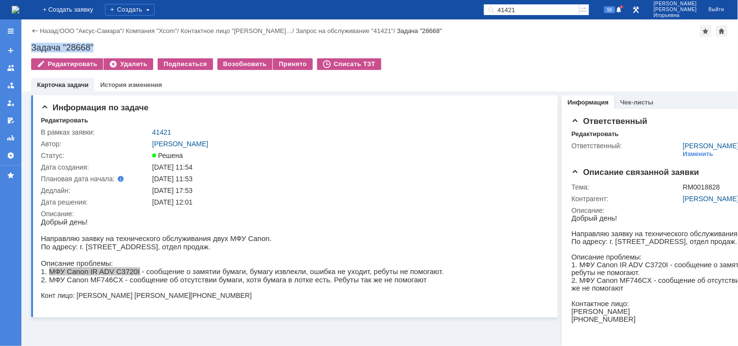
drag, startPoint x: 99, startPoint y: 46, endPoint x: 23, endPoint y: 44, distance: 76.4
click at [23, 44] on div "Назад | ООО "Аксус-Самара" / Компания "Xcom" / Контактное лицо "Романов Михаи… …" at bounding box center [379, 55] width 717 height 72
copy div "Задача "28668""
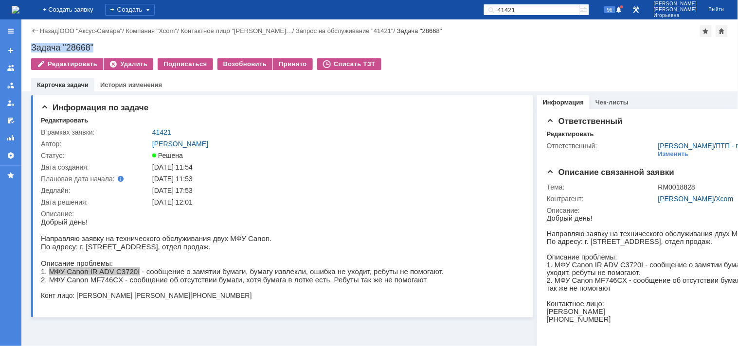
click at [19, 8] on img at bounding box center [16, 10] width 8 height 8
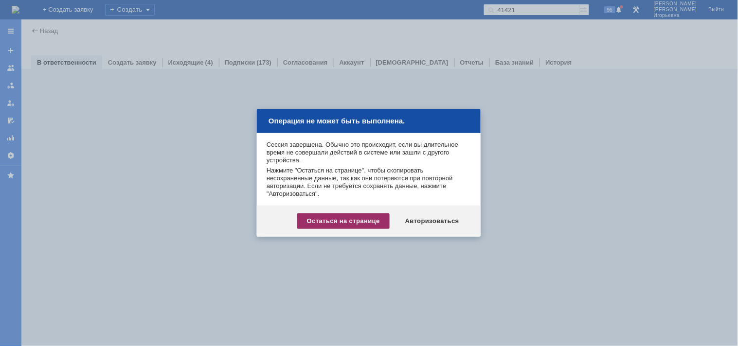
click at [319, 222] on div "Остаться на странице" at bounding box center [343, 222] width 92 height 16
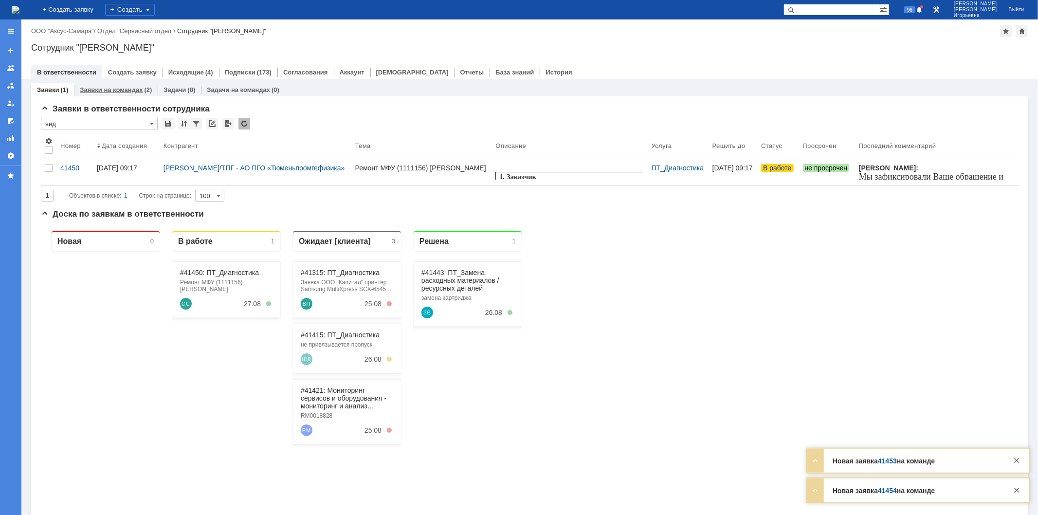
click at [106, 88] on link "Заявки на командах" at bounding box center [111, 89] width 63 height 7
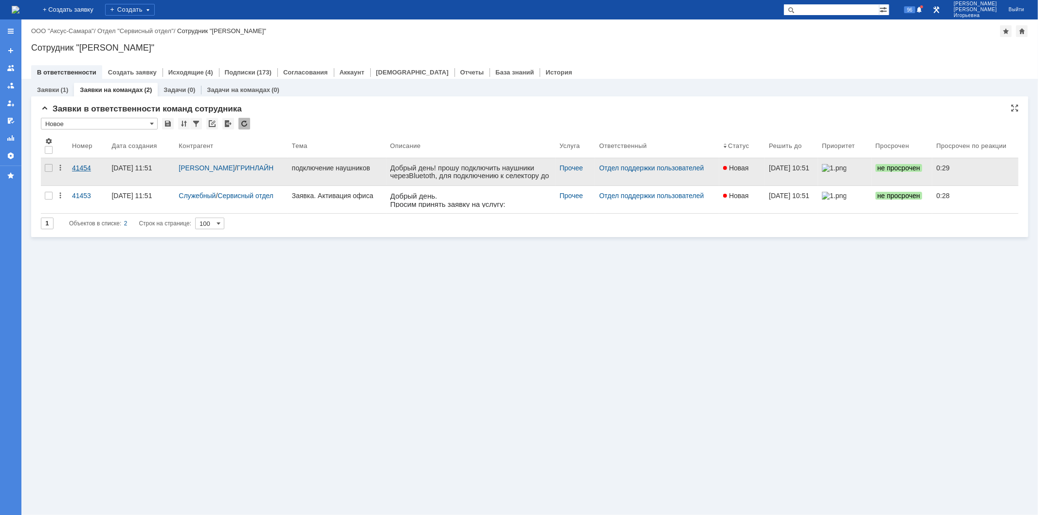
click at [81, 167] on div "41454" at bounding box center [88, 168] width 32 height 8
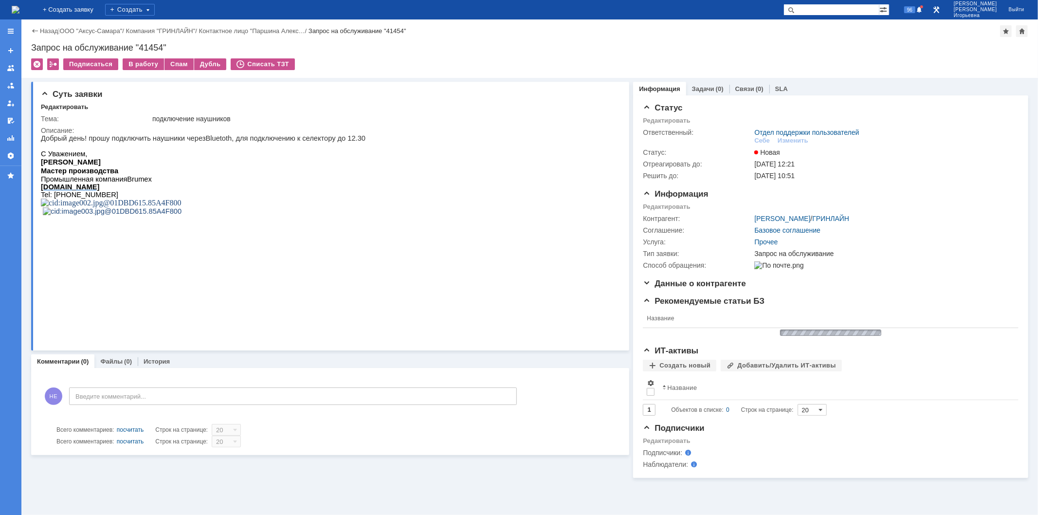
click at [19, 8] on img at bounding box center [16, 10] width 8 height 8
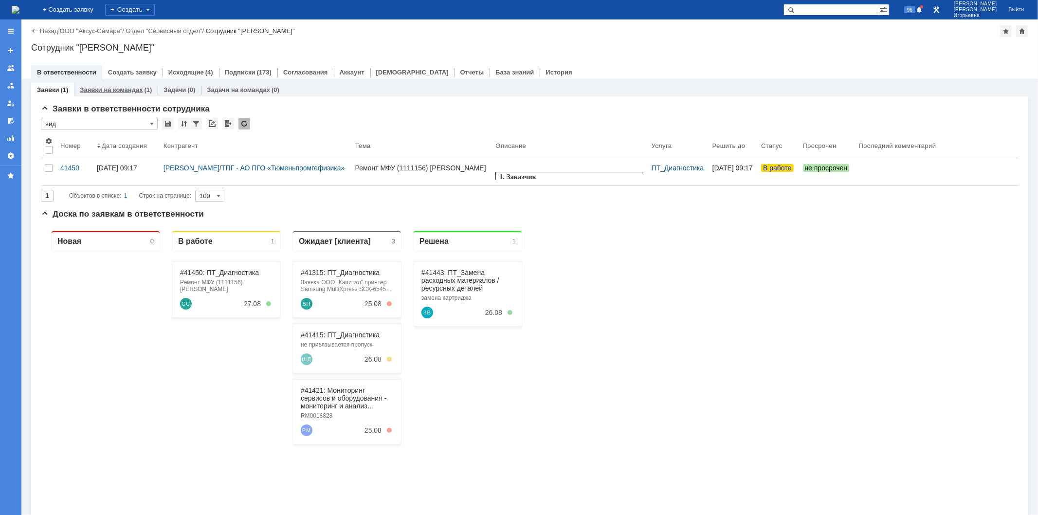
click at [97, 91] on link "Заявки на командах" at bounding box center [111, 89] width 63 height 7
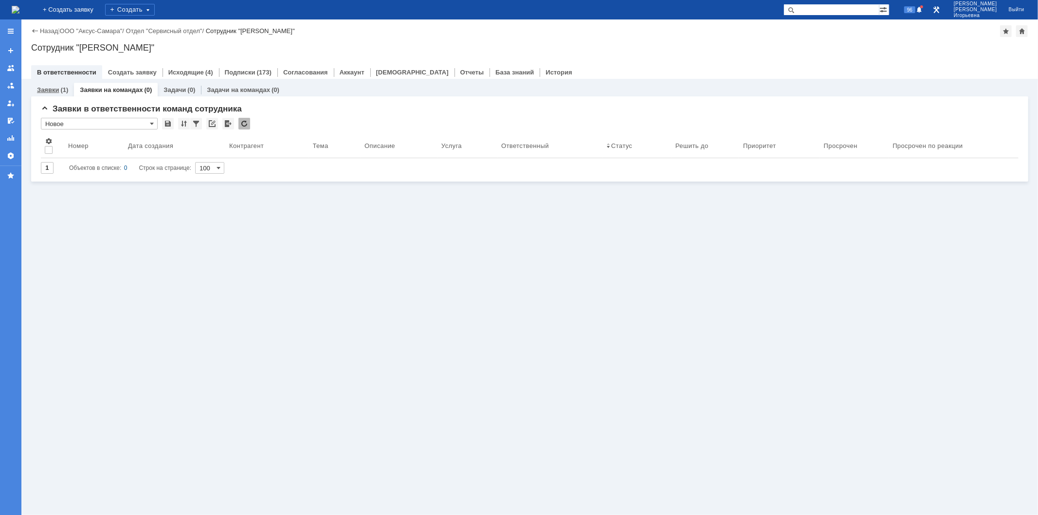
click at [43, 91] on link "Заявки" at bounding box center [48, 89] width 22 height 7
